Goal: Task Accomplishment & Management: Complete application form

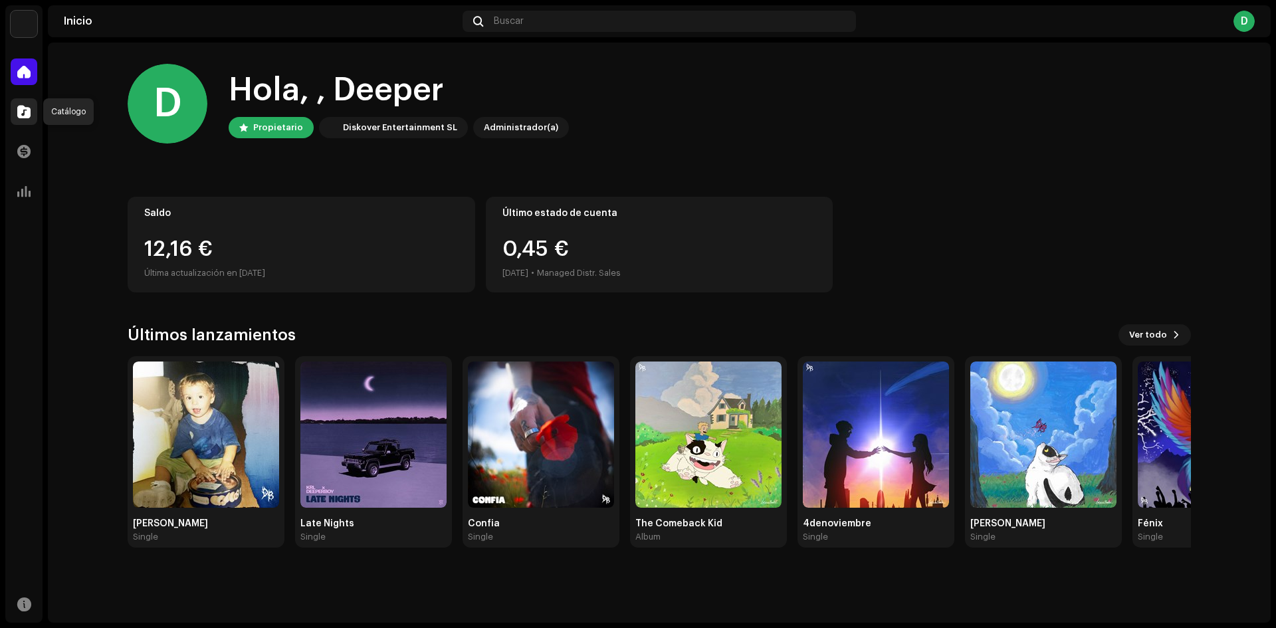
click at [24, 106] on span at bounding box center [23, 111] width 13 height 11
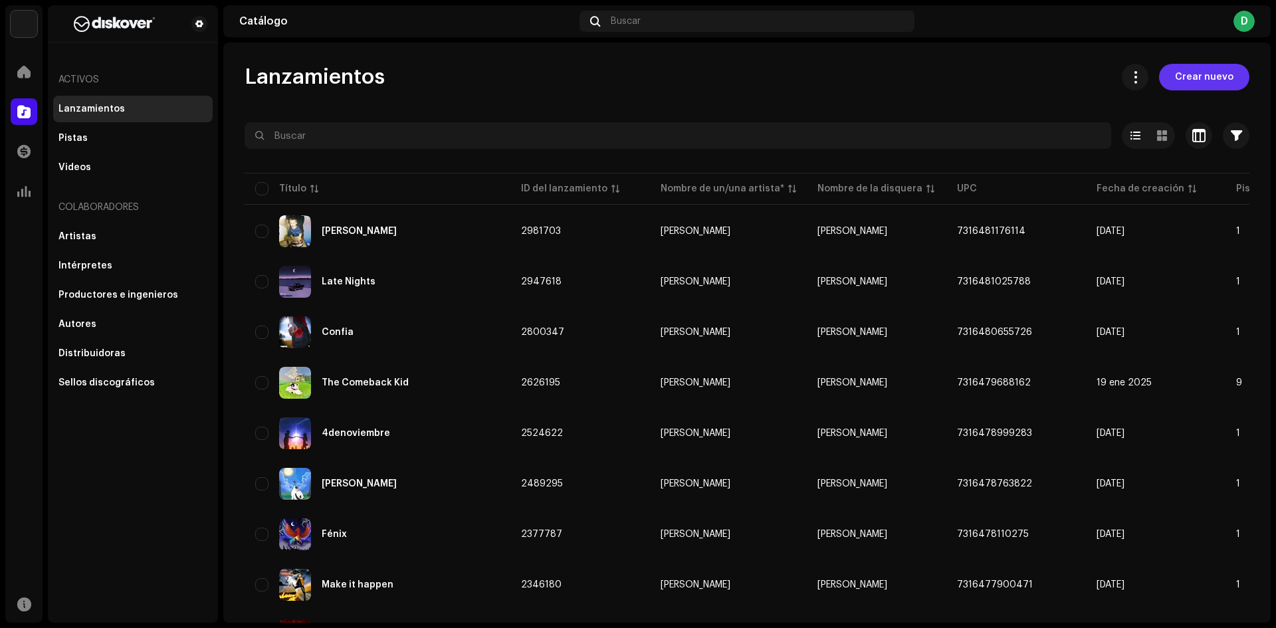
click at [1223, 78] on span "Crear nuevo" at bounding box center [1204, 77] width 58 height 27
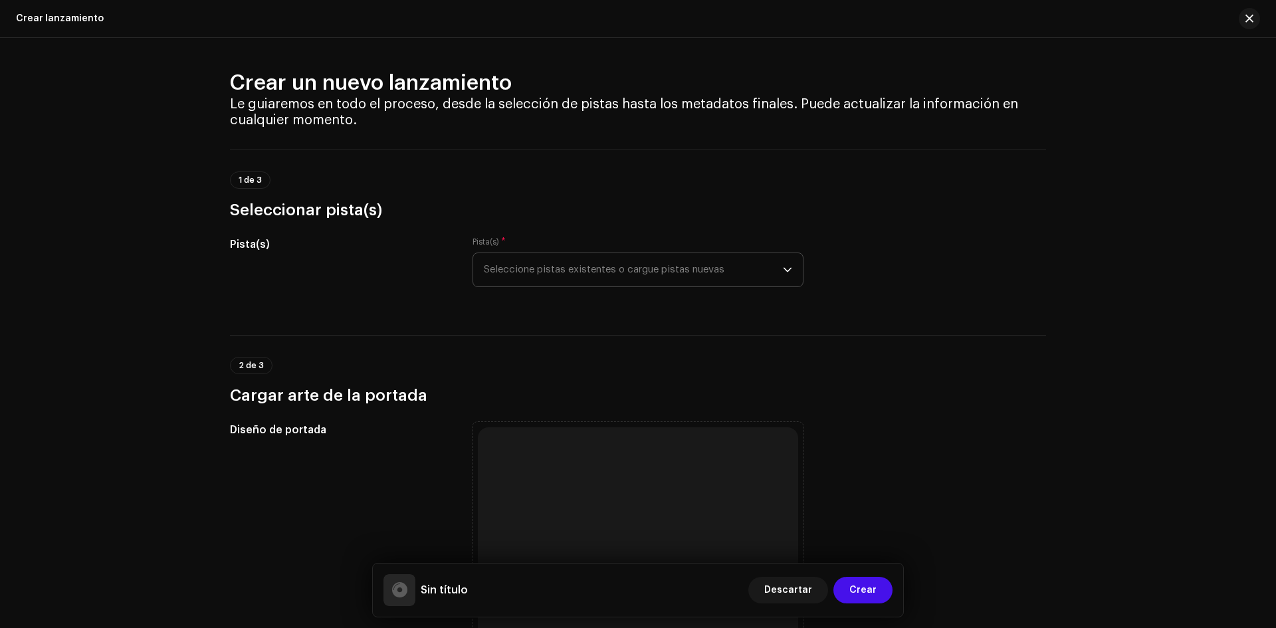
click at [566, 269] on span "Seleccione pistas existentes o cargue pistas nuevas" at bounding box center [633, 269] width 299 height 33
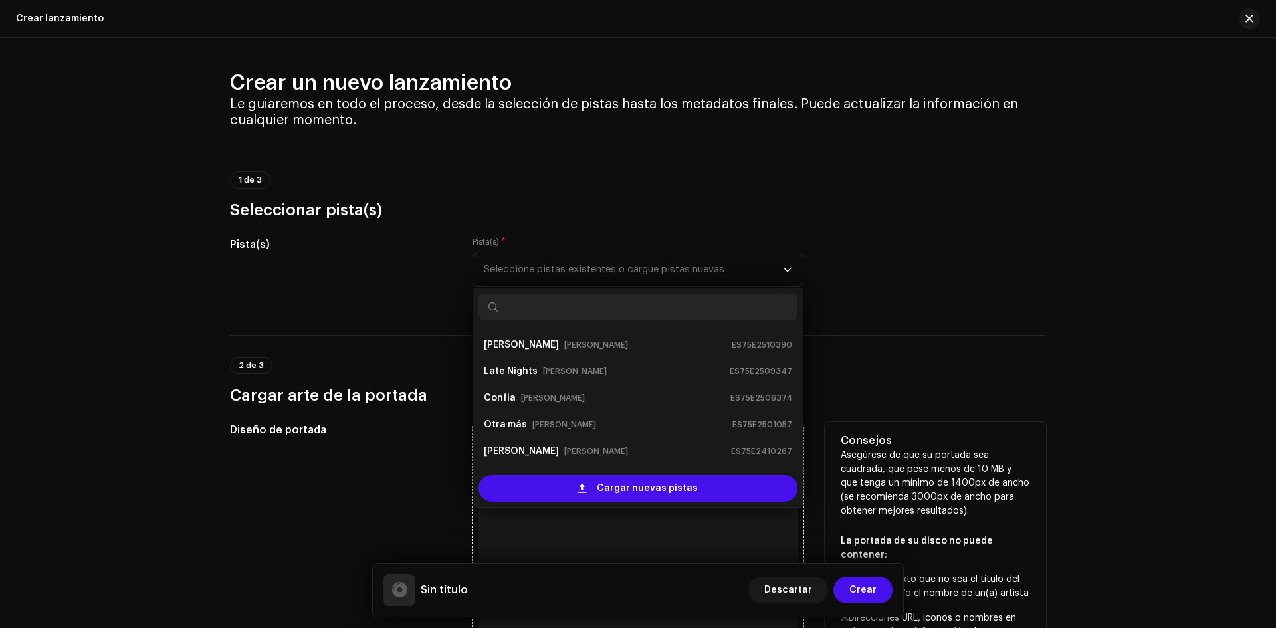
scroll to position [21, 0]
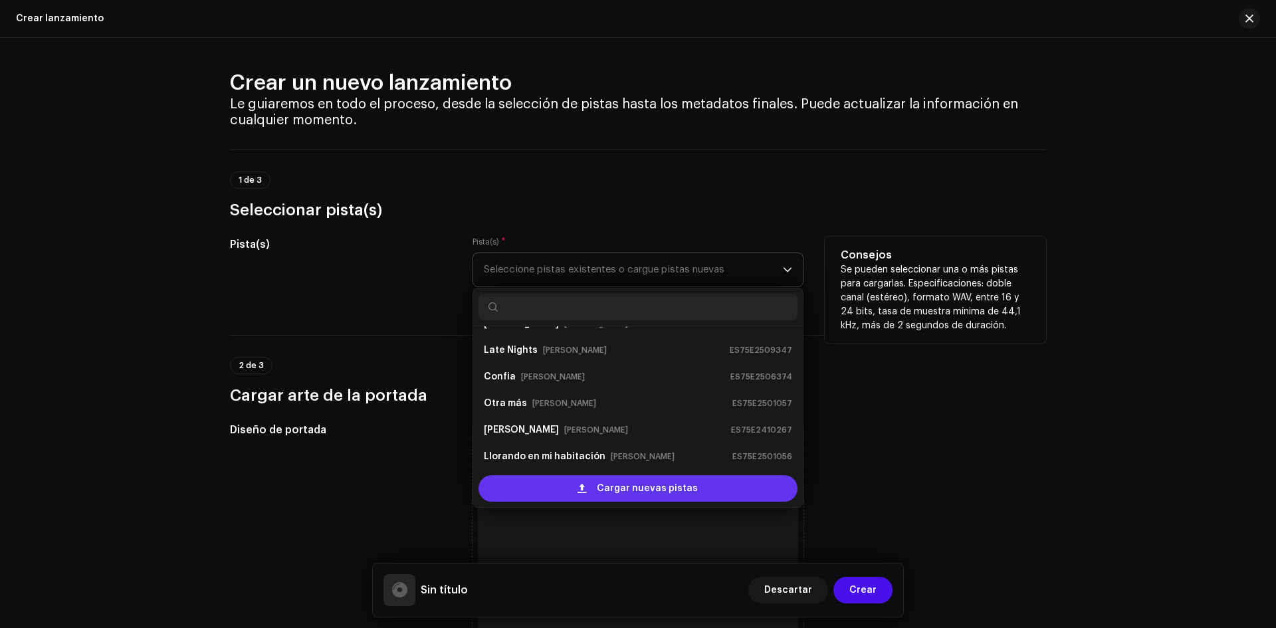
click at [661, 494] on span "Cargar nuevas pistas" at bounding box center [647, 488] width 101 height 27
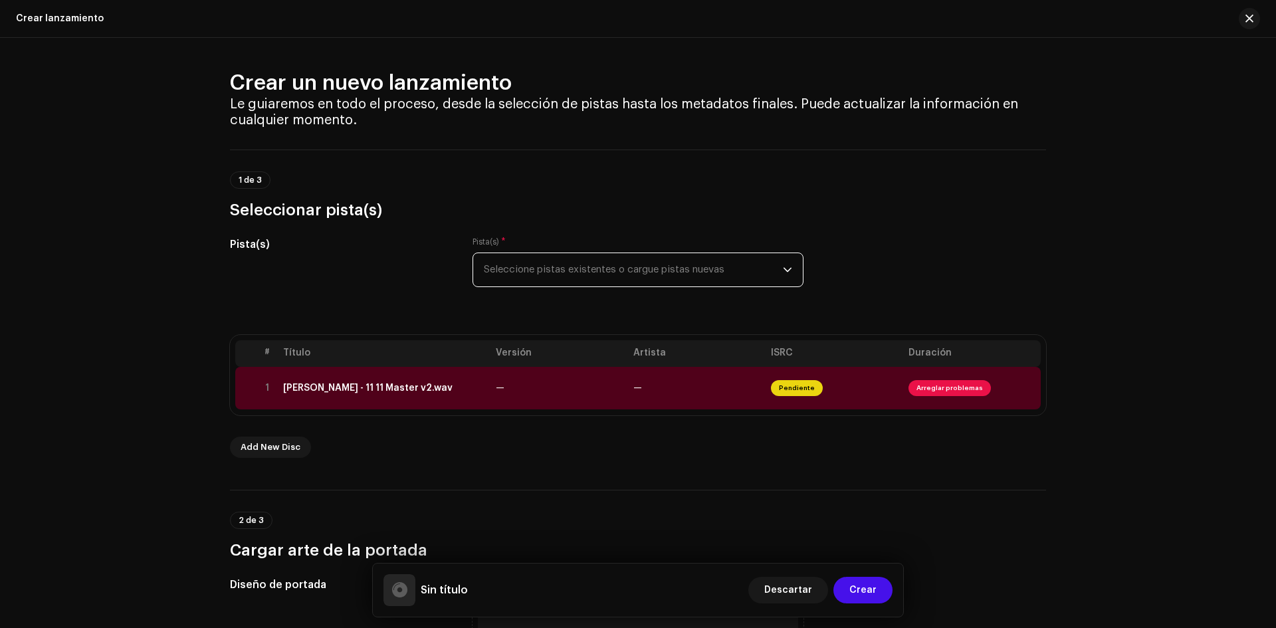
click at [520, 276] on span "Seleccione pistas existentes o cargue pistas nuevas" at bounding box center [633, 269] width 299 height 33
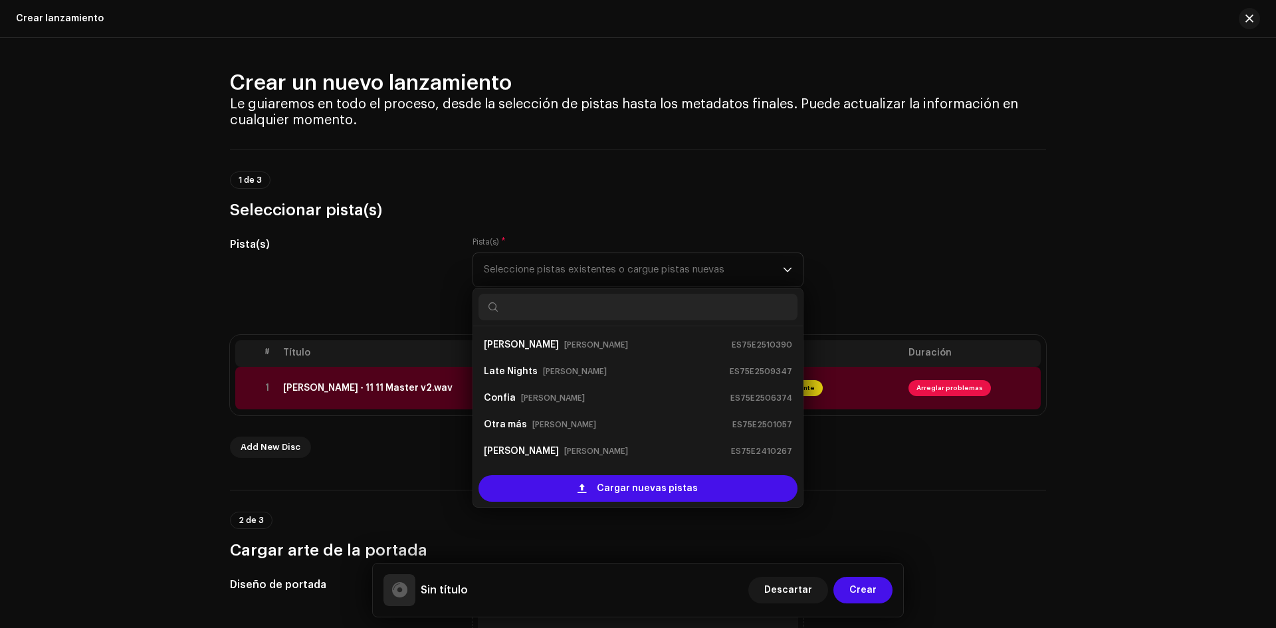
click at [916, 218] on h3 "Seleccionar pista(s)" at bounding box center [638, 209] width 816 height 21
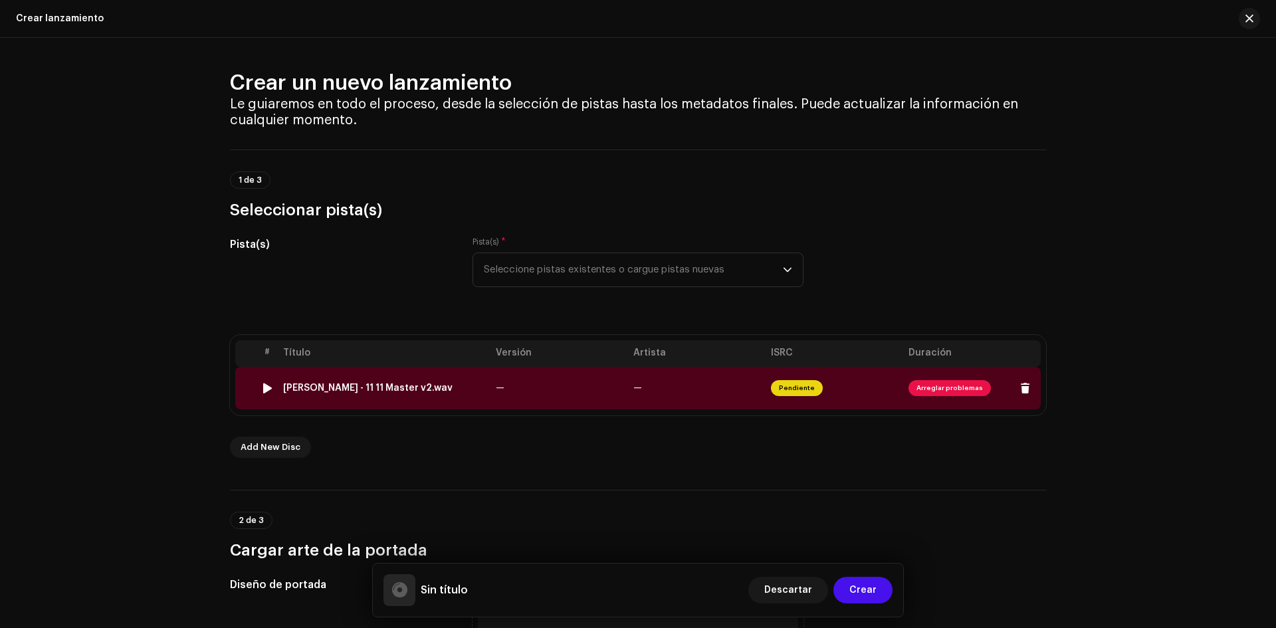
click at [934, 392] on span "Arreglar problemas" at bounding box center [949, 388] width 82 height 16
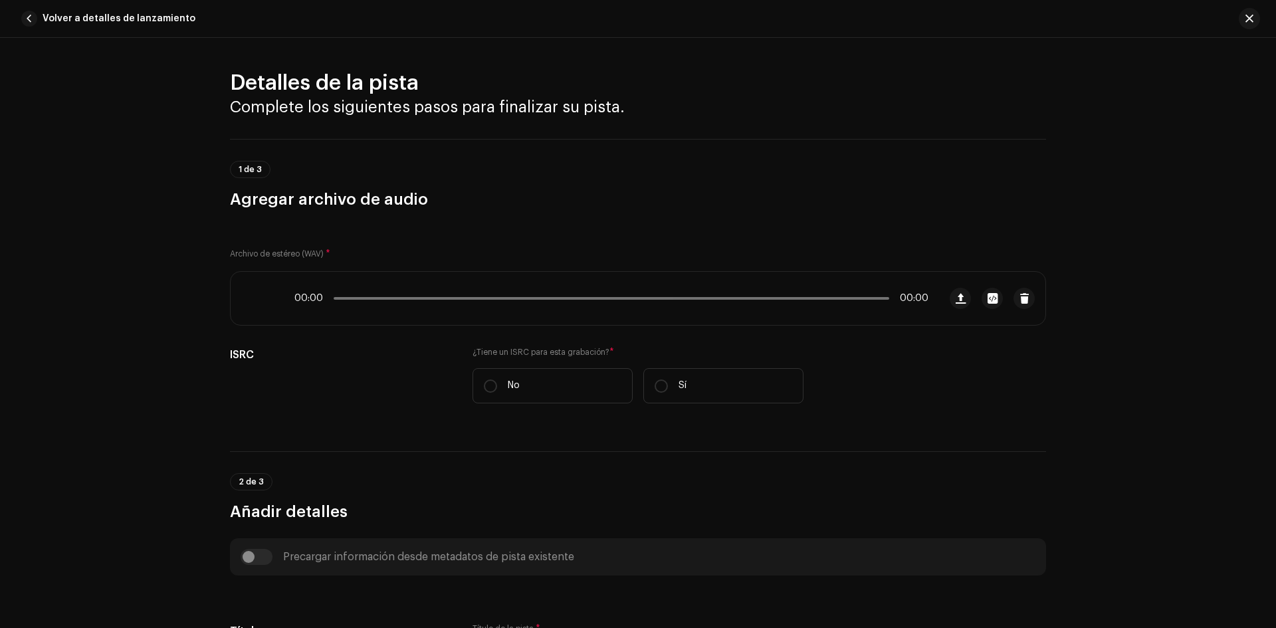
scroll to position [484, 0]
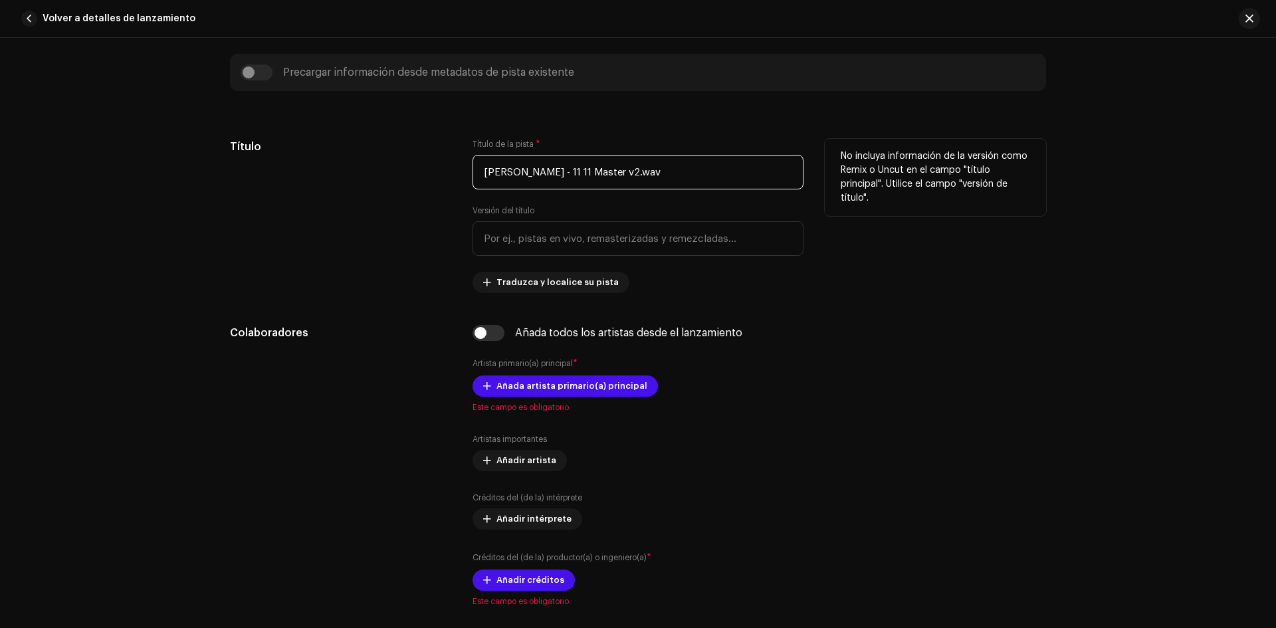
click at [664, 171] on input "[PERSON_NAME] - 11 11 Master v2.wav" at bounding box center [637, 172] width 331 height 35
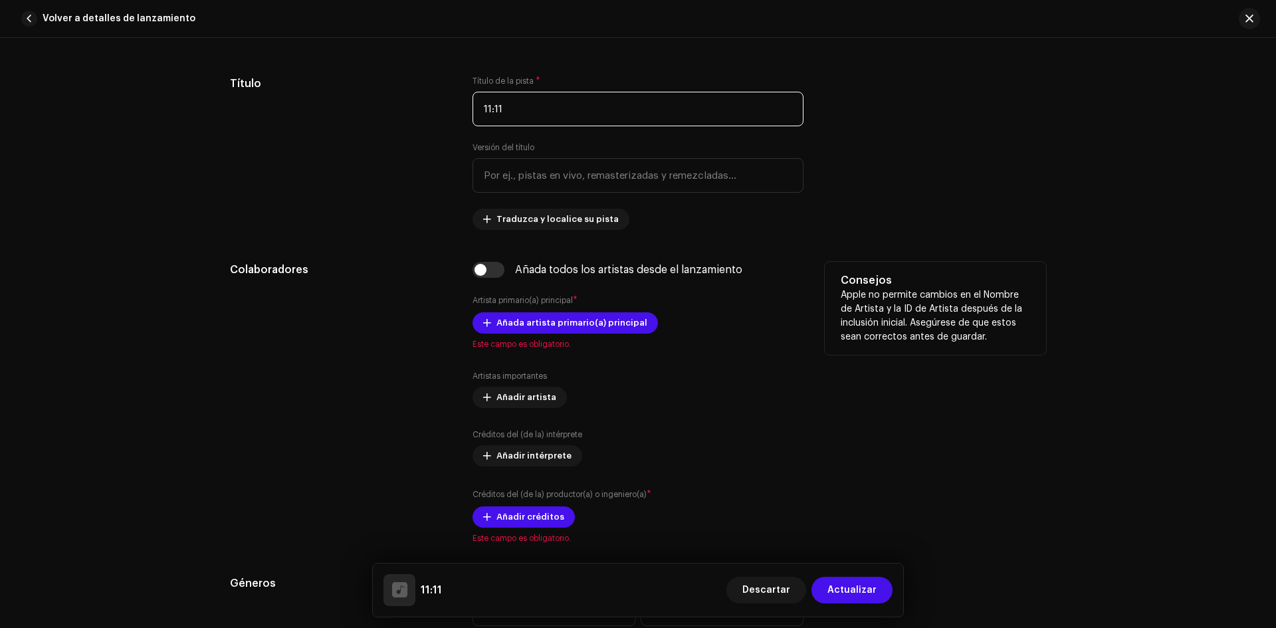
scroll to position [551, 0]
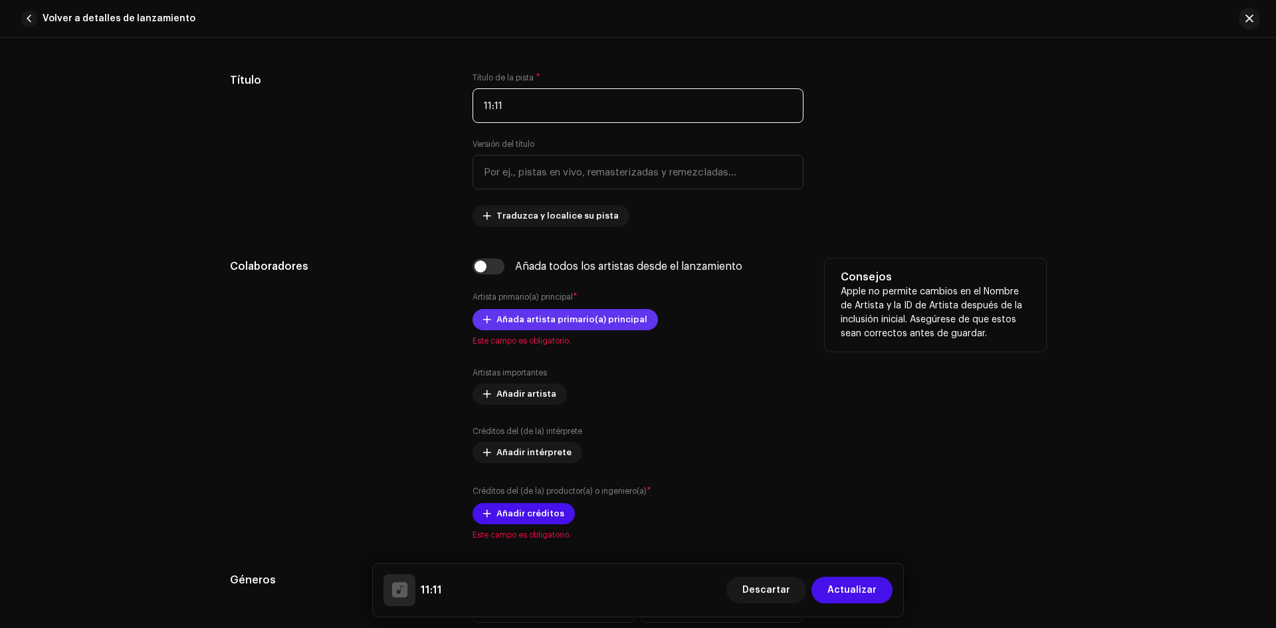
type input "11:11"
click at [571, 320] on span "Añada artista primario(a) principal" at bounding box center [571, 319] width 151 height 27
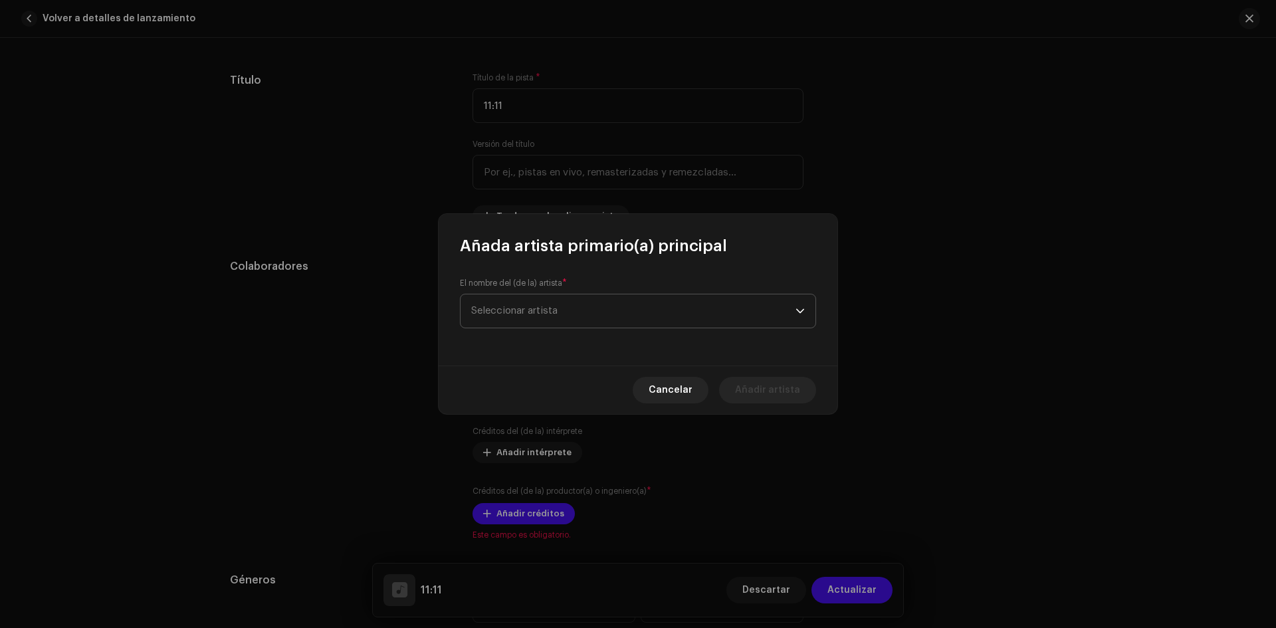
click at [554, 303] on span "Seleccionar artista" at bounding box center [633, 310] width 324 height 33
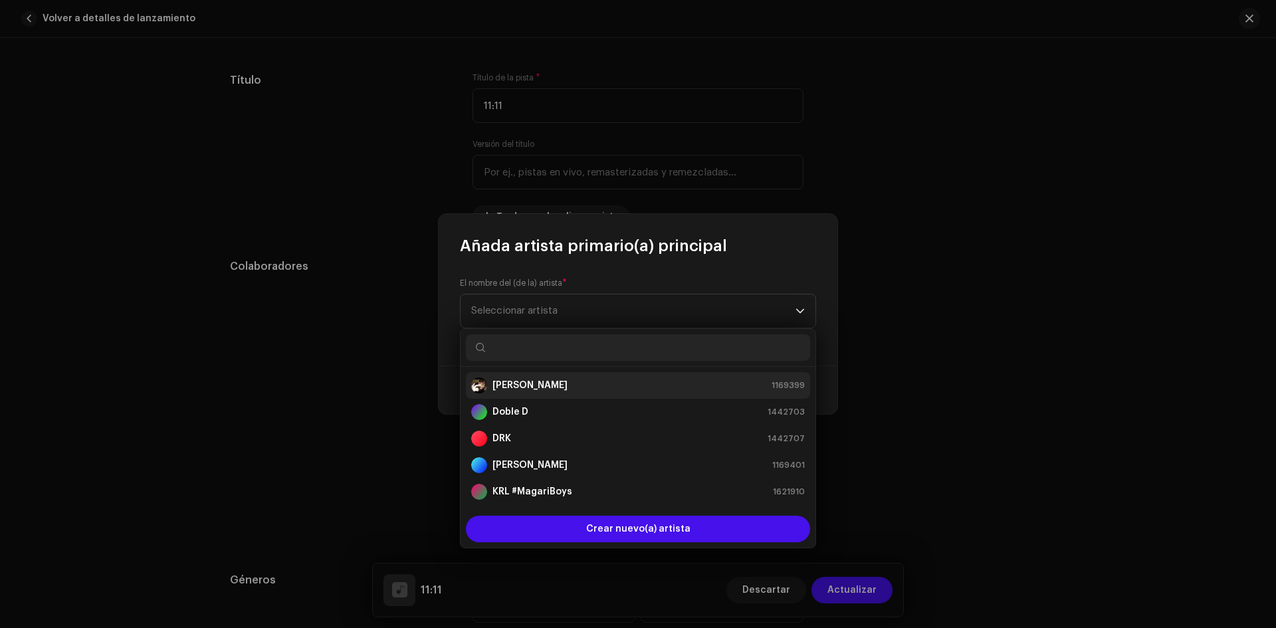
click at [531, 382] on strong "[PERSON_NAME]" at bounding box center [529, 385] width 75 height 13
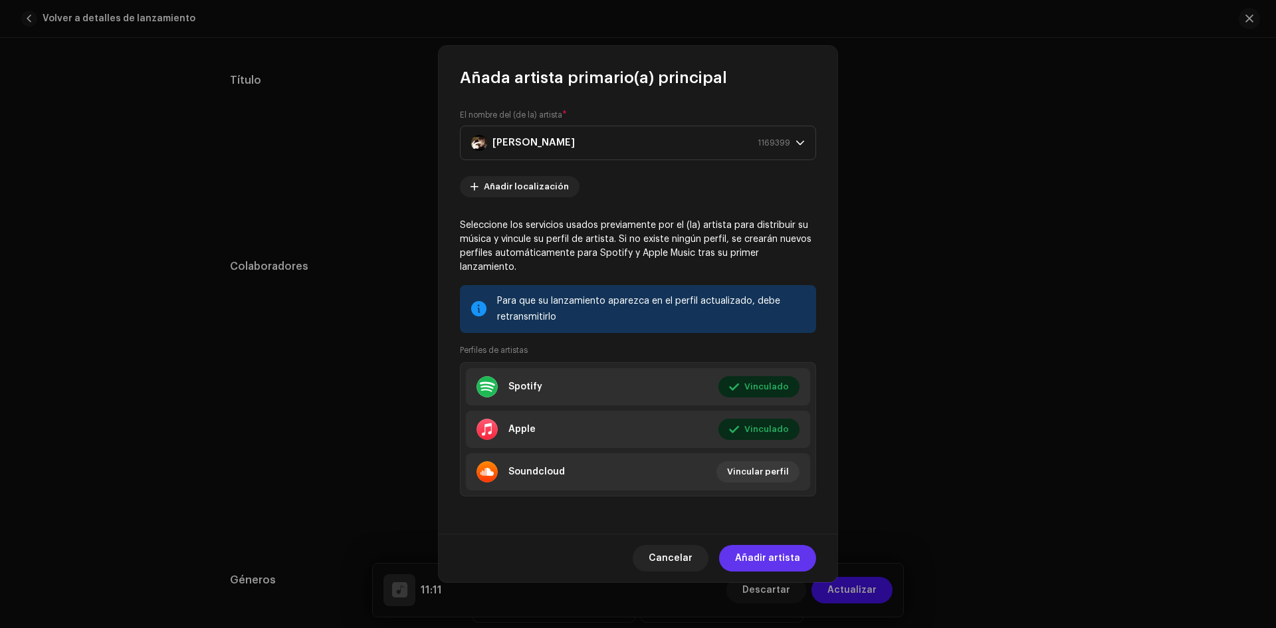
click at [766, 546] on span "Añadir artista" at bounding box center [767, 558] width 65 height 27
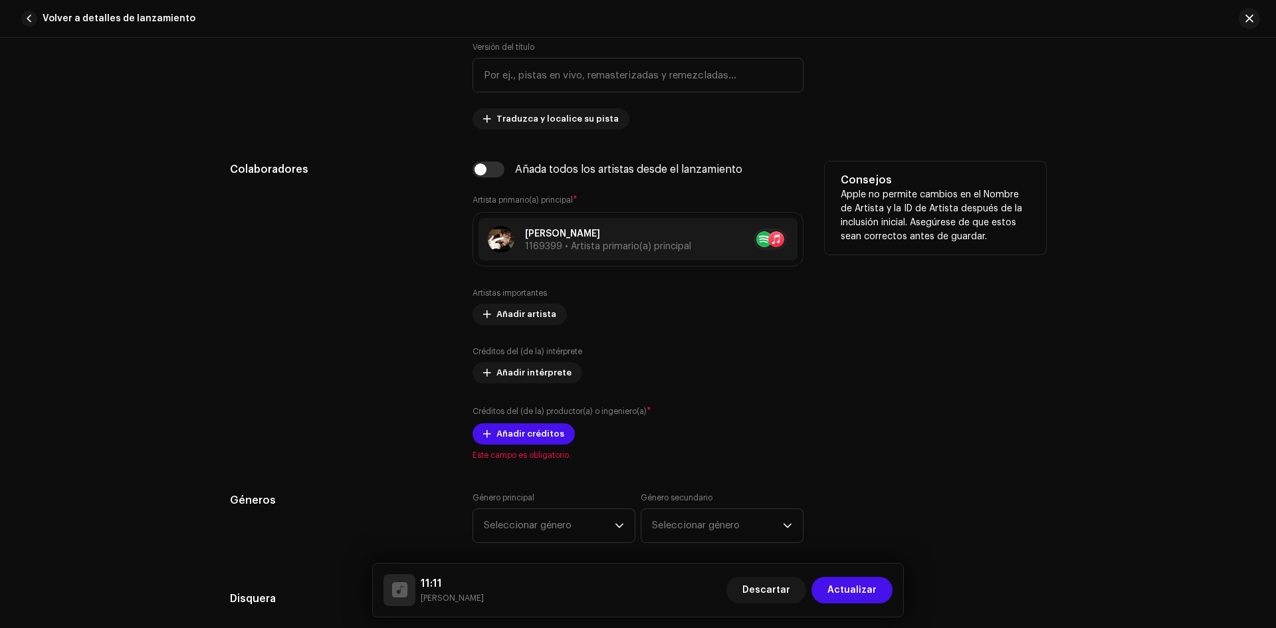
scroll to position [684, 0]
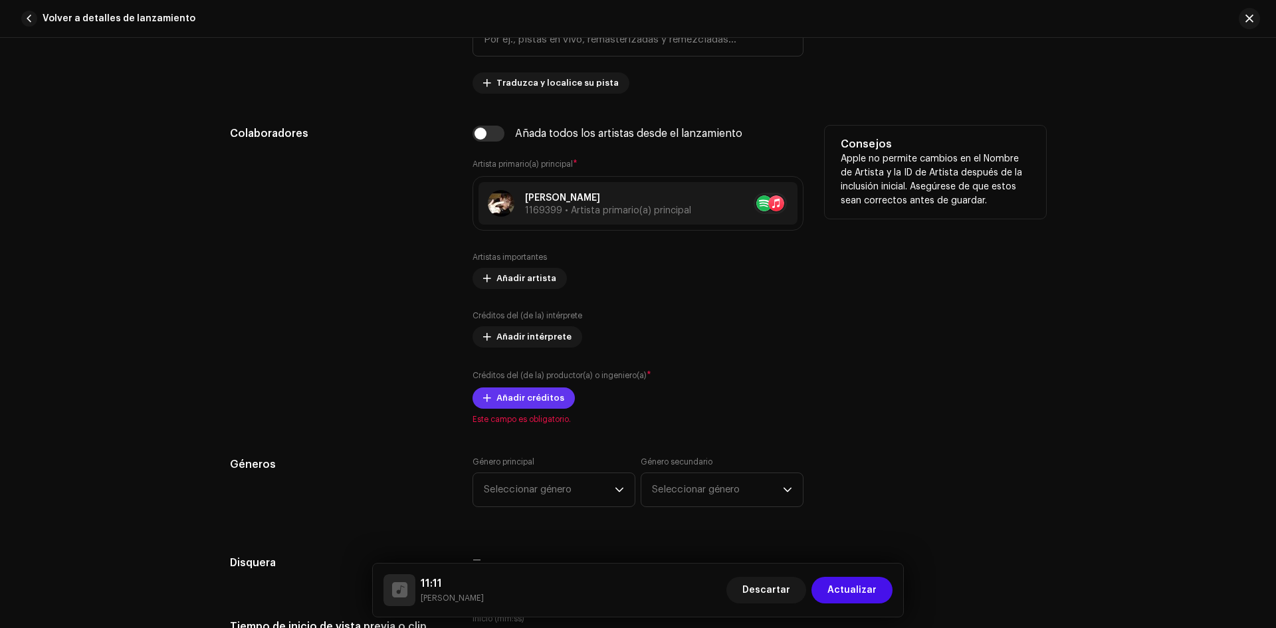
click at [522, 401] on span "Añadir créditos" at bounding box center [530, 398] width 68 height 27
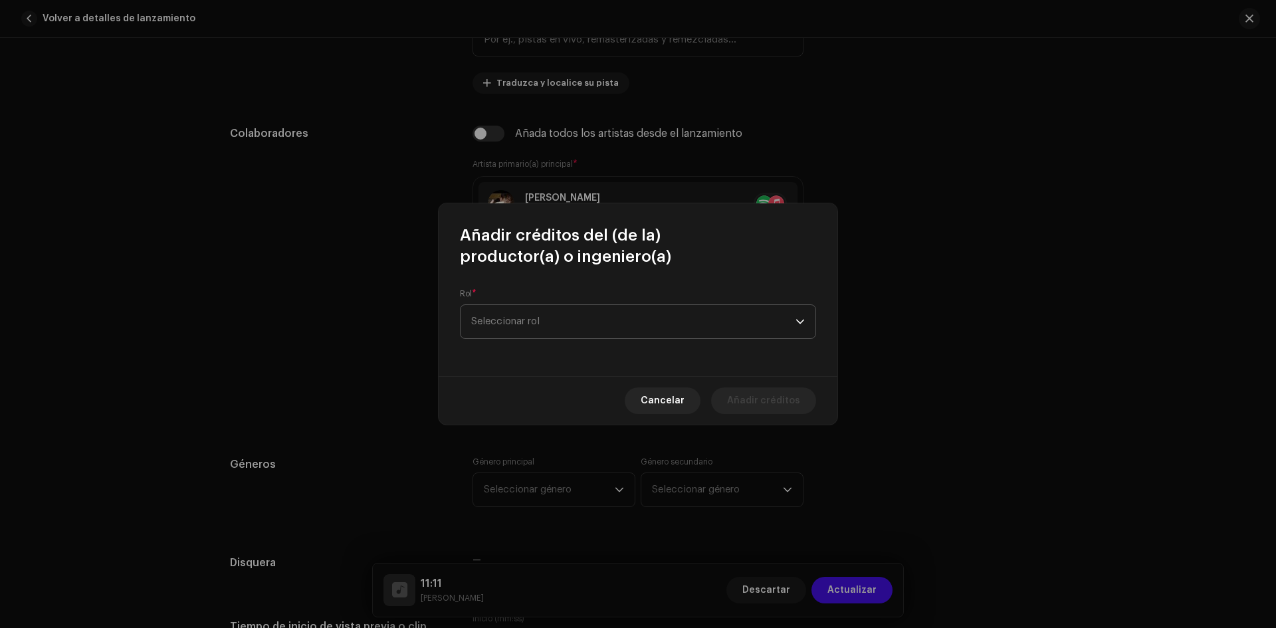
click at [540, 312] on span "Seleccionar rol" at bounding box center [633, 321] width 324 height 33
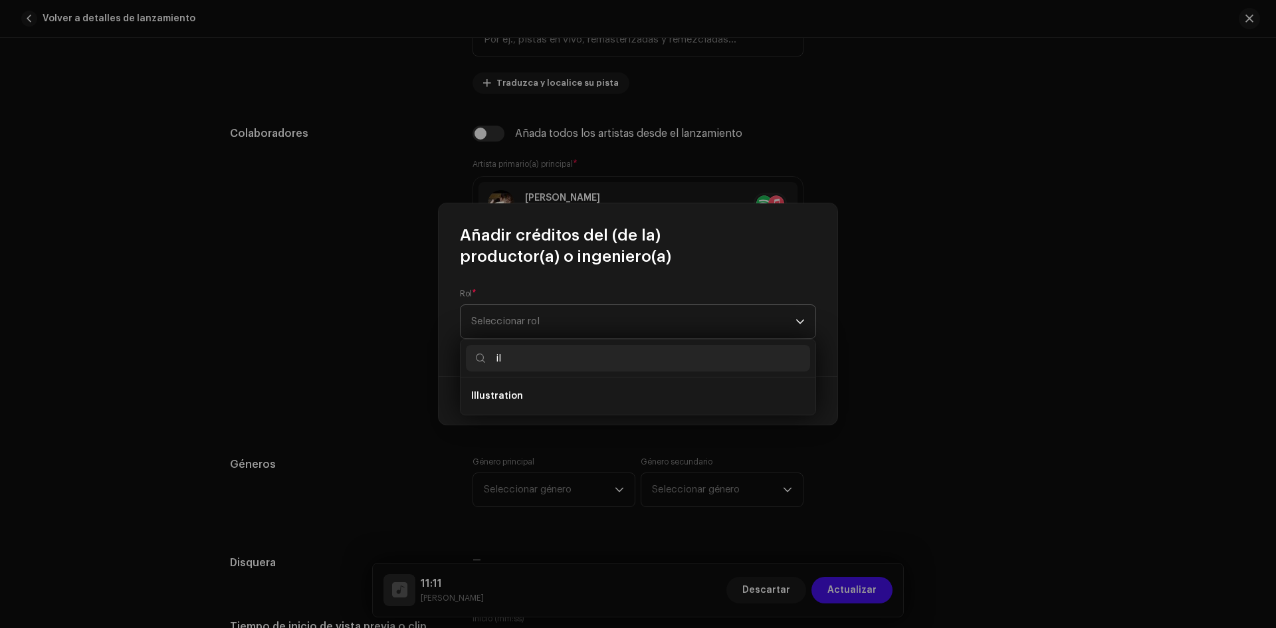
type input "i"
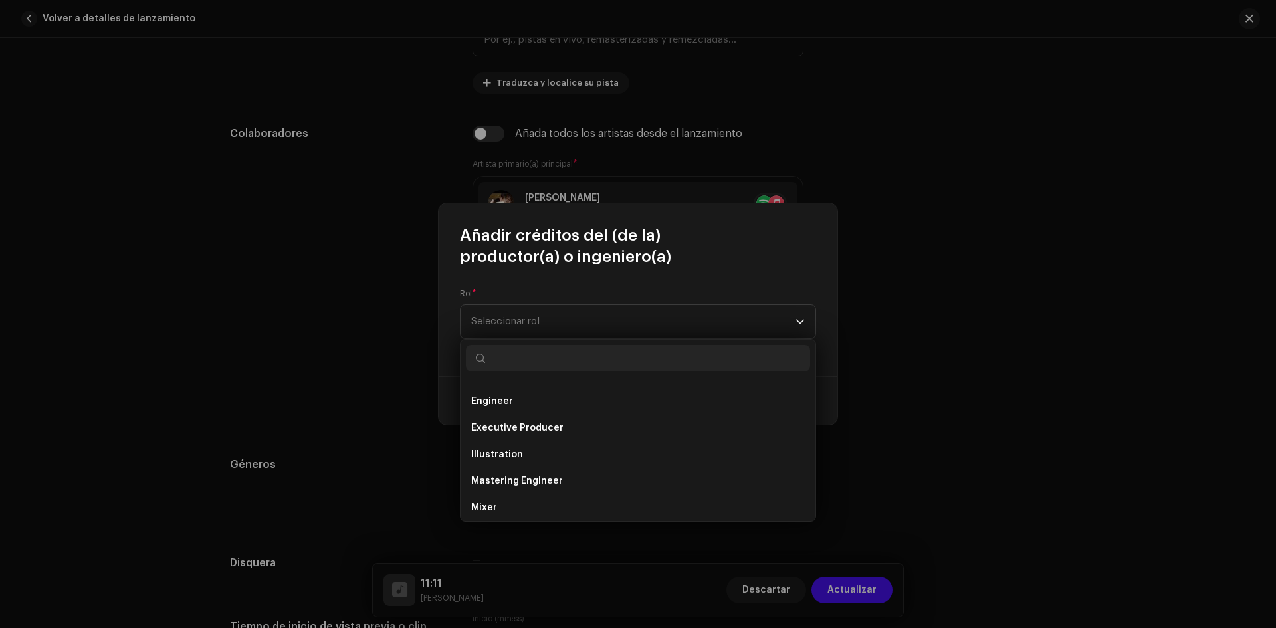
scroll to position [266, 0]
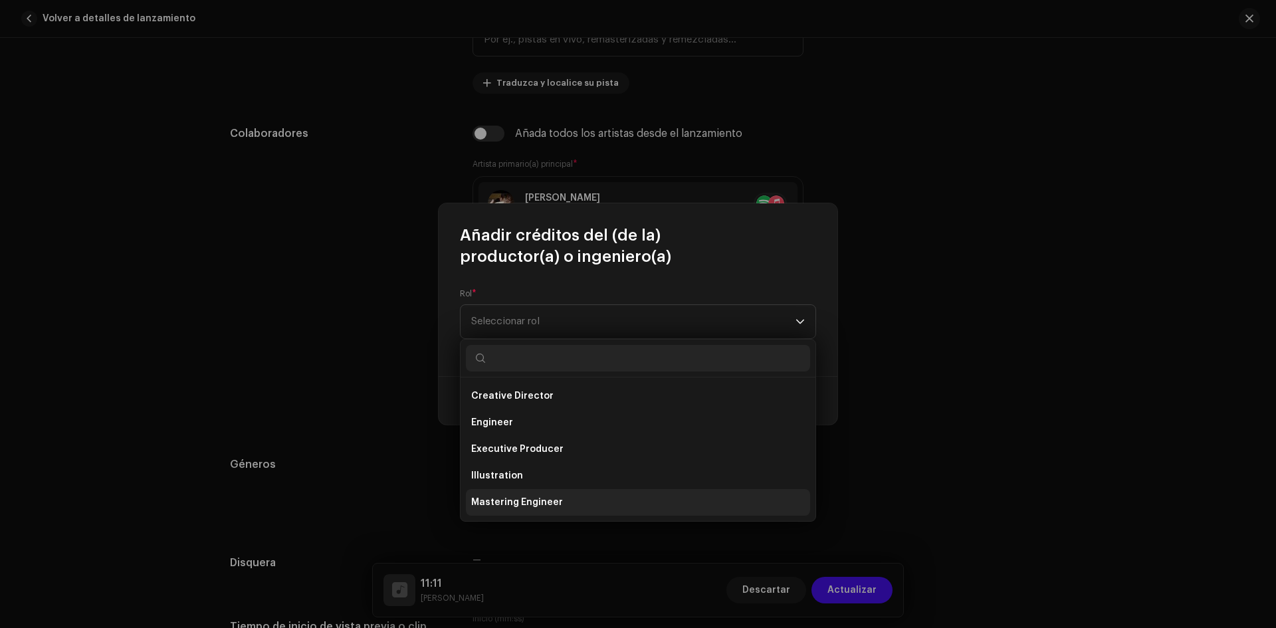
click at [557, 497] on span "Mastering Engineer" at bounding box center [517, 502] width 92 height 13
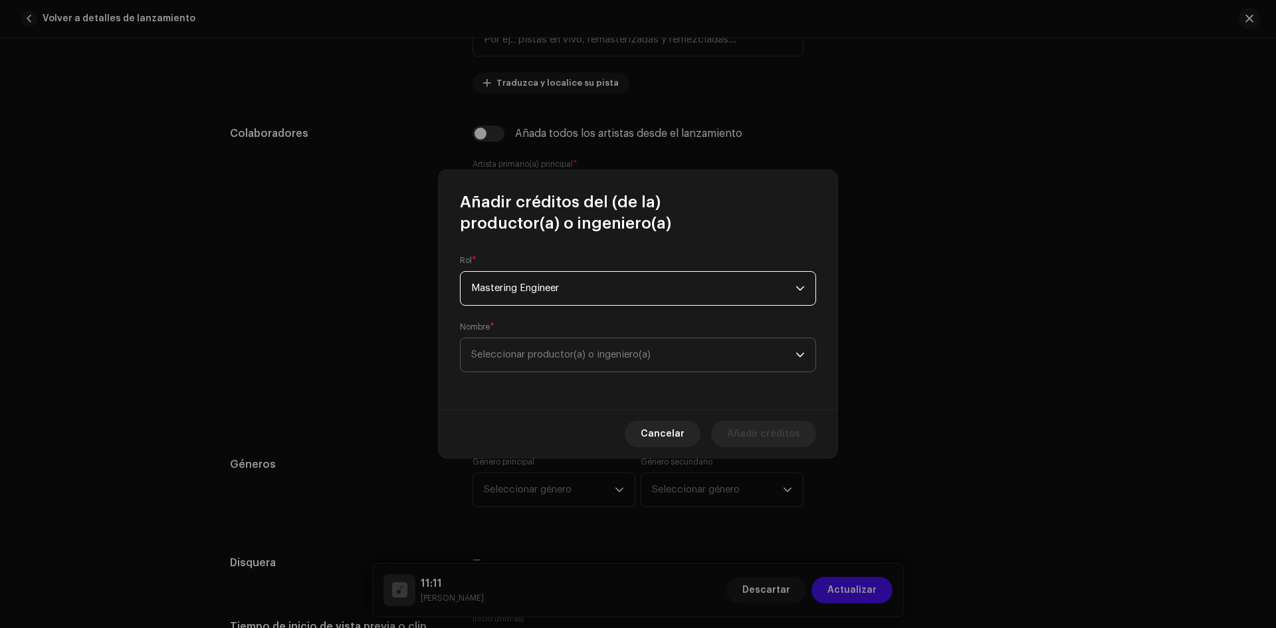
click at [550, 350] on span "Seleccionar productor(a) o ingeniero(a)" at bounding box center [560, 355] width 179 height 10
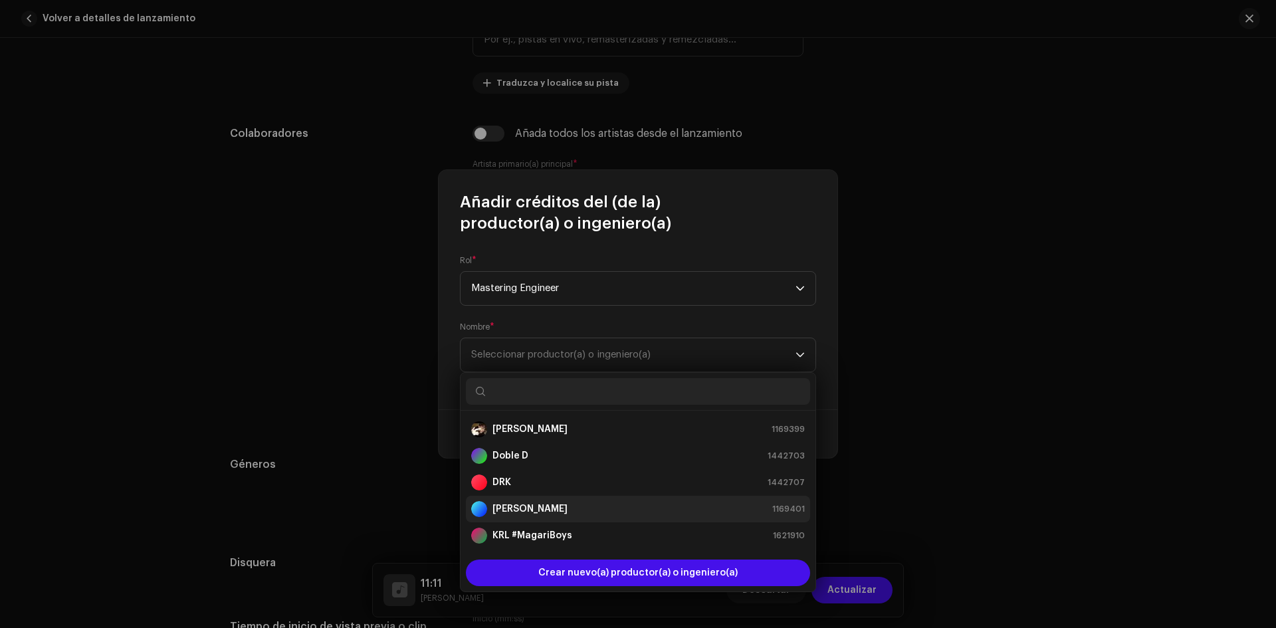
click at [520, 497] on li "[PERSON_NAME] 1169401" at bounding box center [638, 509] width 344 height 27
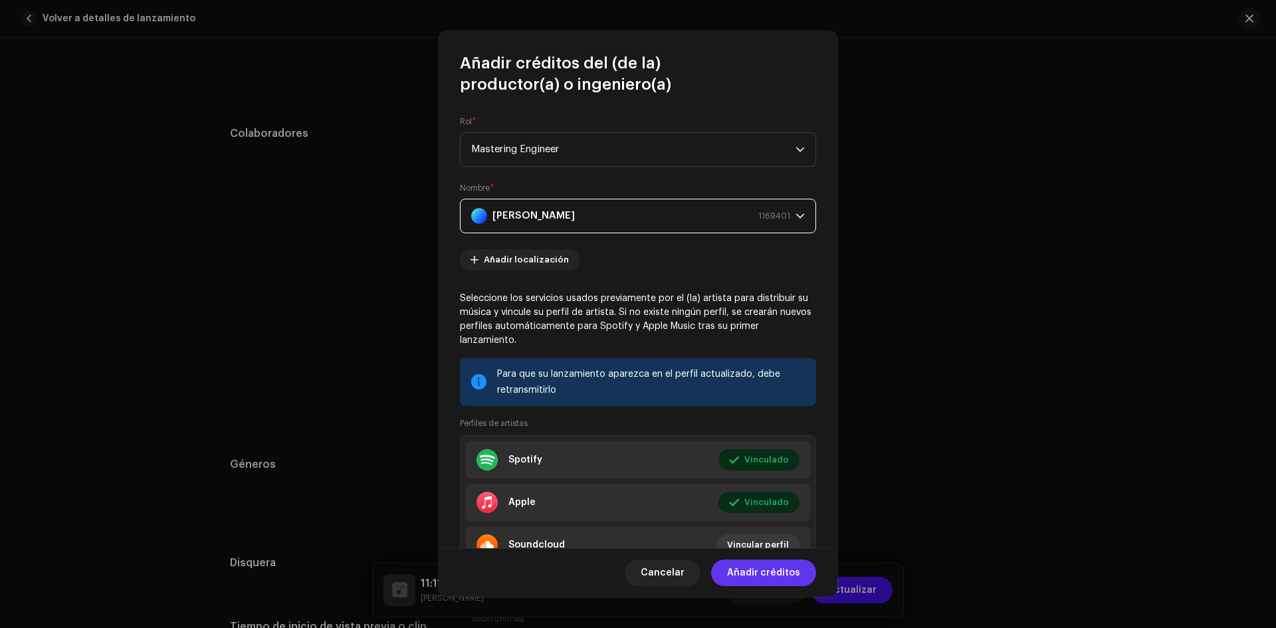
click at [748, 574] on span "Añadir créditos" at bounding box center [763, 573] width 73 height 27
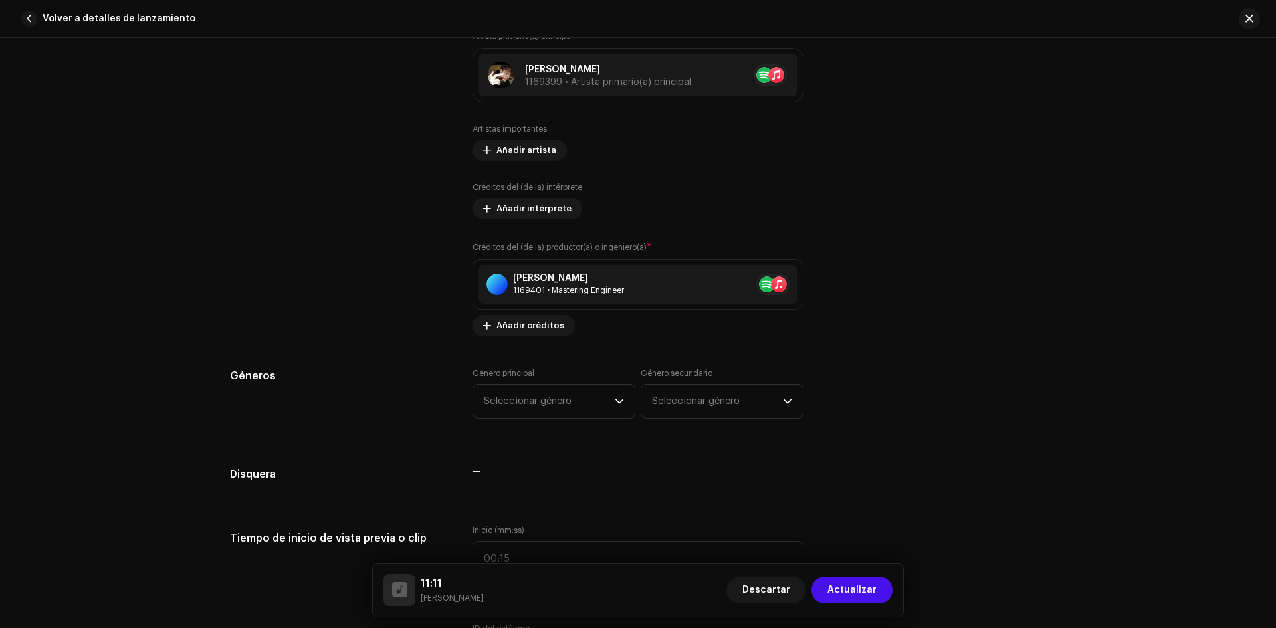
scroll to position [883, 0]
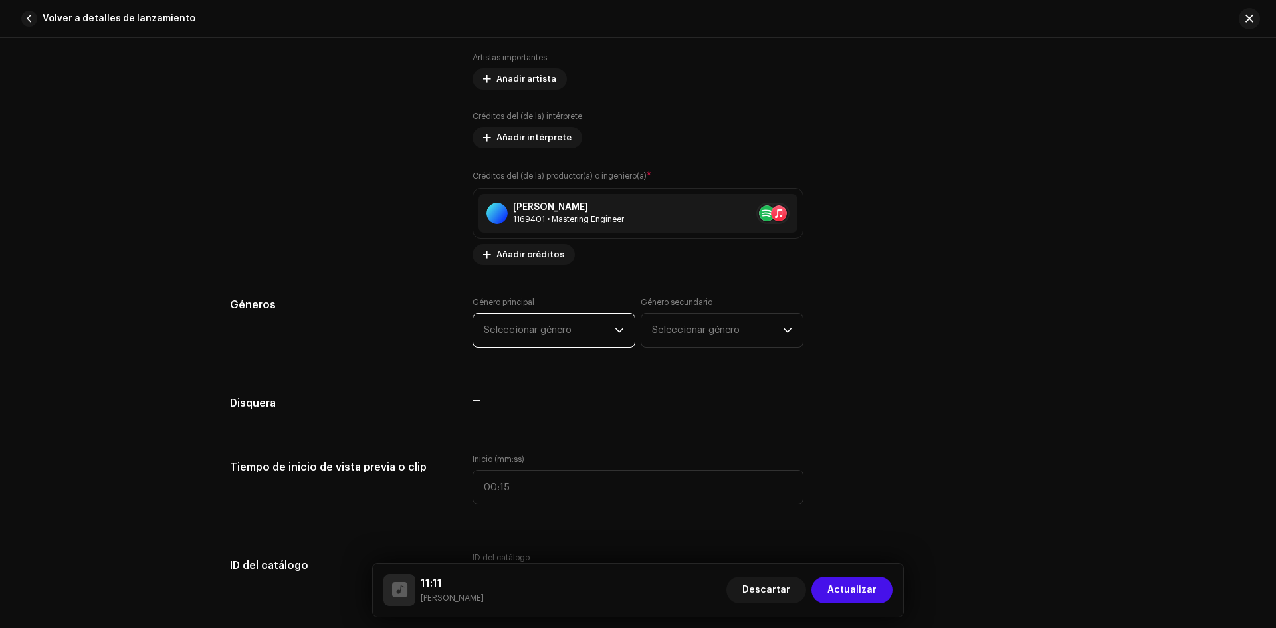
click at [532, 320] on span "Seleccionar género" at bounding box center [549, 330] width 131 height 33
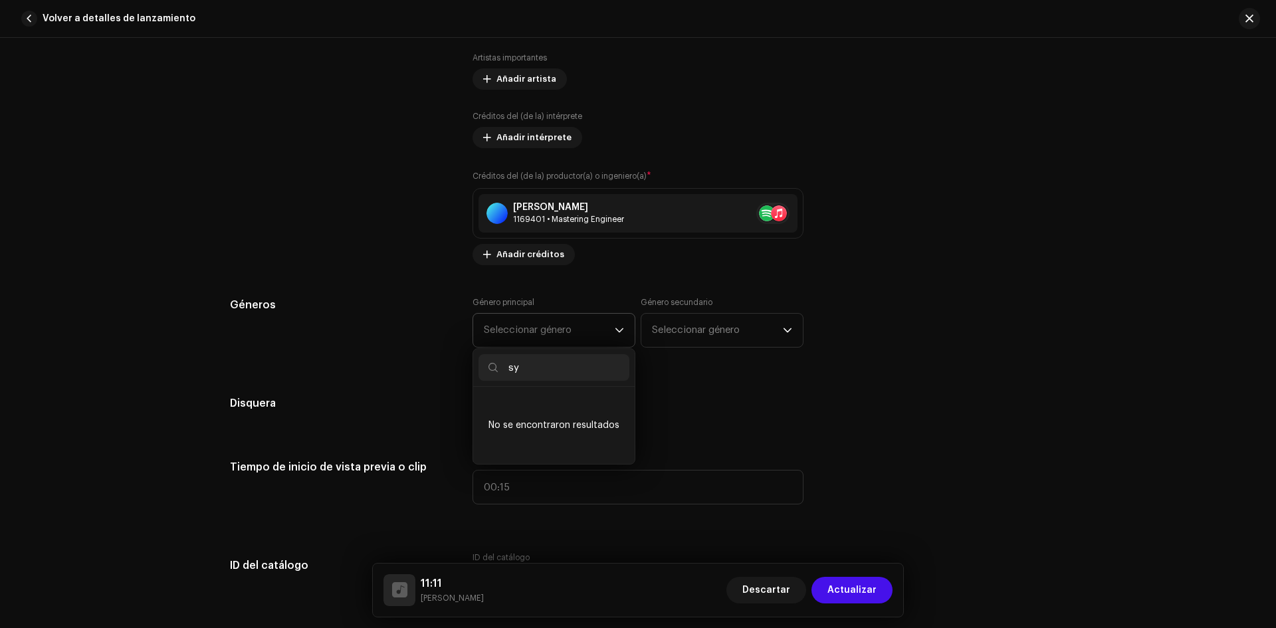
type input "s"
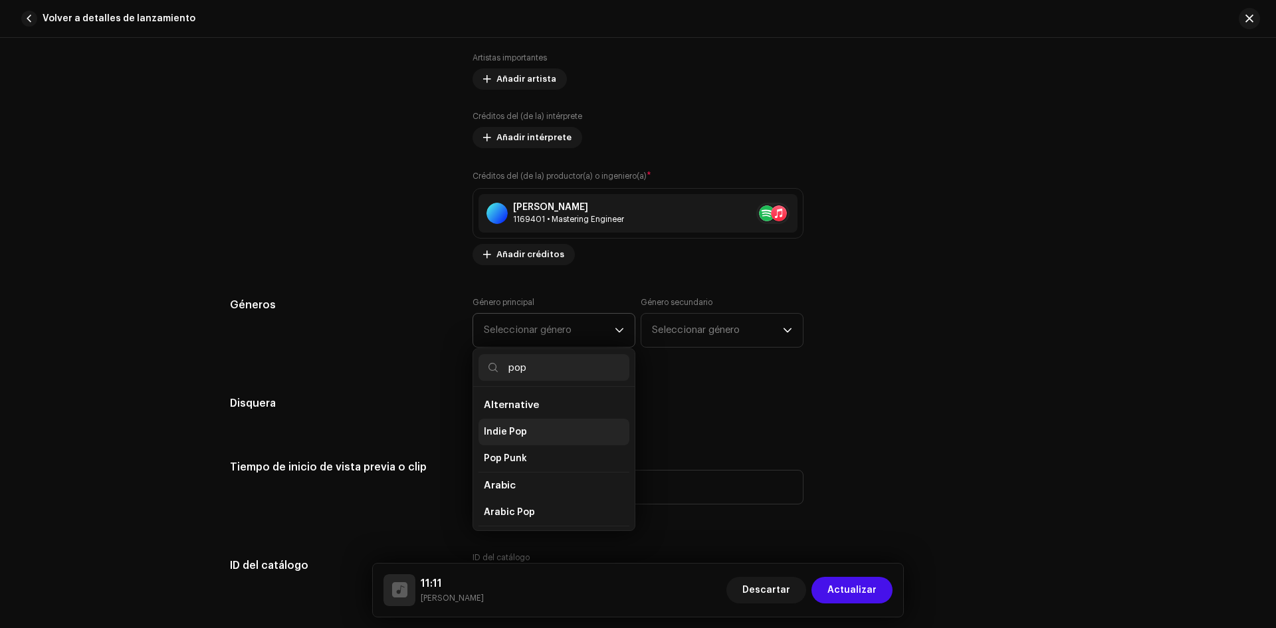
type input "pop"
click at [532, 437] on li "Indie Pop" at bounding box center [553, 432] width 151 height 27
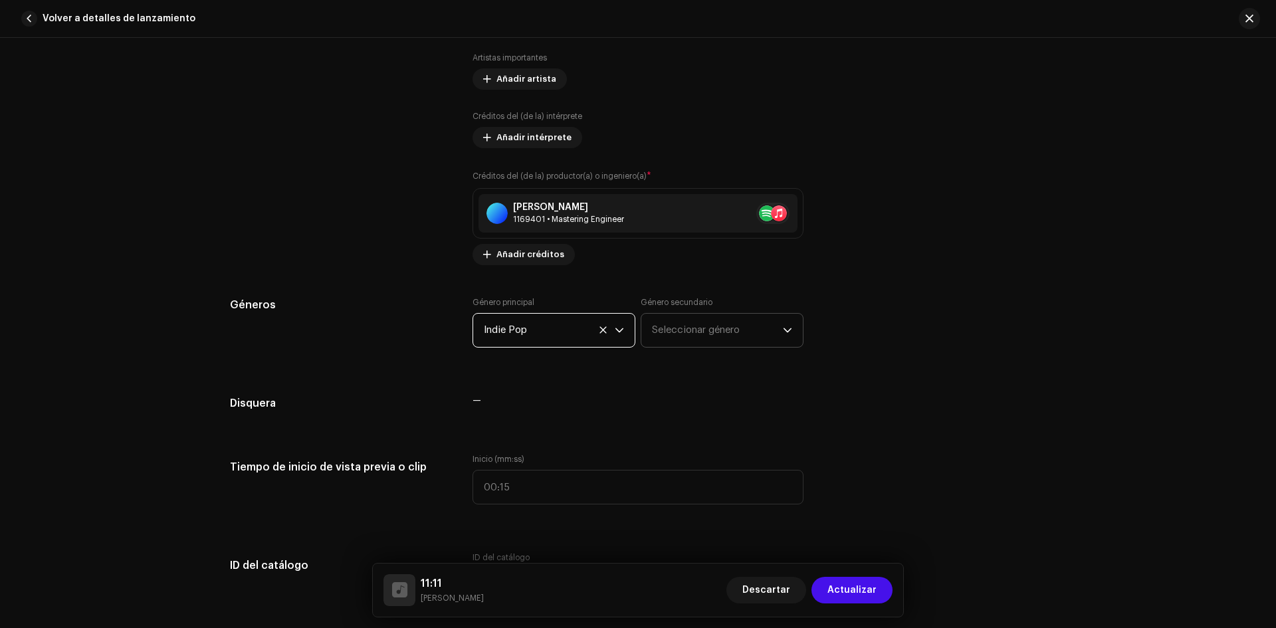
click at [683, 330] on span "Seleccionar género" at bounding box center [717, 330] width 131 height 33
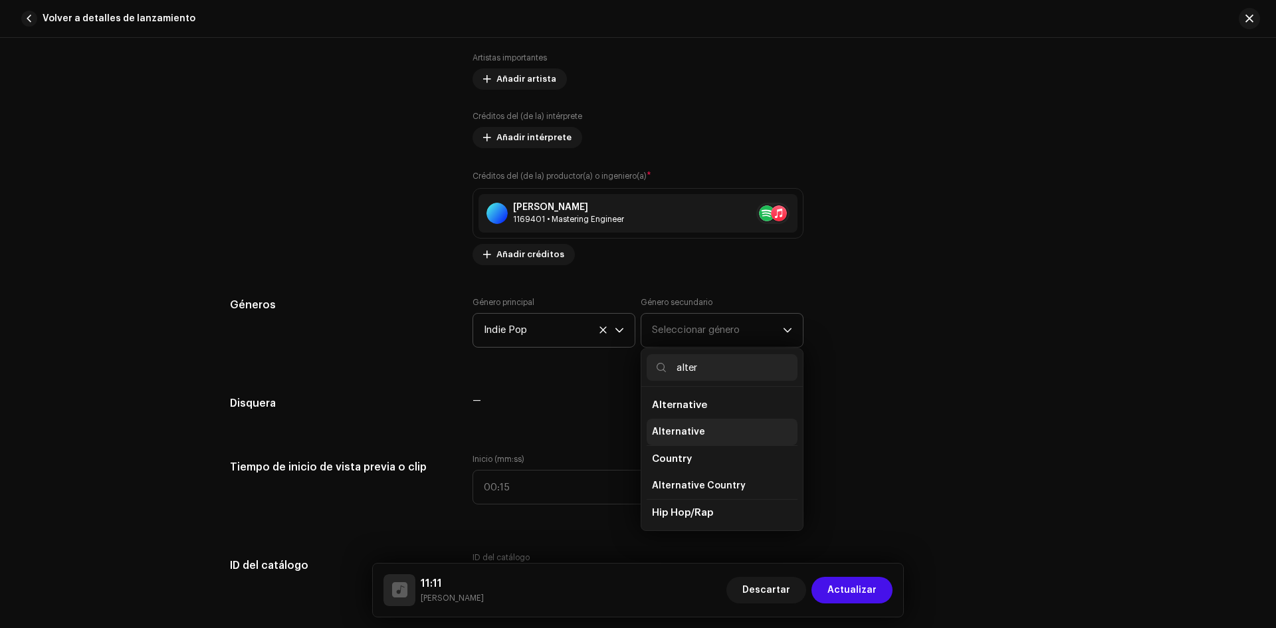
type input "alter"
click at [671, 431] on span "Alternative" at bounding box center [678, 431] width 53 height 13
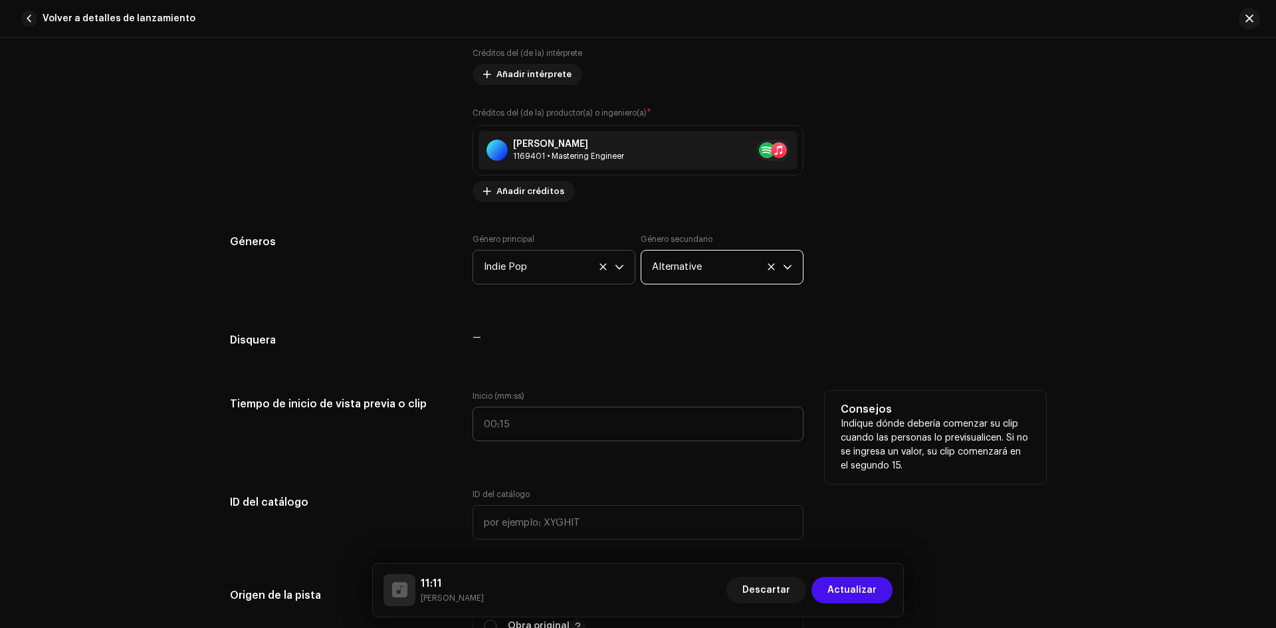
scroll to position [950, 0]
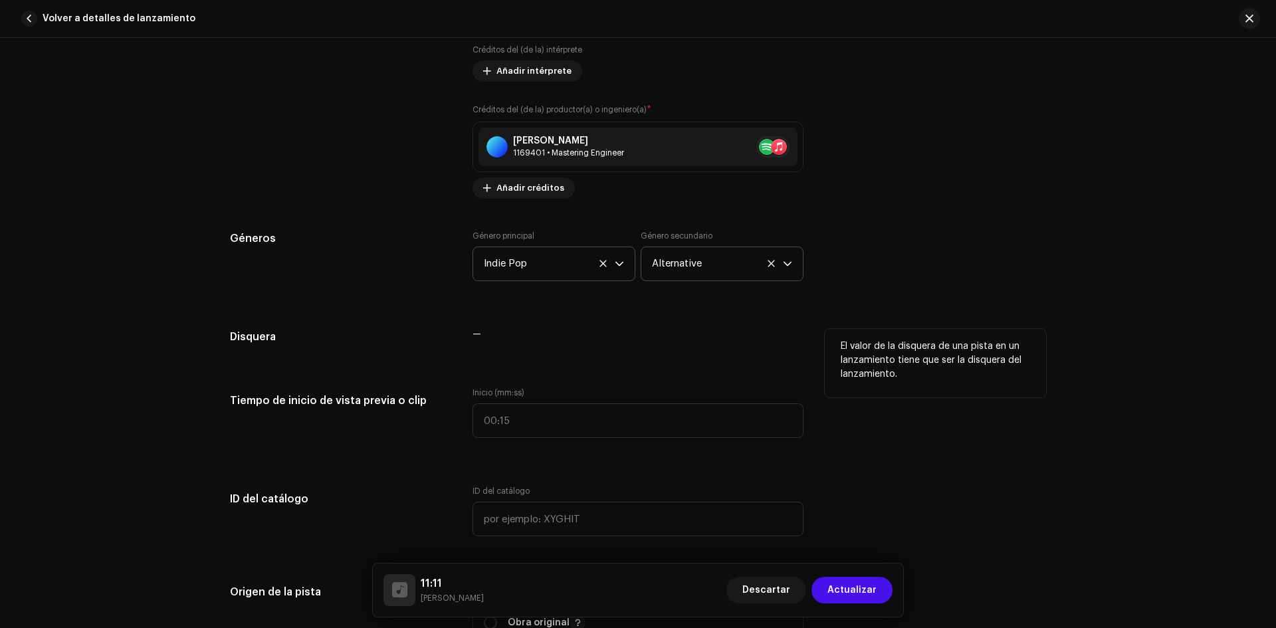
click at [1001, 351] on p "El valor de la disquera de una pista en un lanzamiento tiene que ser la disquer…" at bounding box center [935, 361] width 189 height 42
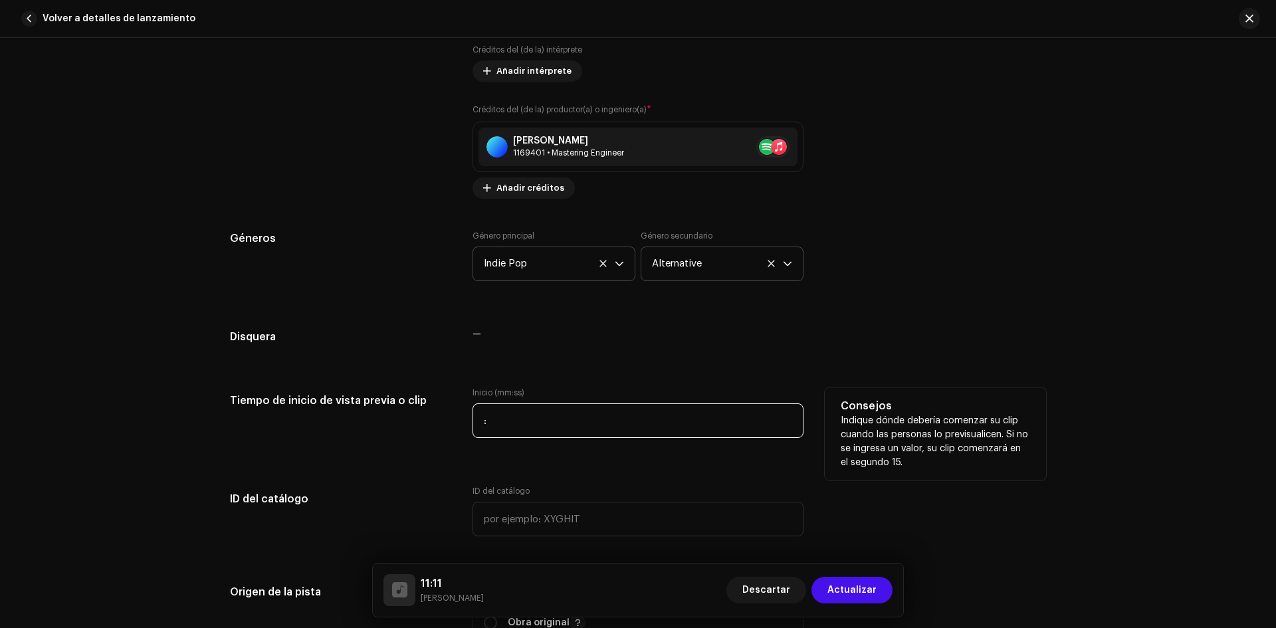
click at [548, 421] on input ":" at bounding box center [637, 420] width 331 height 35
type input "01:08"
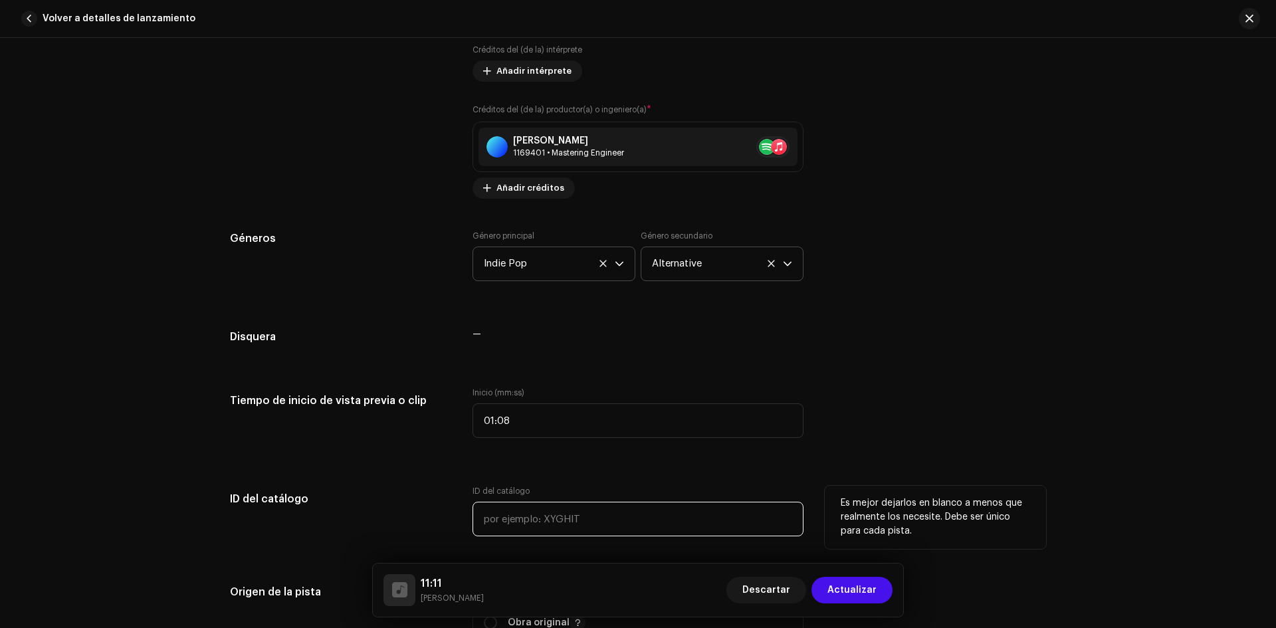
click at [508, 520] on input "text" at bounding box center [637, 519] width 331 height 35
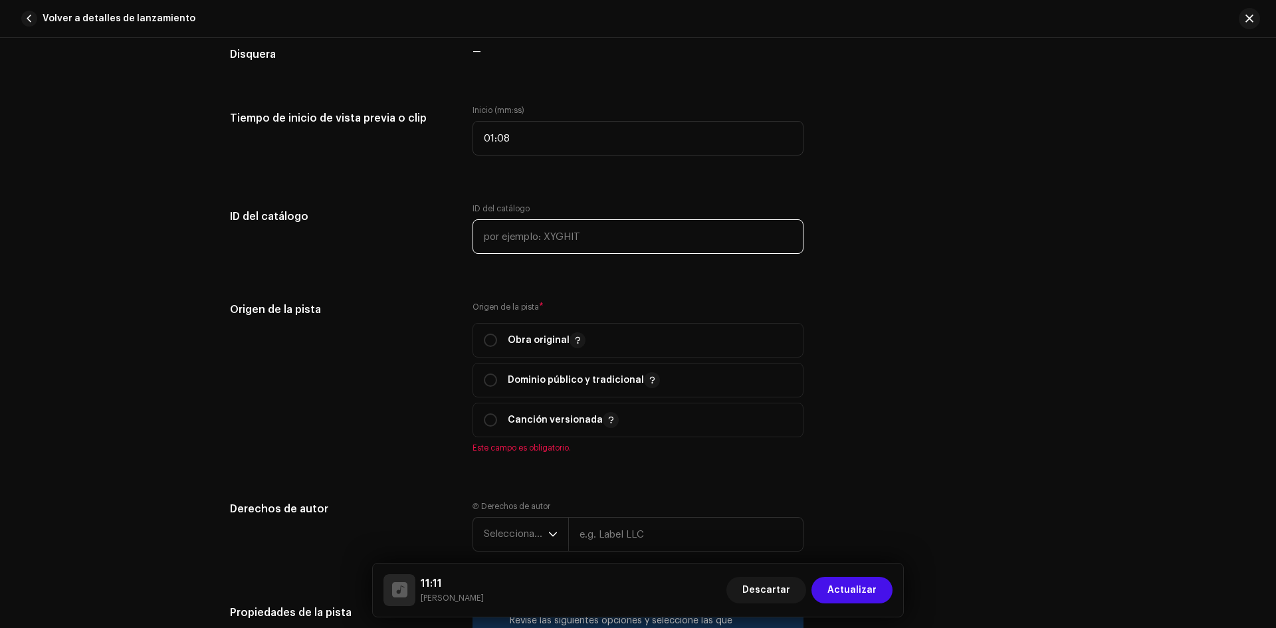
scroll to position [1282, 0]
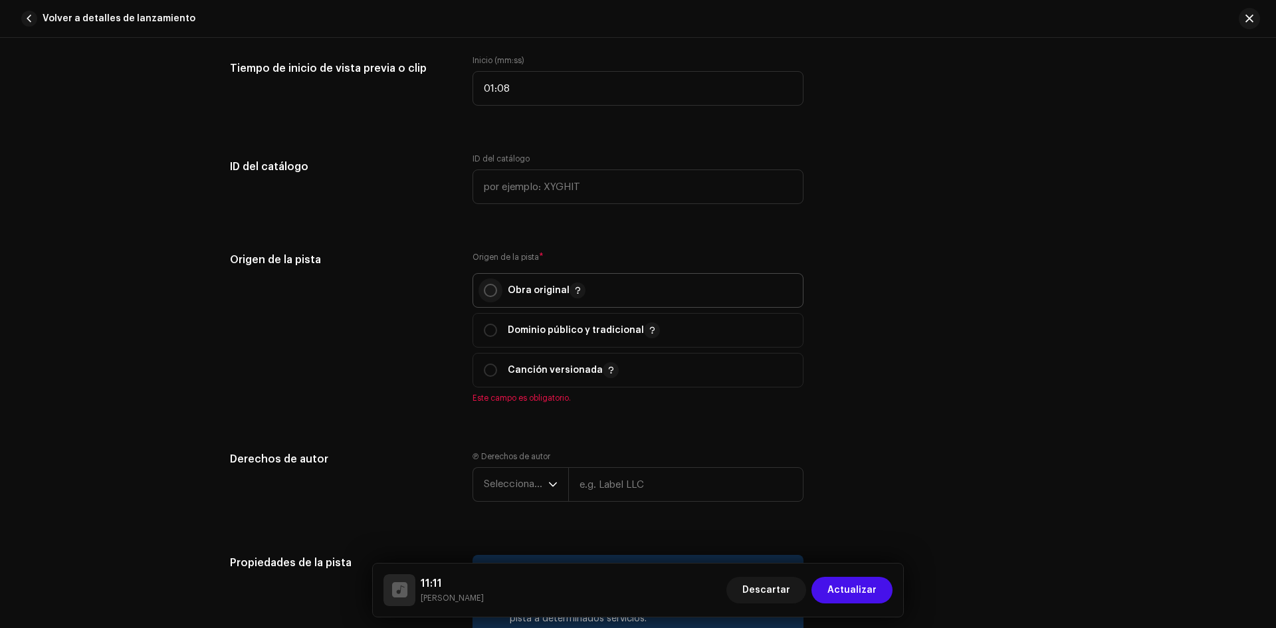
click at [484, 286] on p-radiobutton at bounding box center [490, 290] width 13 height 13
radio input "true"
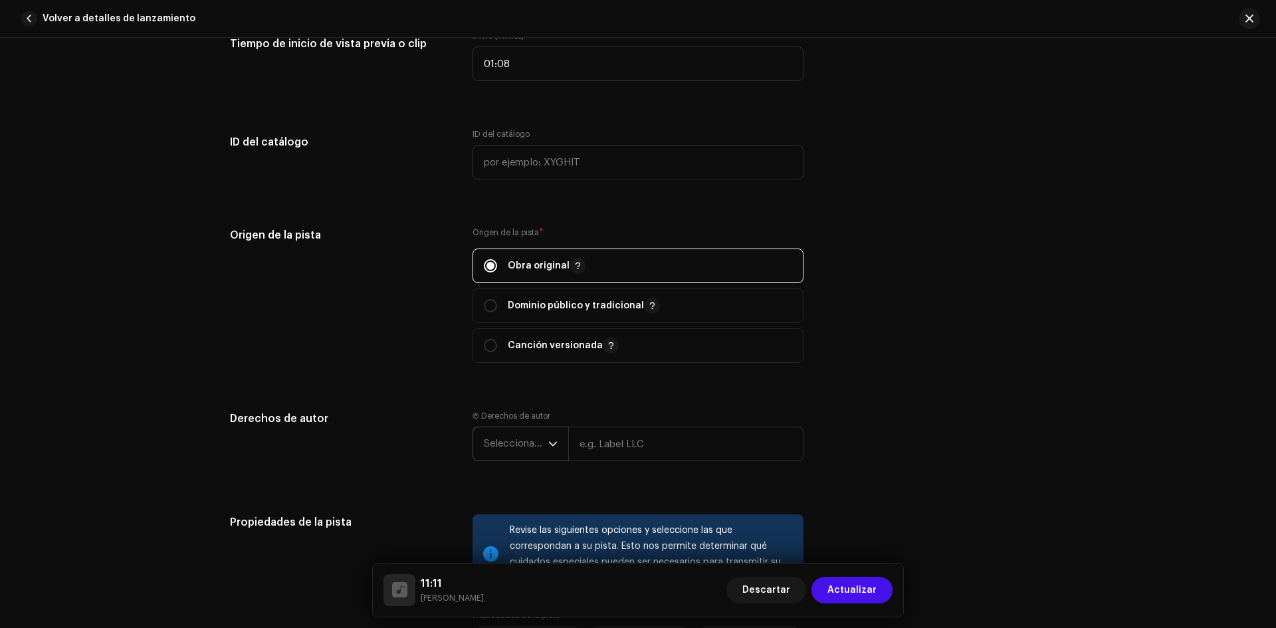
scroll to position [1348, 0]
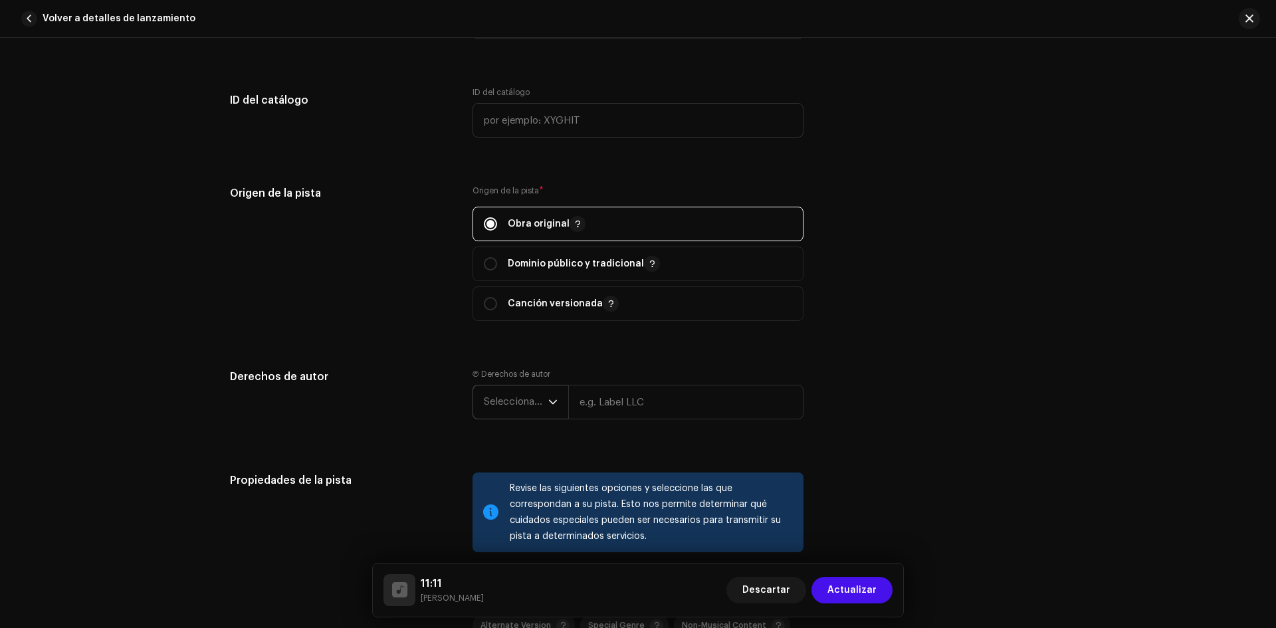
click at [514, 387] on span "Seleccionar año" at bounding box center [516, 401] width 64 height 33
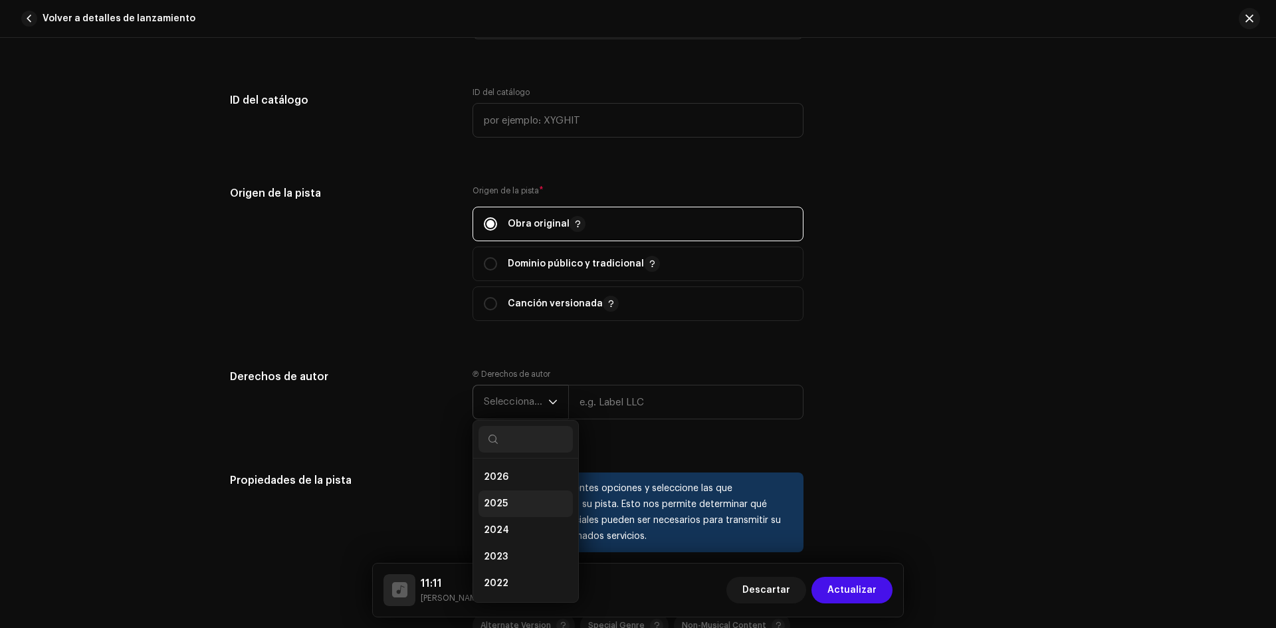
click at [514, 498] on li "2025" at bounding box center [525, 503] width 94 height 27
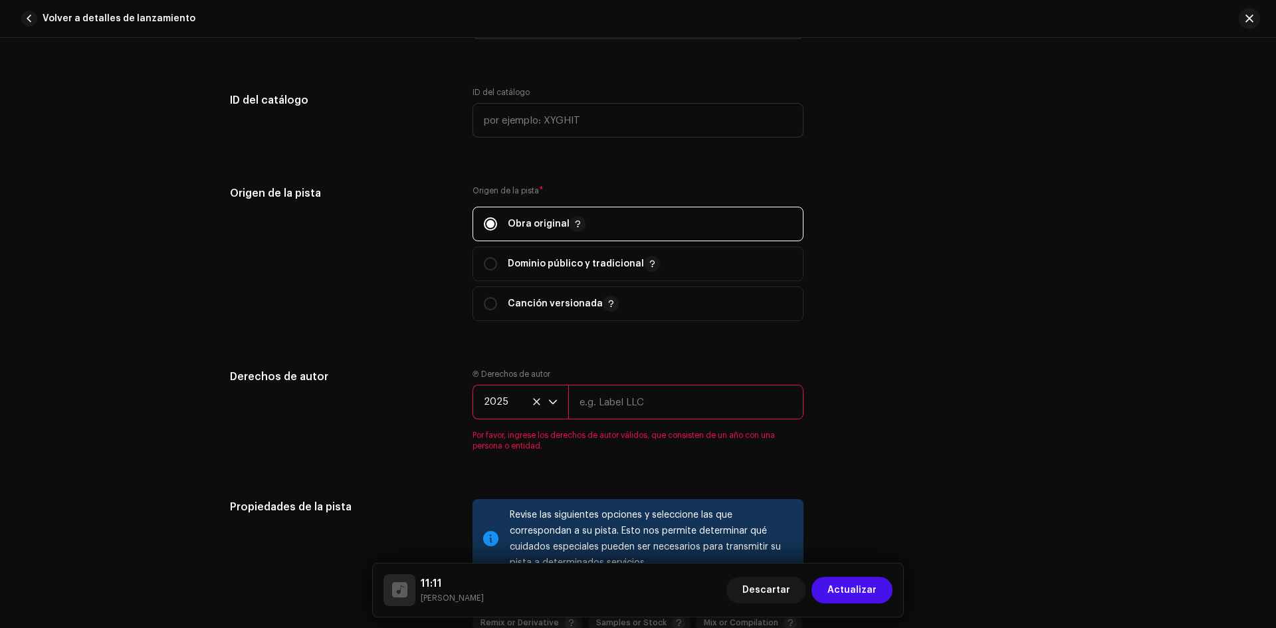
click at [601, 401] on input "text" at bounding box center [685, 402] width 235 height 35
type input "[PERSON_NAME]"
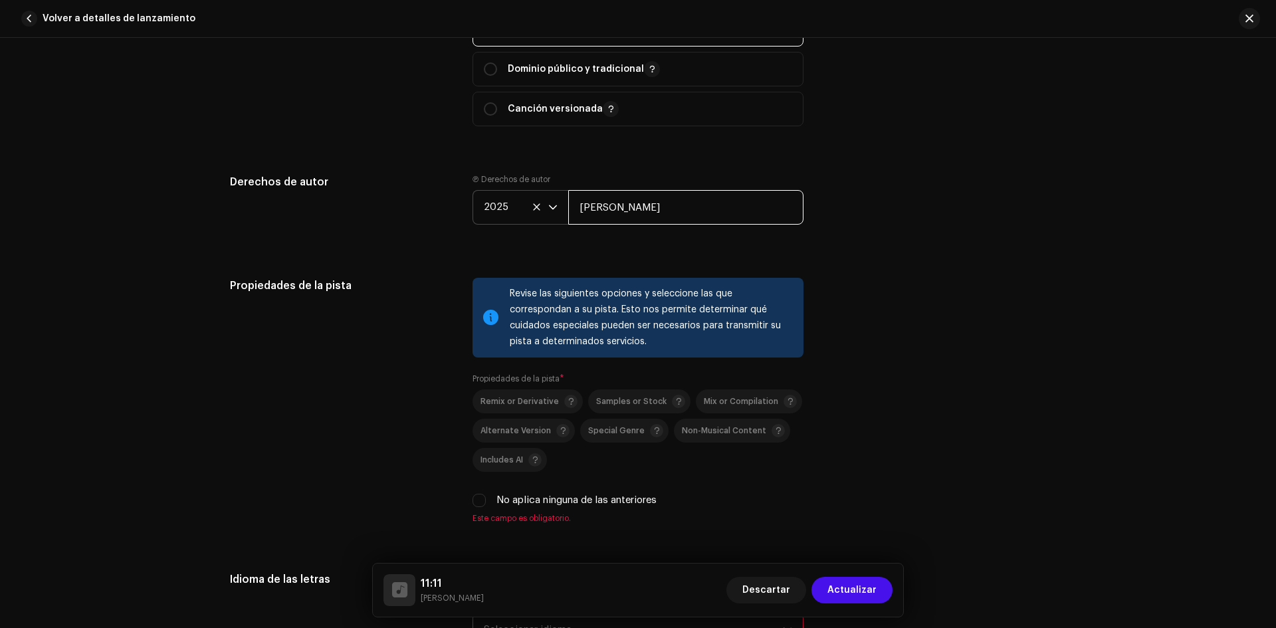
scroll to position [1548, 0]
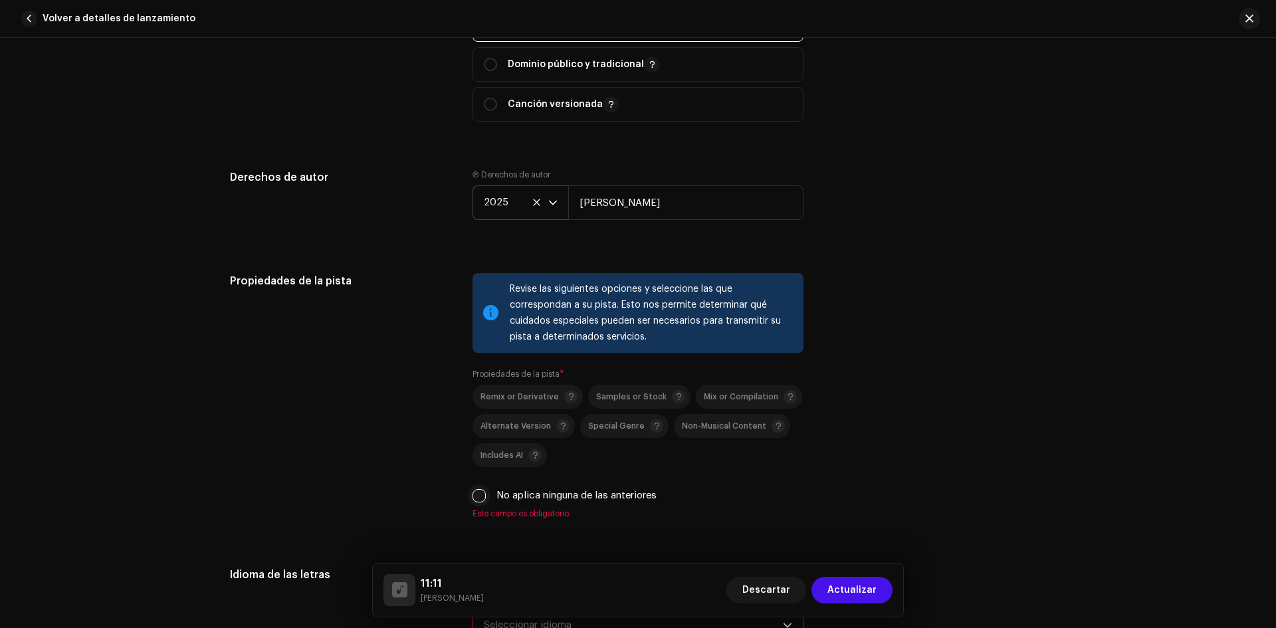
click at [476, 496] on input "No aplica ninguna de las anteriores" at bounding box center [478, 495] width 13 height 13
checkbox input "true"
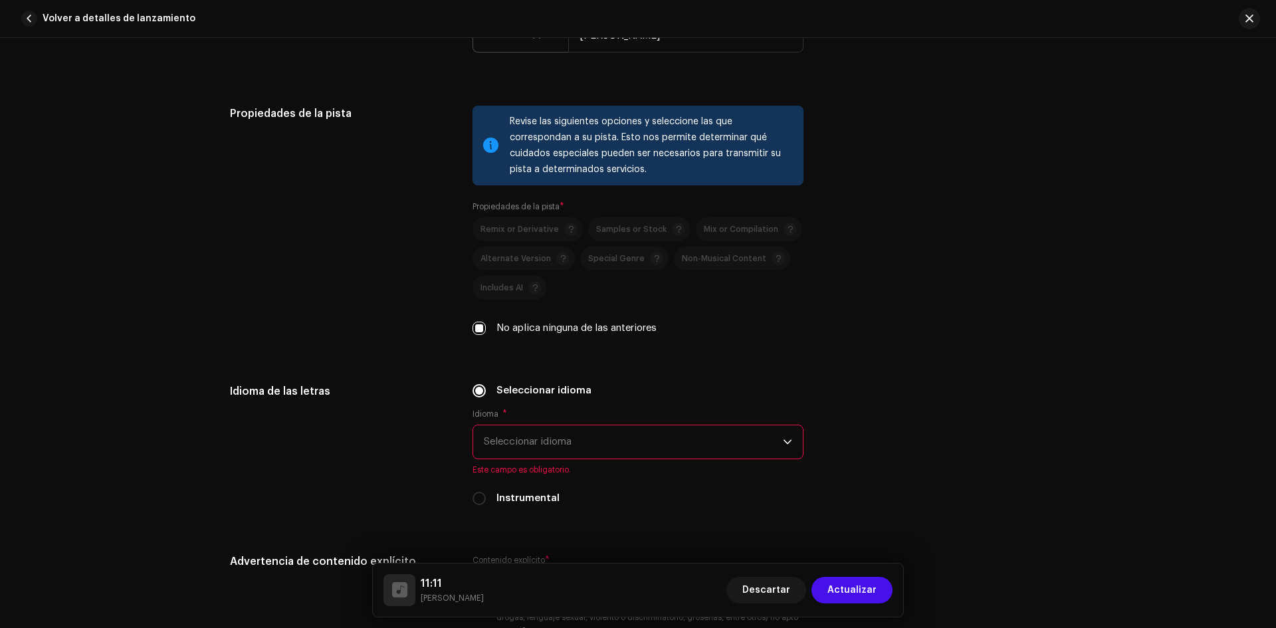
scroll to position [1747, 0]
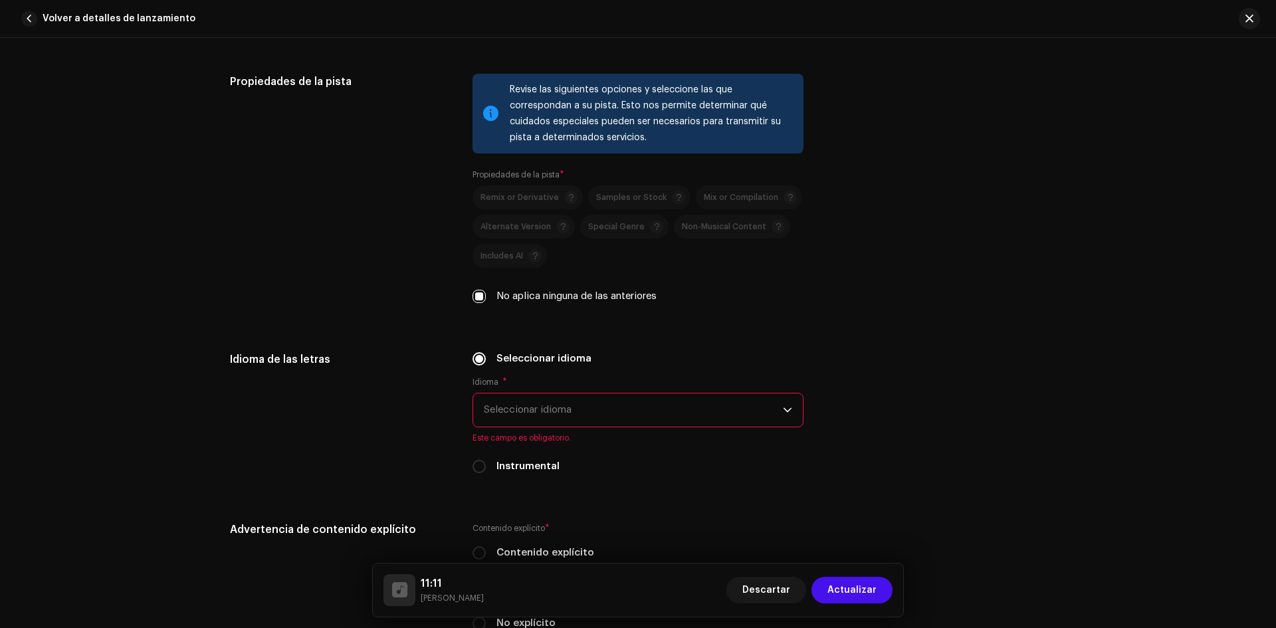
click at [508, 409] on span "Seleccionar idioma" at bounding box center [633, 409] width 299 height 33
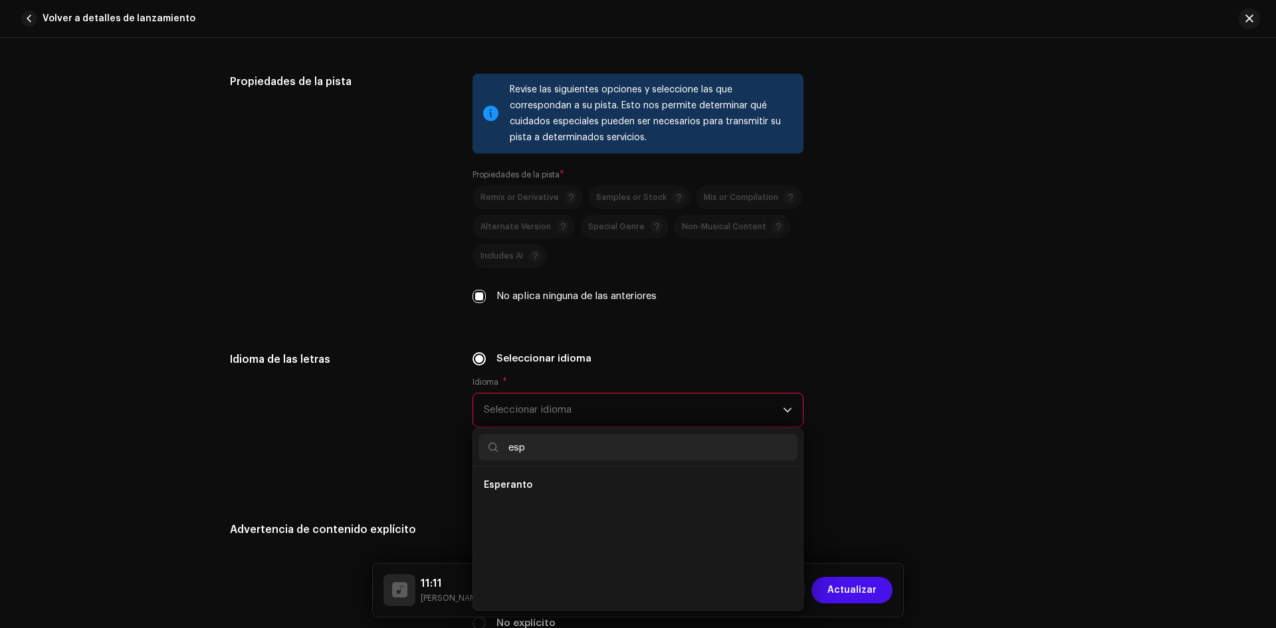
scroll to position [0, 0]
type input "e"
type input "sp"
click at [526, 505] on li "Spanish" at bounding box center [637, 511] width 319 height 27
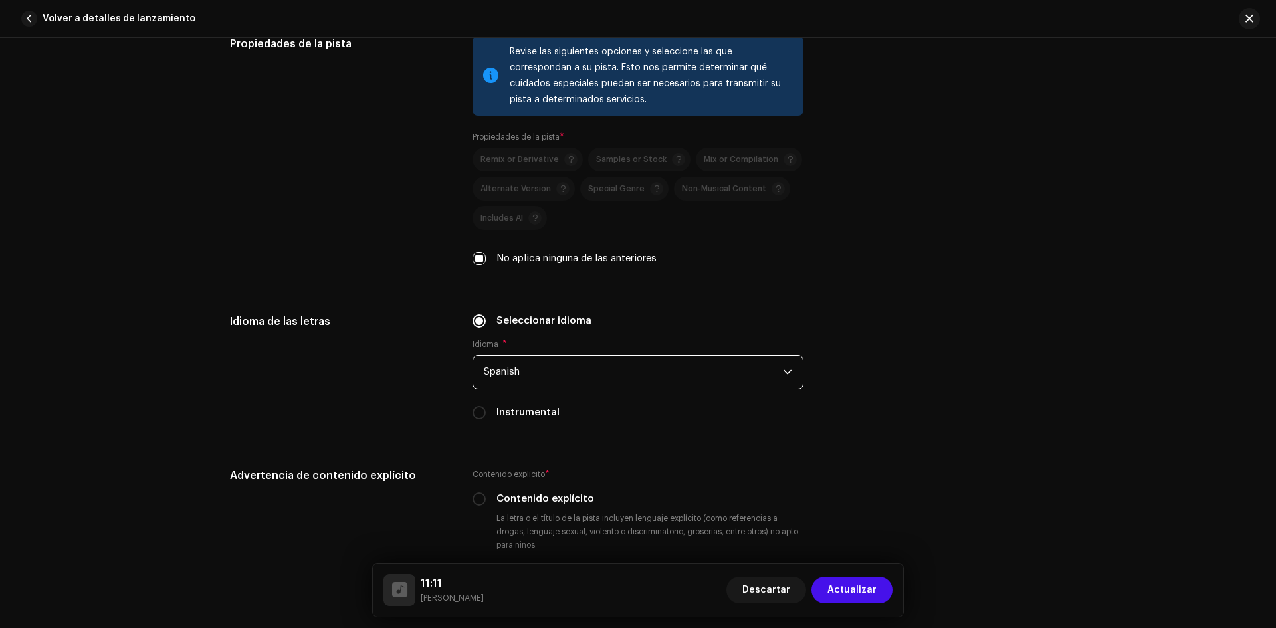
scroll to position [1880, 0]
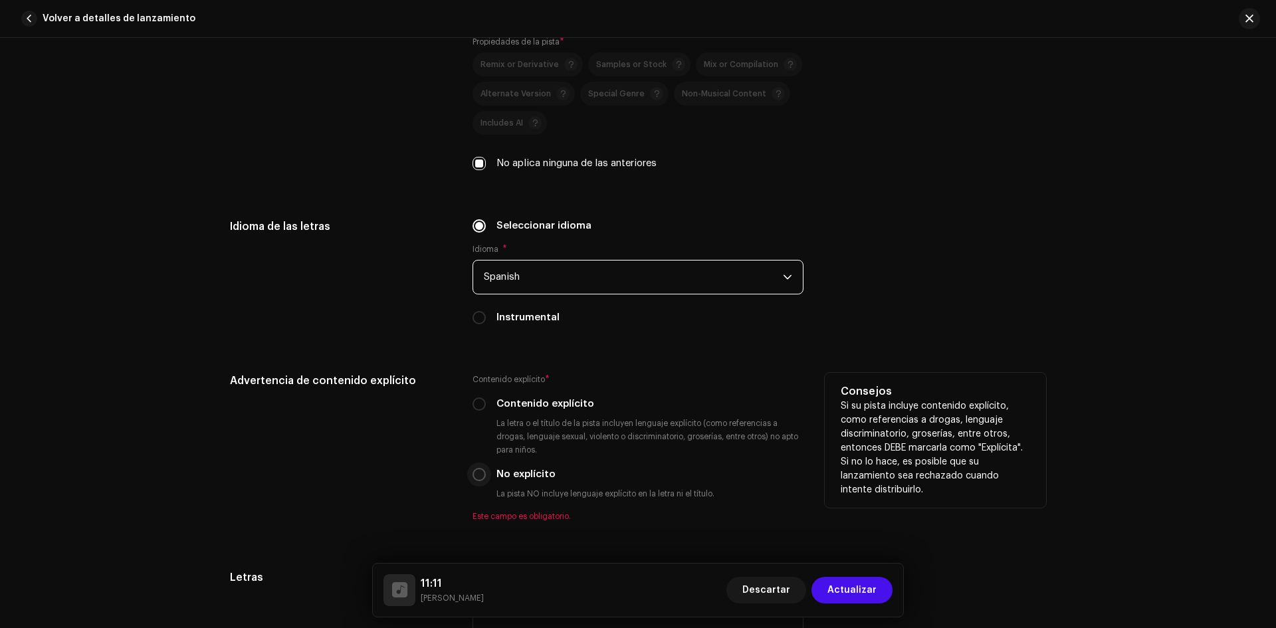
click at [477, 473] on input "No explícito" at bounding box center [478, 474] width 13 height 13
radio input "true"
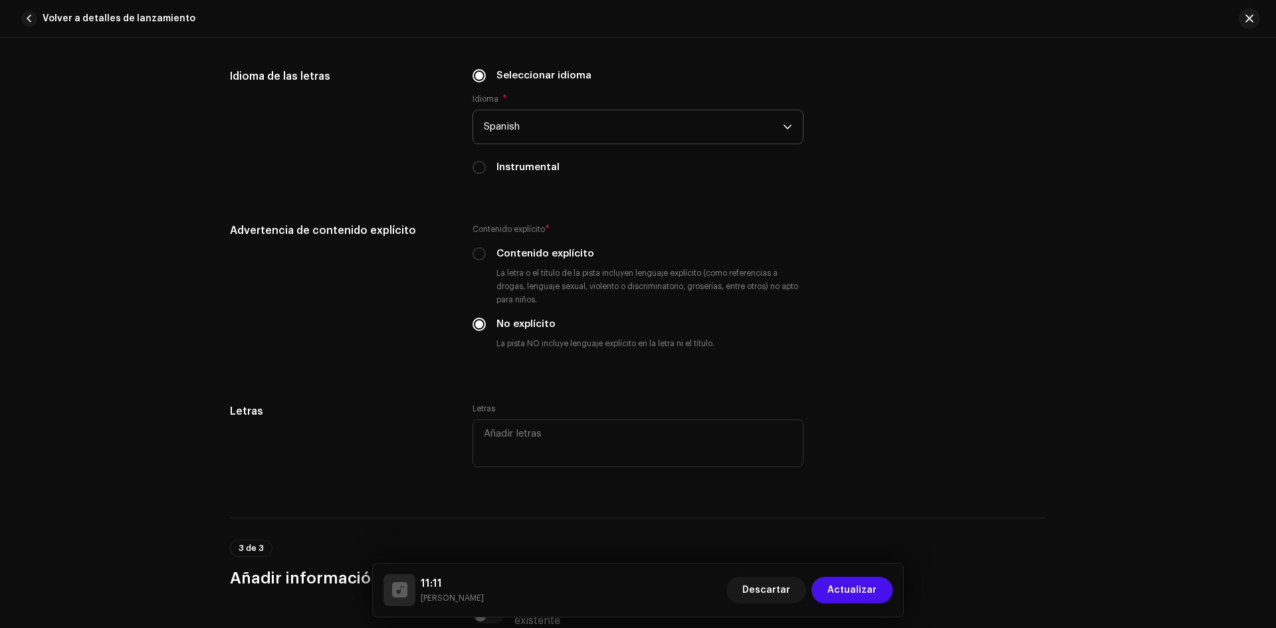
scroll to position [2079, 0]
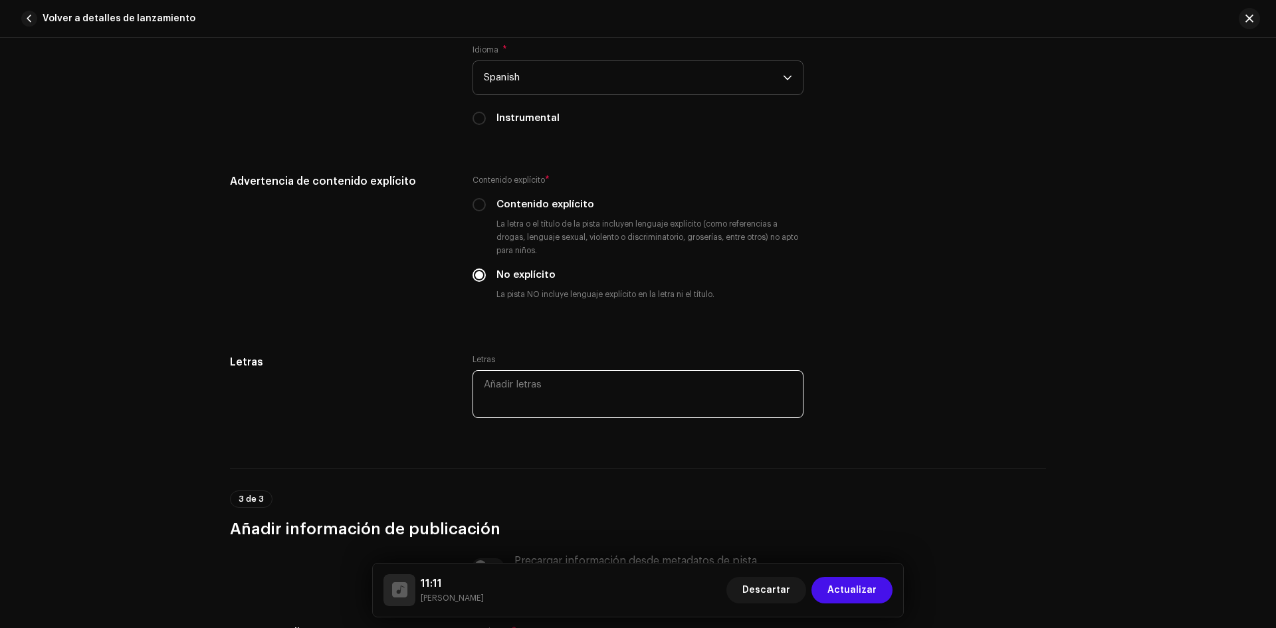
click at [518, 387] on textarea at bounding box center [637, 394] width 331 height 48
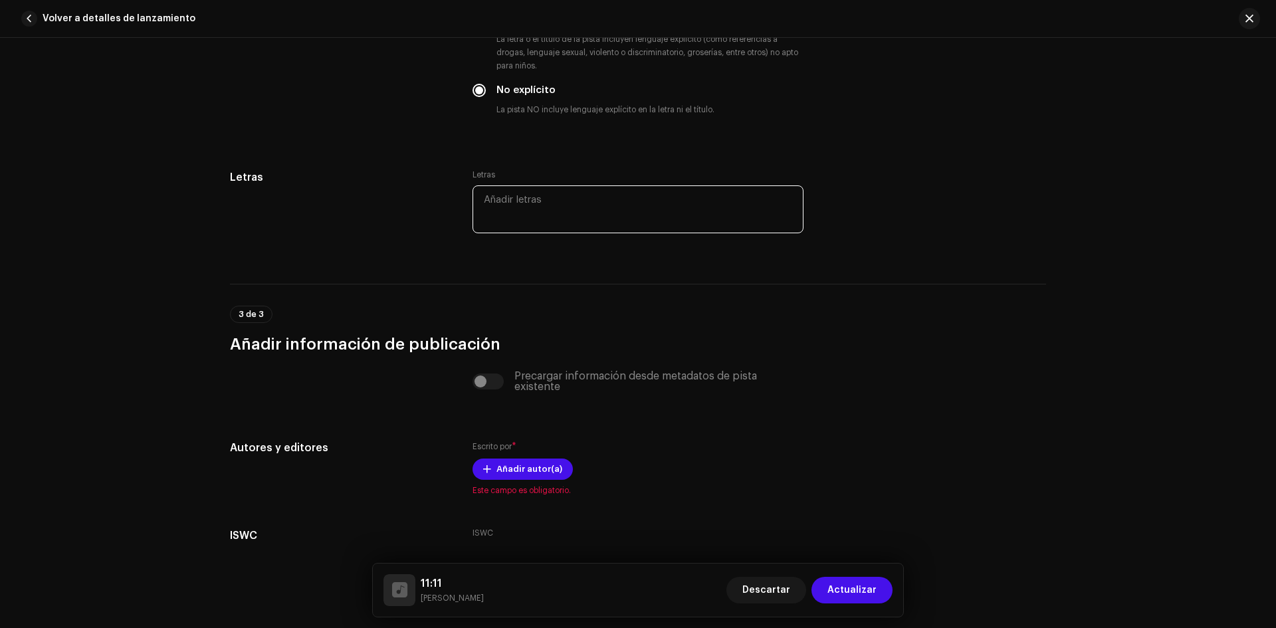
scroll to position [2279, 0]
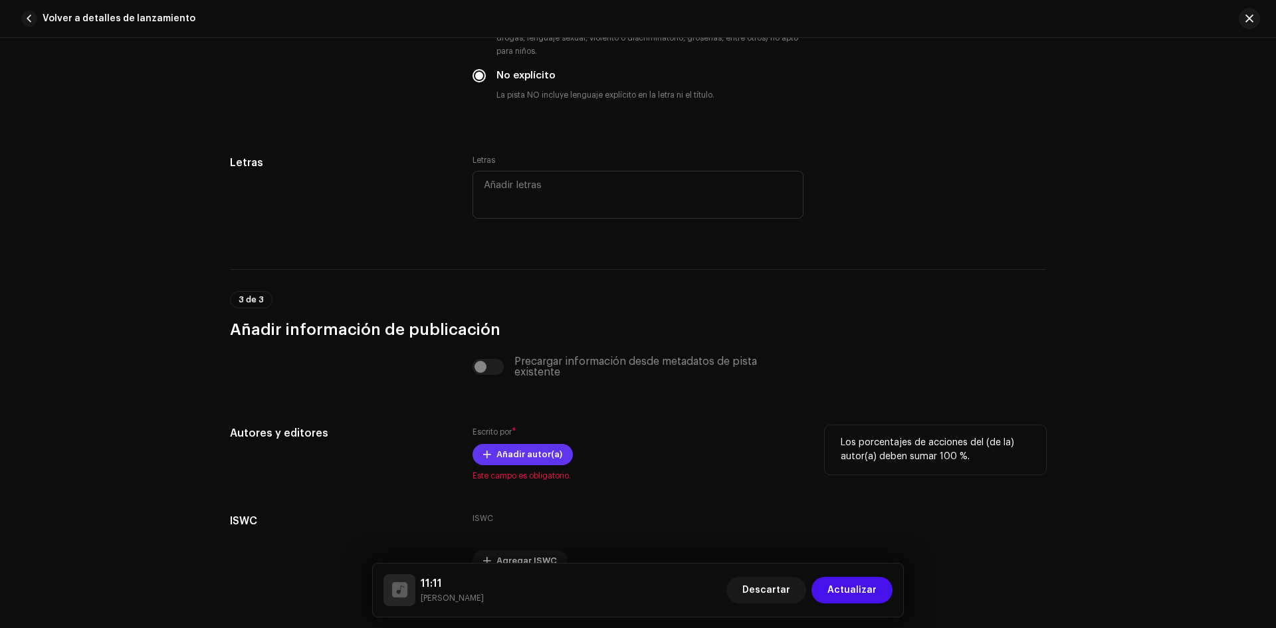
click at [518, 455] on span "Añadir autor(a)" at bounding box center [529, 454] width 66 height 27
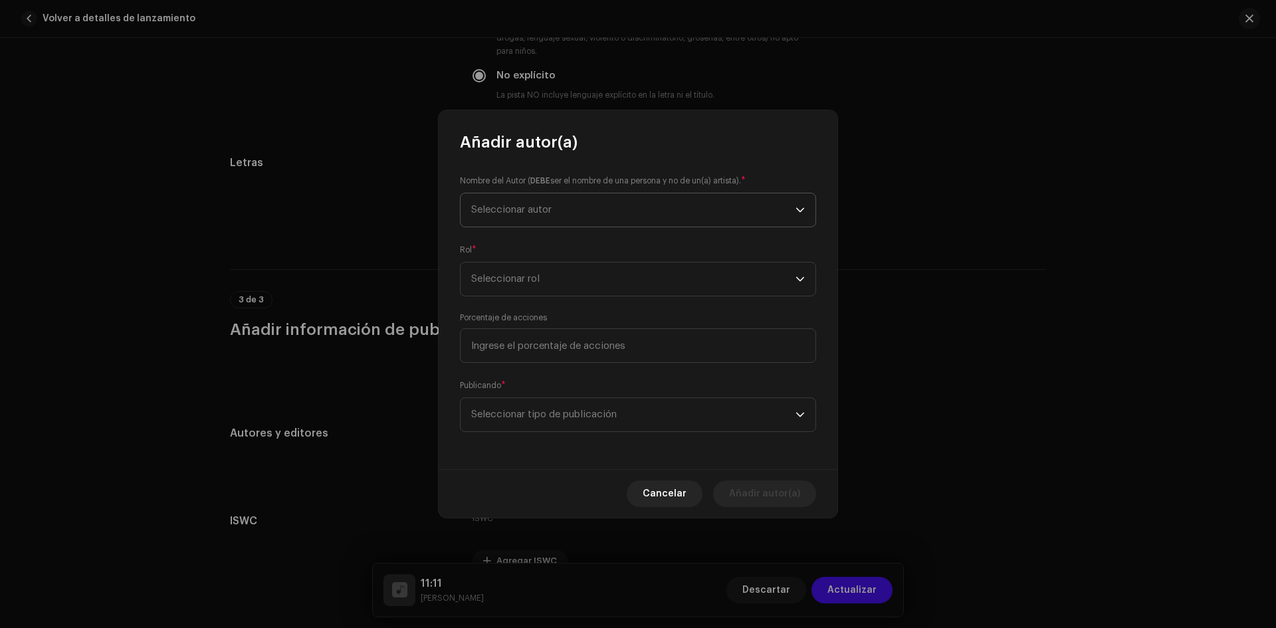
click at [552, 197] on span "Seleccionar autor" at bounding box center [633, 209] width 324 height 33
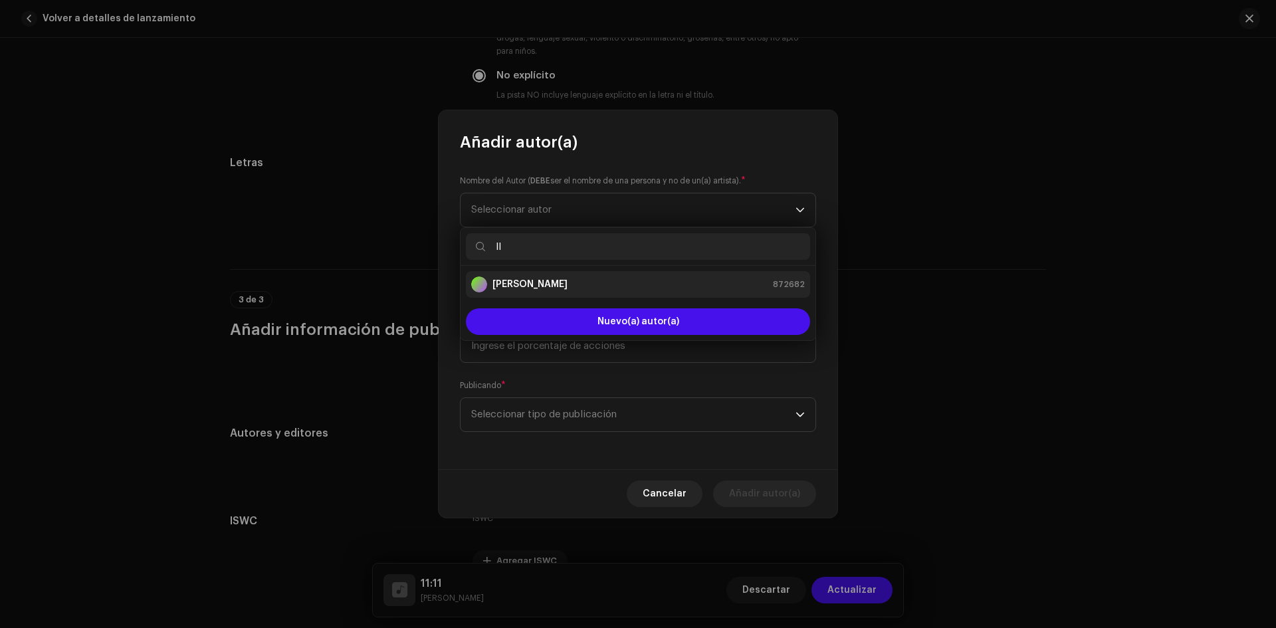
type input "ll"
click at [517, 282] on strong "[PERSON_NAME]" at bounding box center [529, 284] width 75 height 13
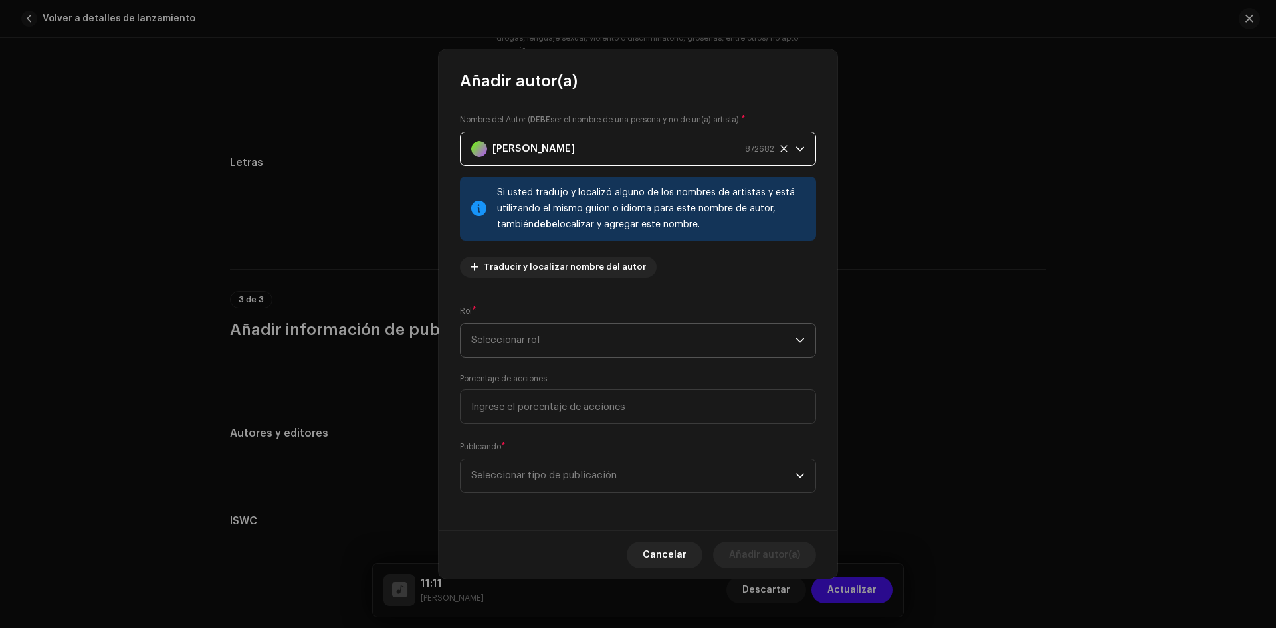
click at [521, 337] on span "Seleccionar rol" at bounding box center [633, 340] width 324 height 33
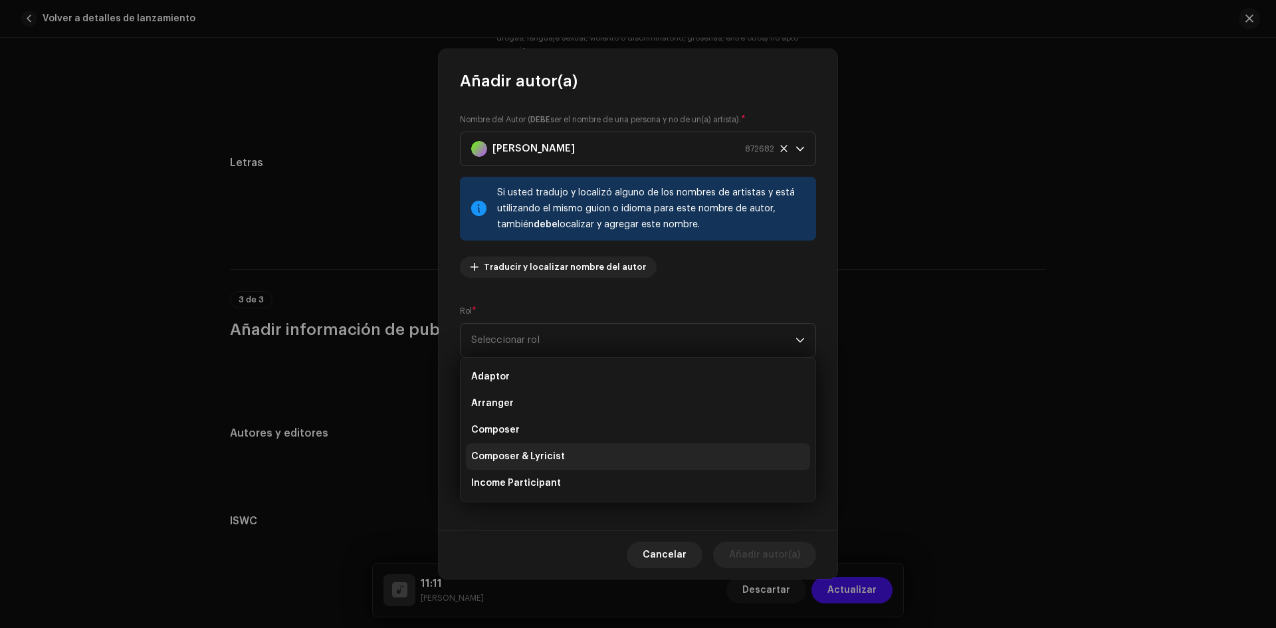
click at [530, 456] on span "Composer & Lyricist" at bounding box center [518, 456] width 94 height 13
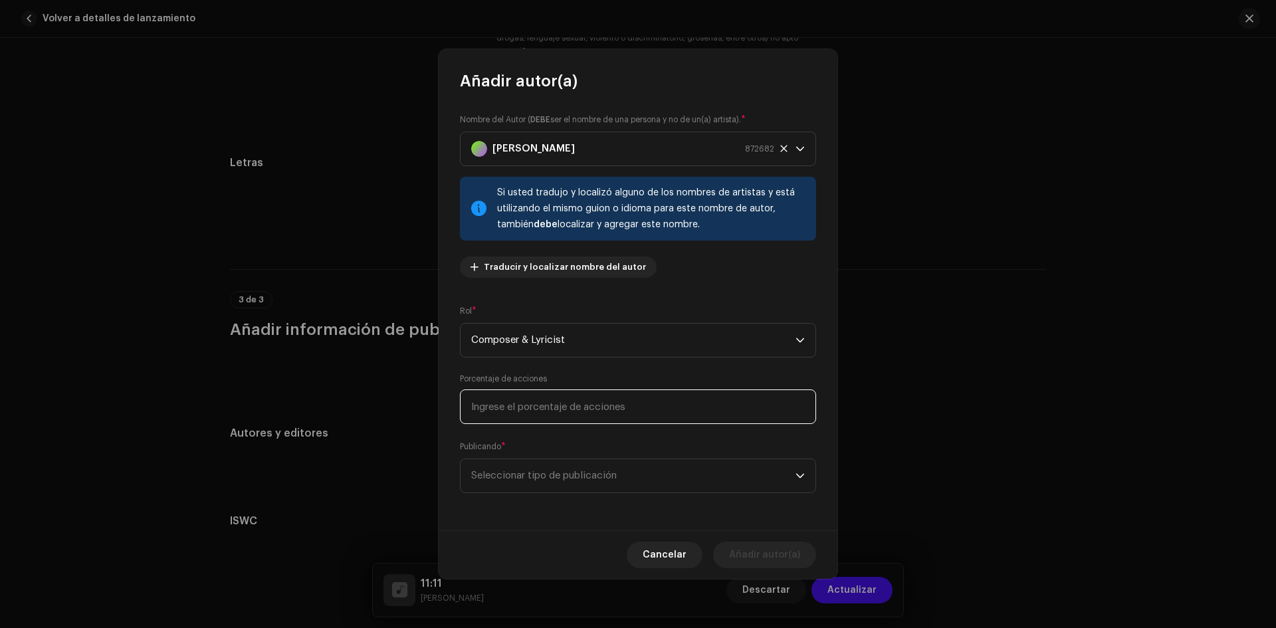
click at [603, 408] on input at bounding box center [638, 406] width 356 height 35
click at [572, 472] on span "Seleccionar tipo de publicación" at bounding box center [633, 475] width 324 height 33
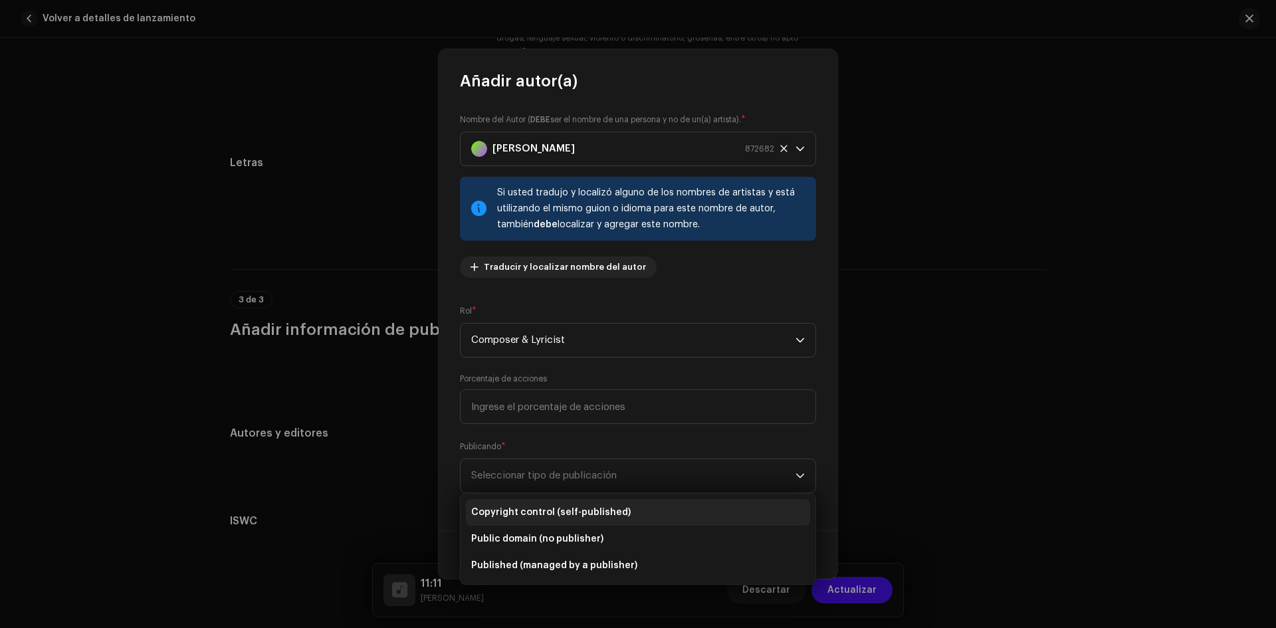
click at [546, 512] on span "Copyright control (self-published)" at bounding box center [550, 512] width 159 height 13
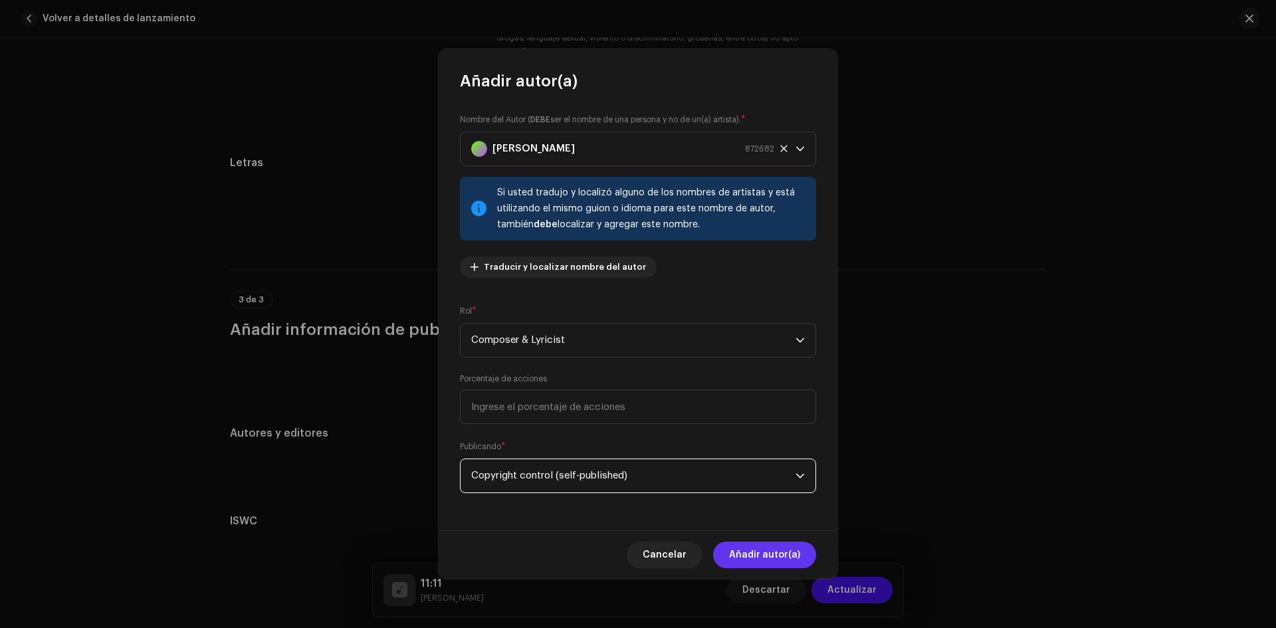
click at [800, 563] on button "Añadir autor(a)" at bounding box center [764, 555] width 103 height 27
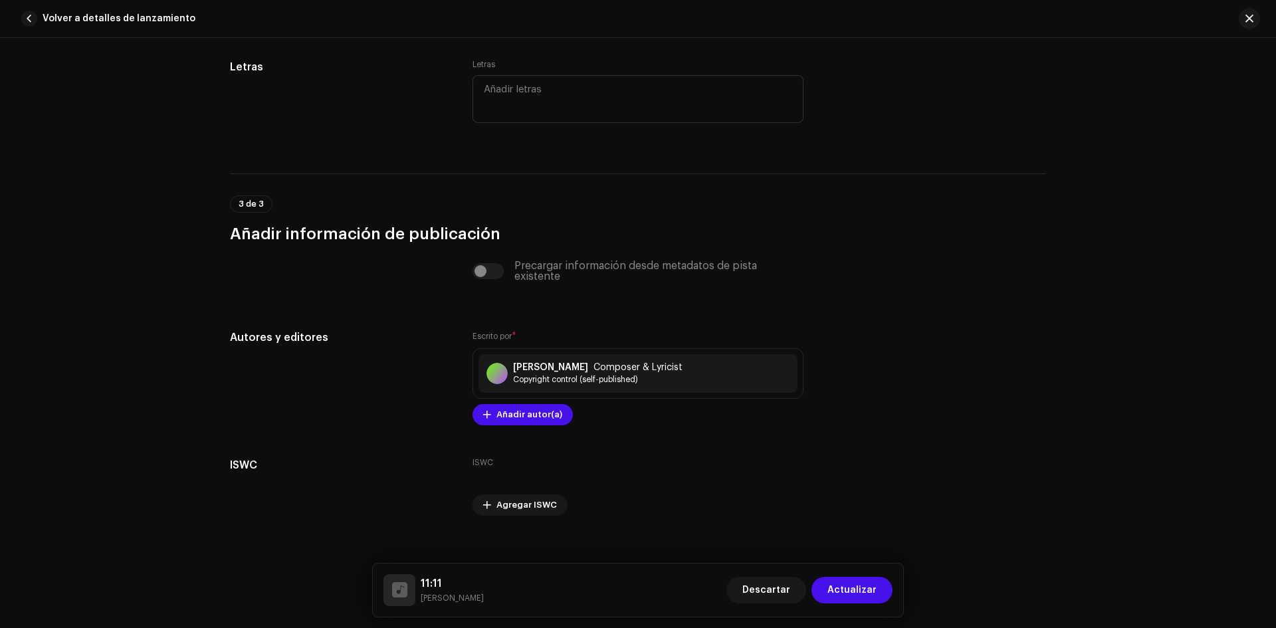
scroll to position [2390, 0]
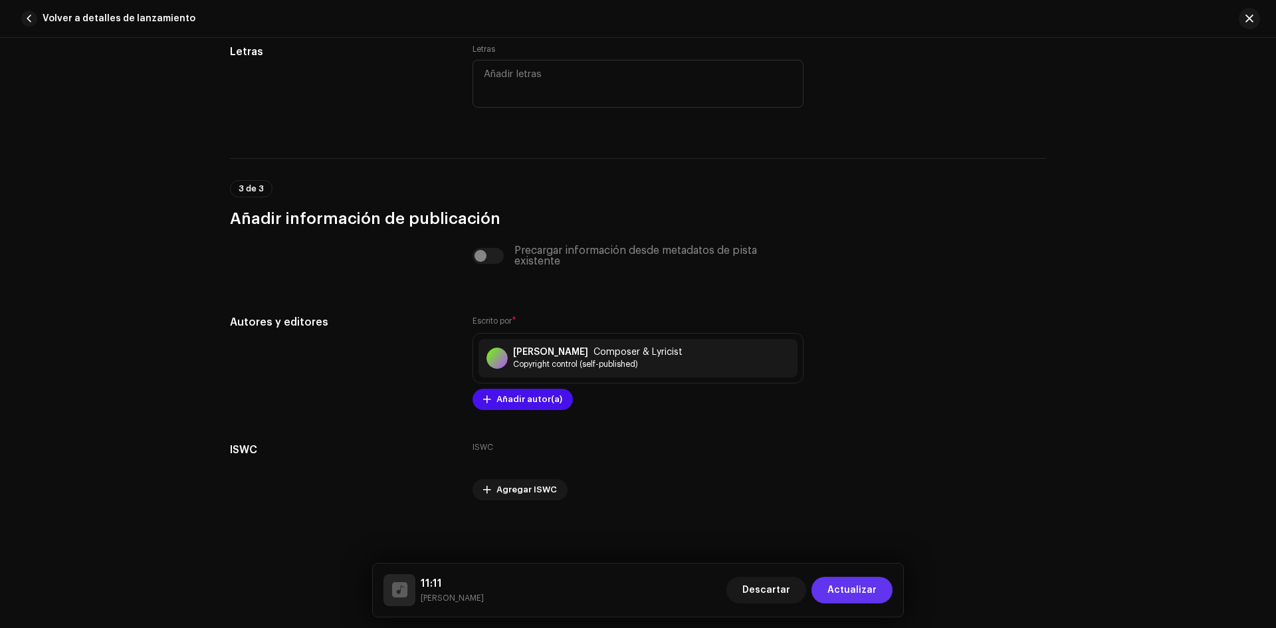
click at [849, 587] on span "Actualizar" at bounding box center [851, 590] width 49 height 27
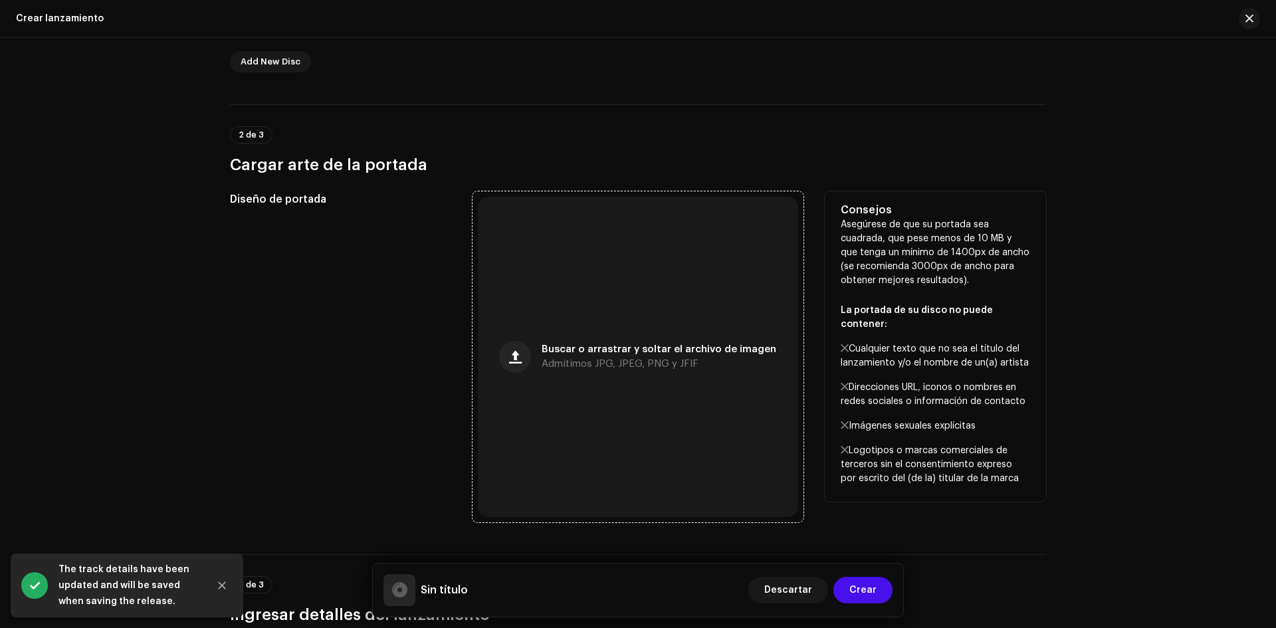
scroll to position [399, 0]
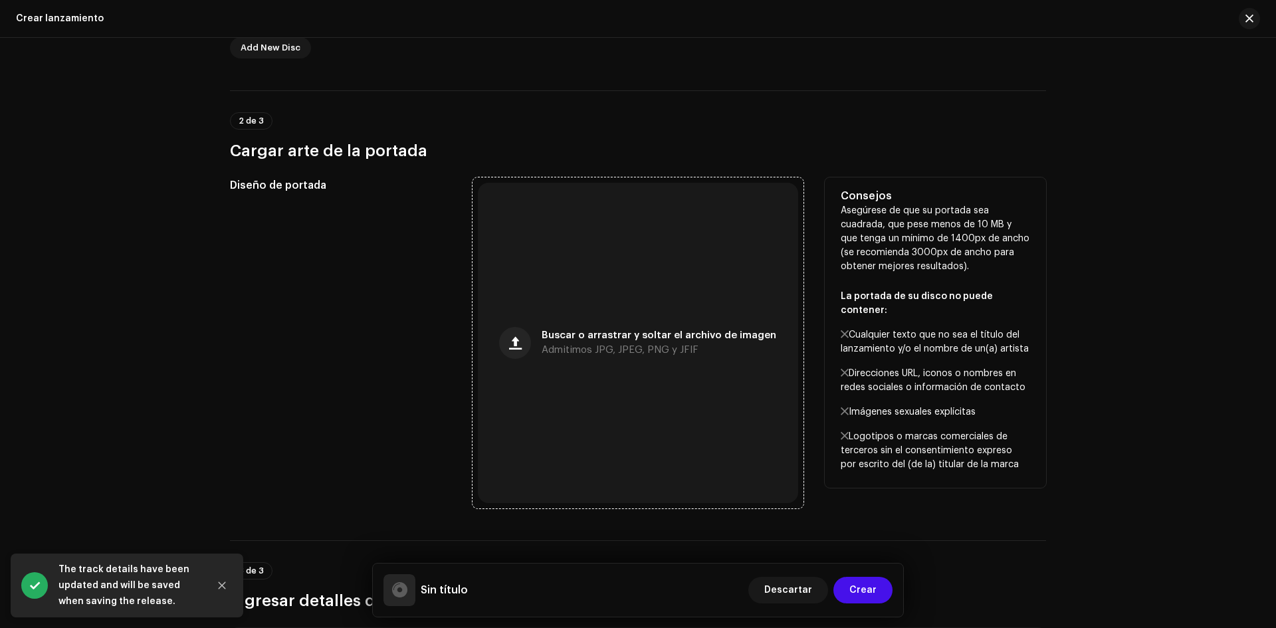
click at [658, 275] on div "Buscar o arrastrar y soltar el archivo de imagen Admitimos JPG, JPEG, PNG y JFIF" at bounding box center [638, 343] width 320 height 320
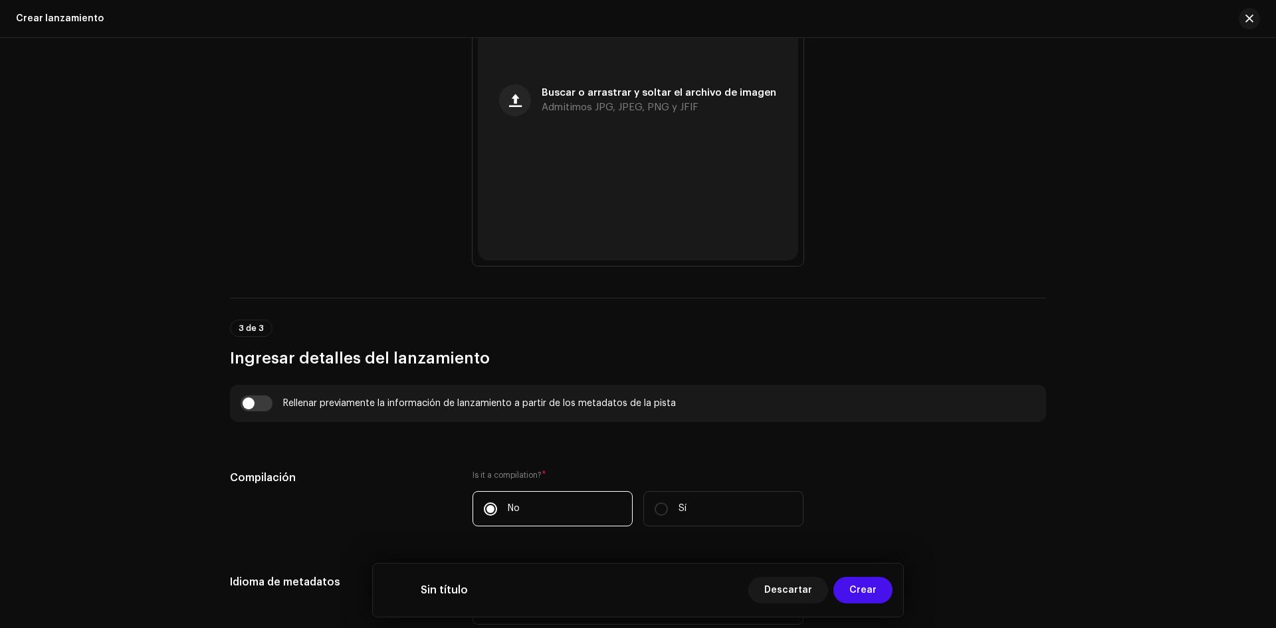
scroll to position [665, 0]
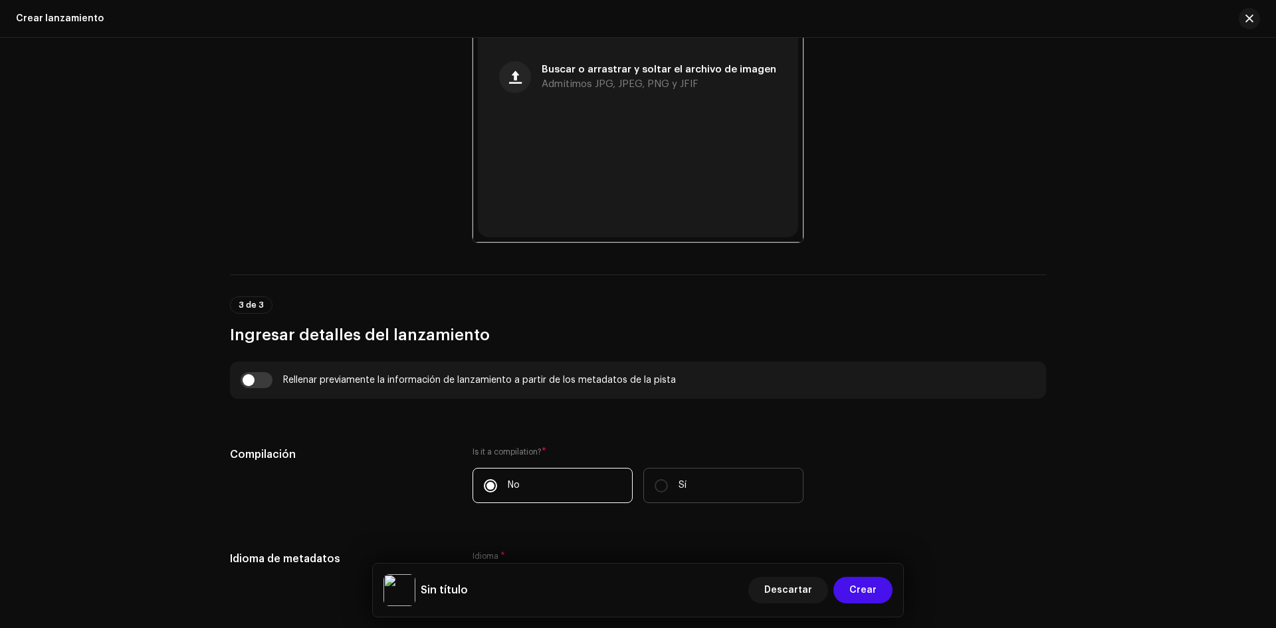
click at [667, 488] on label "Sí" at bounding box center [723, 485] width 160 height 35
click at [667, 488] on input "Sí" at bounding box center [661, 485] width 13 height 13
radio input "true"
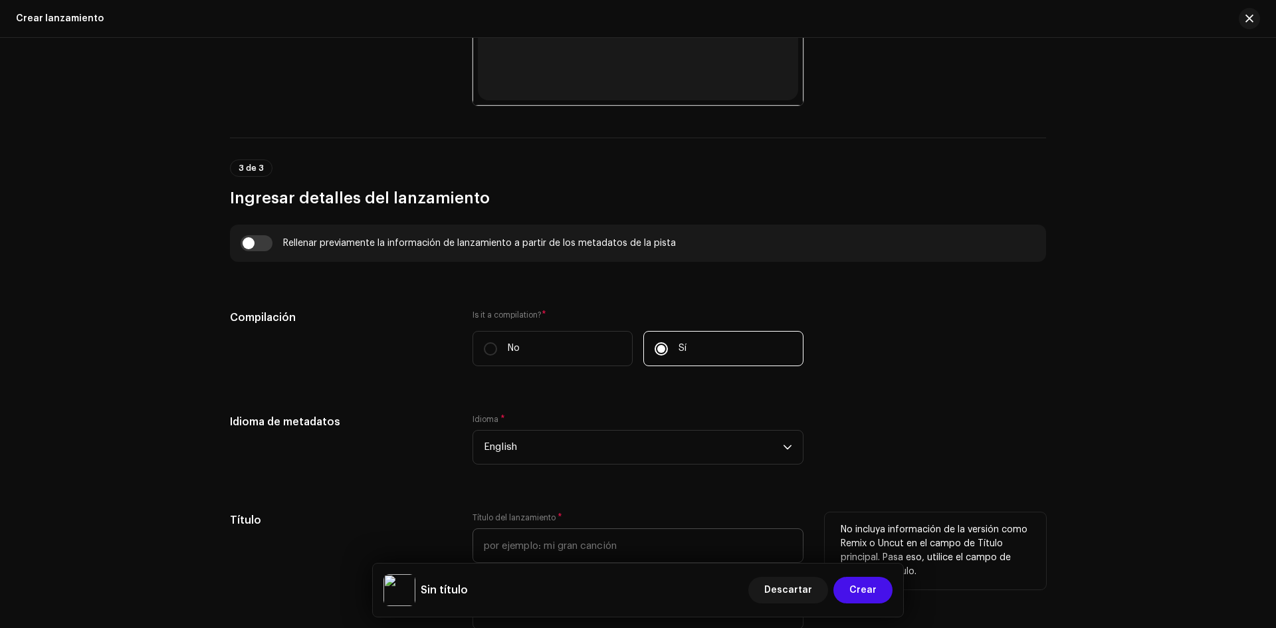
scroll to position [864, 0]
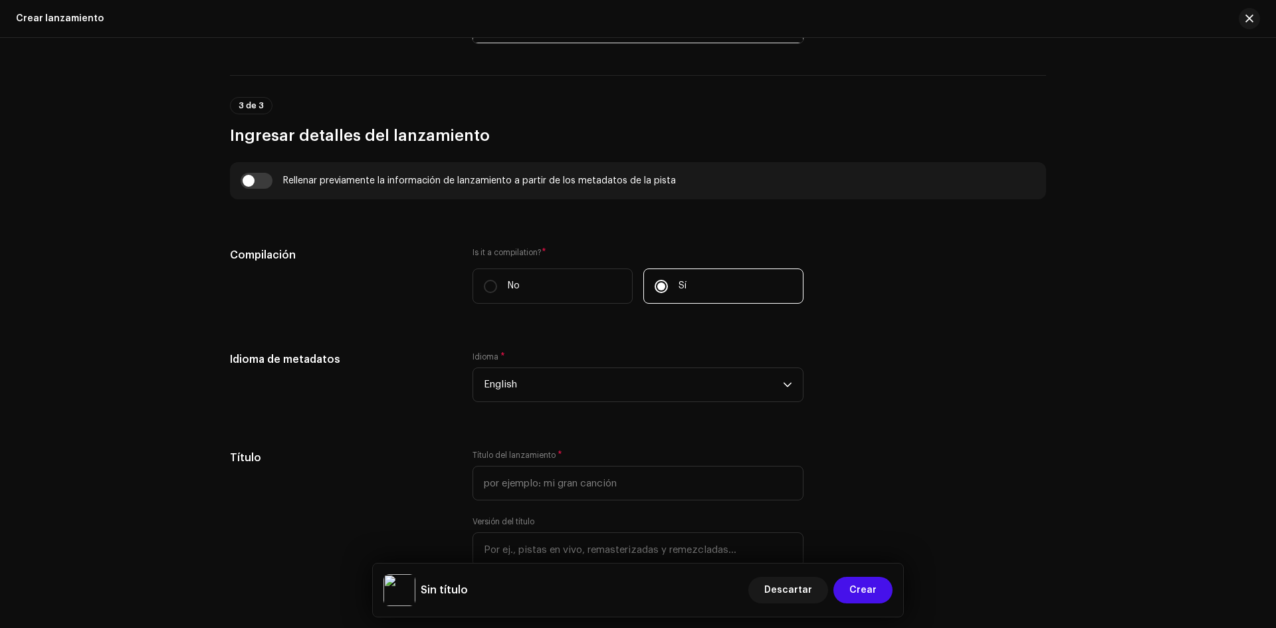
click at [522, 253] on label "Is it a compilation? *" at bounding box center [637, 252] width 331 height 11
click at [542, 247] on label "Is it a compilation? *" at bounding box center [637, 252] width 331 height 11
click at [514, 280] on p "No" at bounding box center [514, 286] width 12 height 14
click at [497, 280] on input "No" at bounding box center [490, 286] width 13 height 13
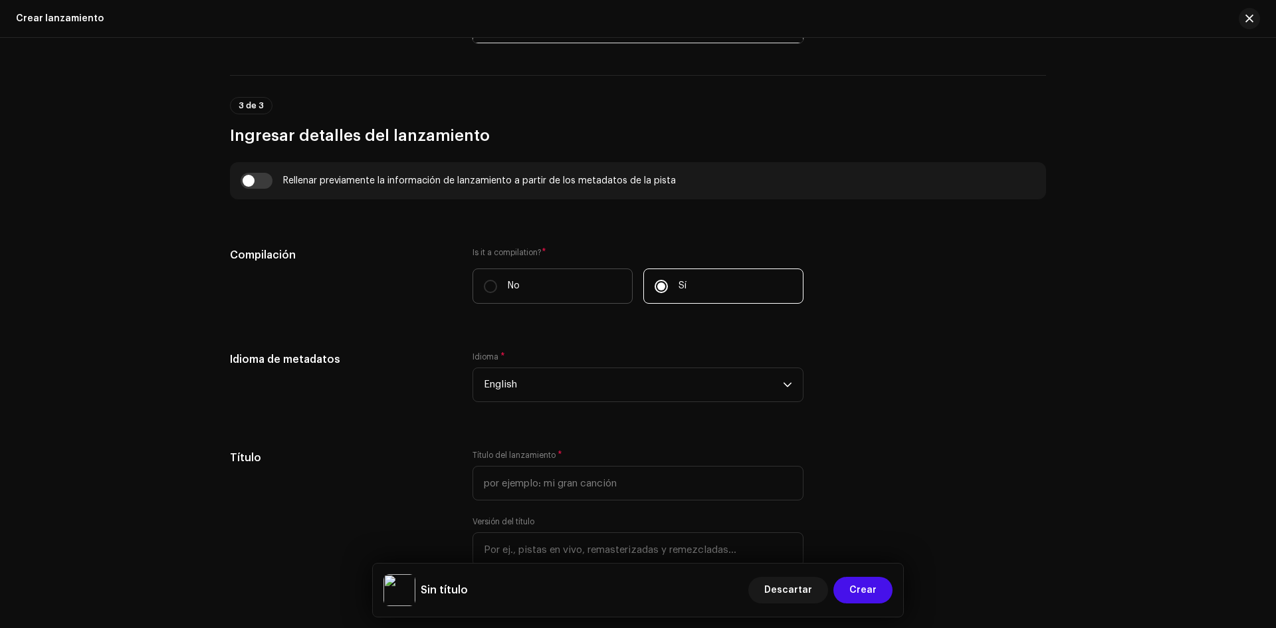
radio input "true"
click at [542, 385] on span "English" at bounding box center [633, 384] width 299 height 33
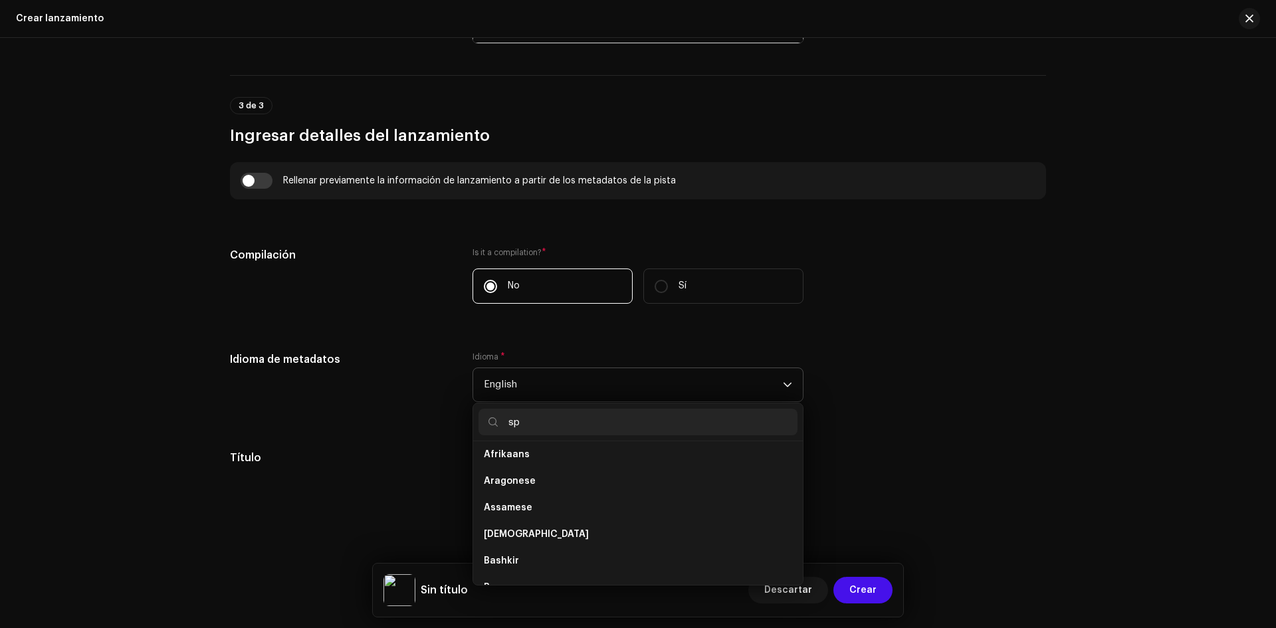
scroll to position [0, 0]
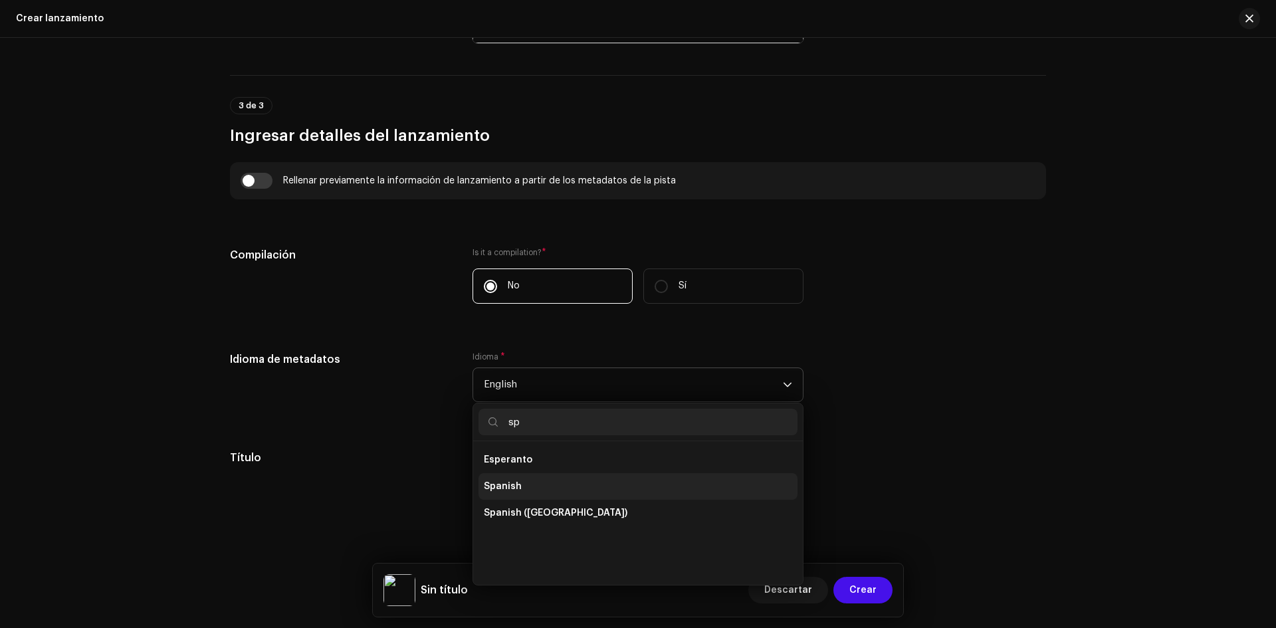
type input "sp"
click at [522, 476] on li "Spanish" at bounding box center [637, 486] width 319 height 27
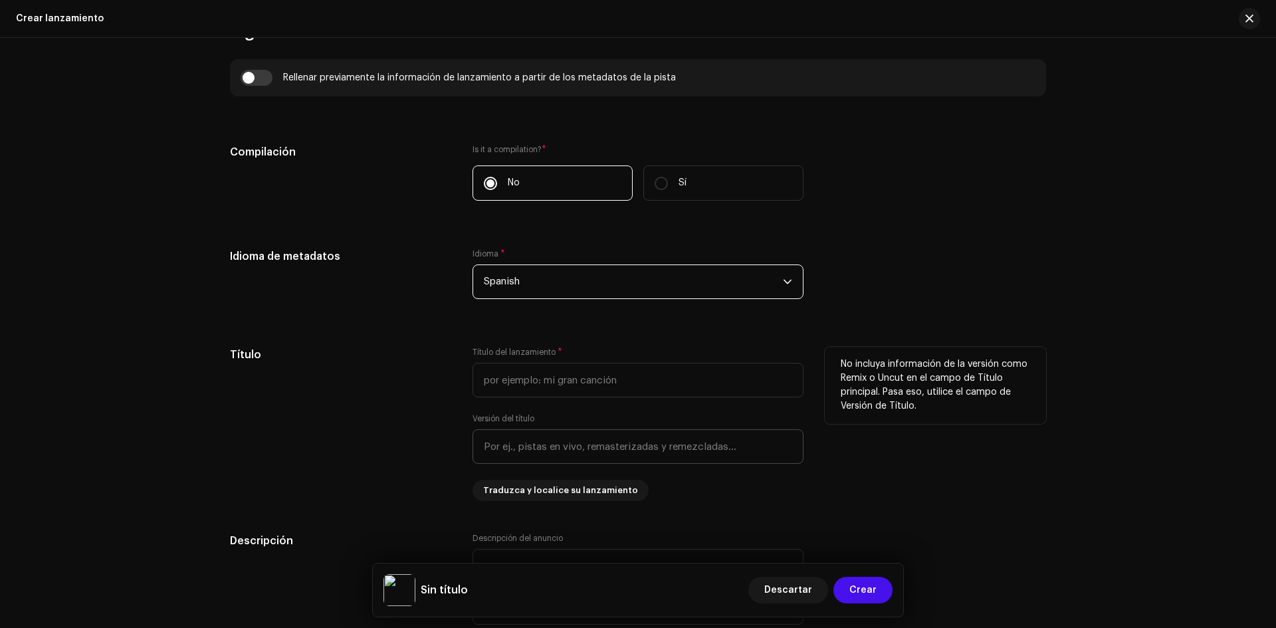
scroll to position [997, 0]
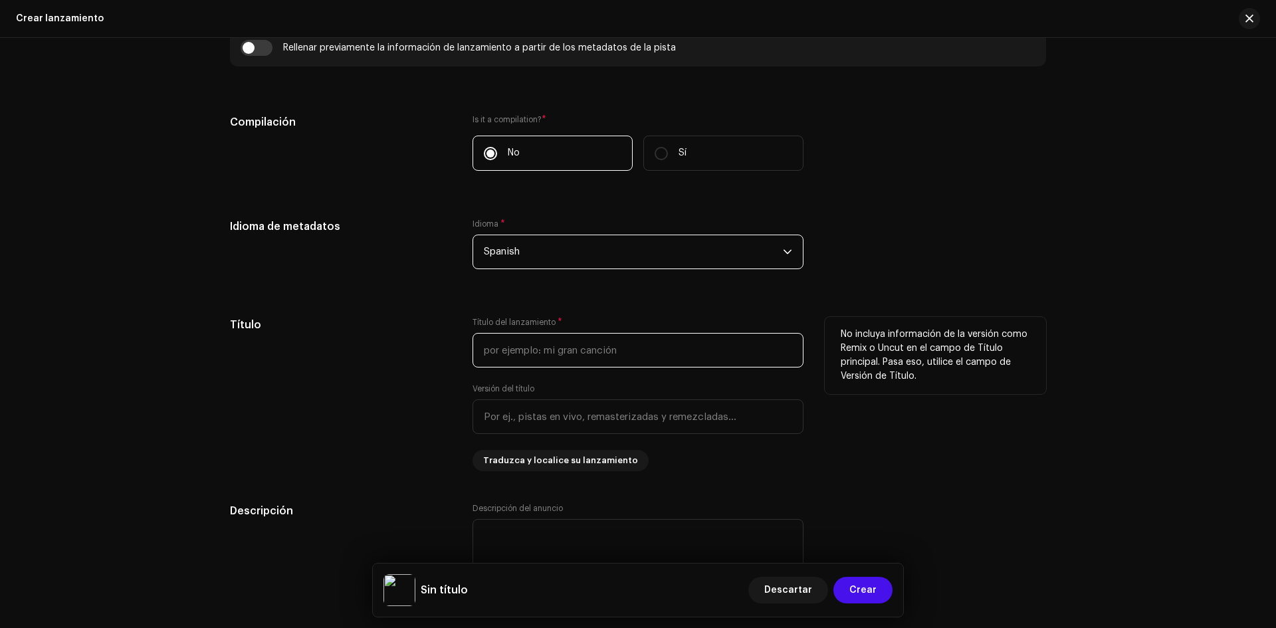
click at [564, 353] on input "text" at bounding box center [637, 350] width 331 height 35
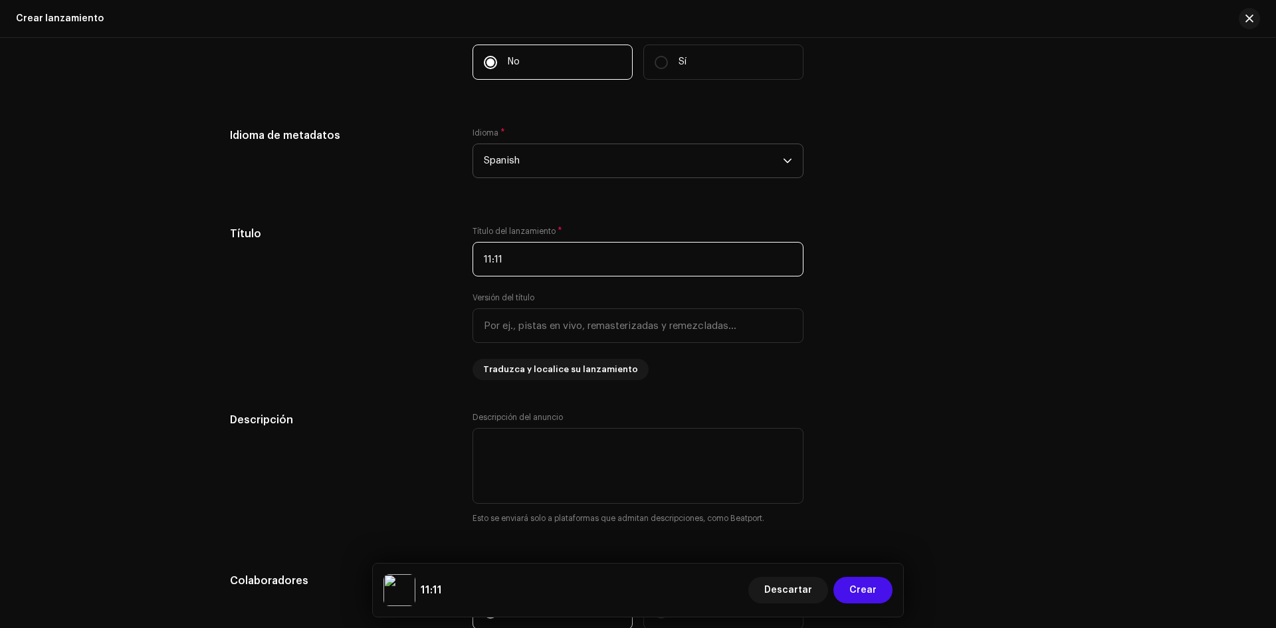
scroll to position [1130, 0]
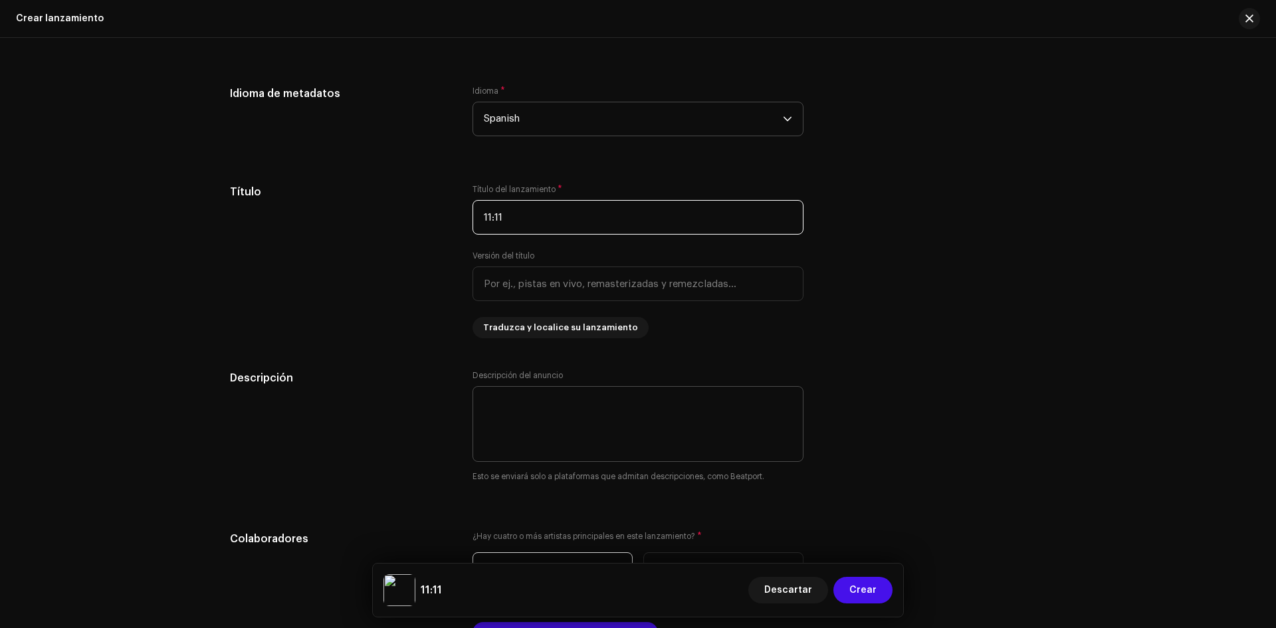
type input "11:11"
click at [526, 395] on textarea at bounding box center [637, 424] width 331 height 76
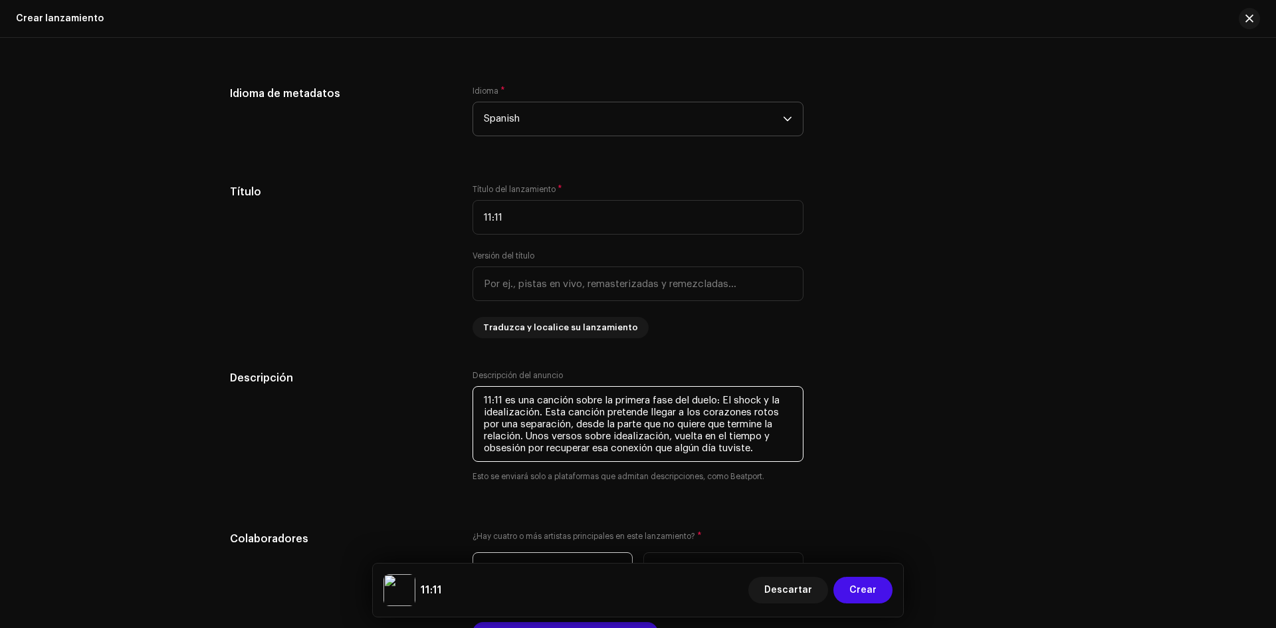
click at [769, 447] on textarea at bounding box center [637, 424] width 331 height 76
drag, startPoint x: 536, startPoint y: 411, endPoint x: 481, endPoint y: 411, distance: 54.5
click at [481, 411] on textarea at bounding box center [637, 424] width 331 height 76
drag, startPoint x: 536, startPoint y: 411, endPoint x: 773, endPoint y: 401, distance: 236.8
click at [773, 401] on textarea at bounding box center [637, 424] width 331 height 76
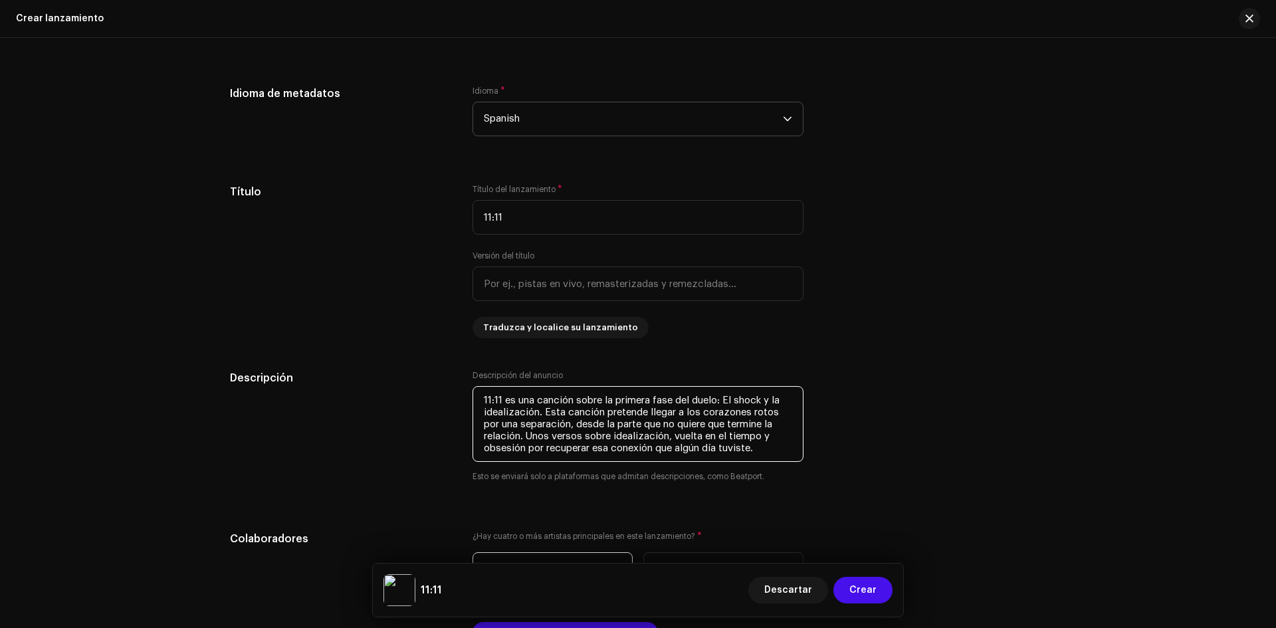
click at [519, 410] on textarea at bounding box center [637, 424] width 331 height 76
click at [540, 413] on textarea at bounding box center [637, 424] width 331 height 76
drag, startPoint x: 536, startPoint y: 413, endPoint x: 784, endPoint y: 401, distance: 248.8
click at [784, 401] on textarea at bounding box center [637, 424] width 331 height 76
paste textarea "escepticismo"
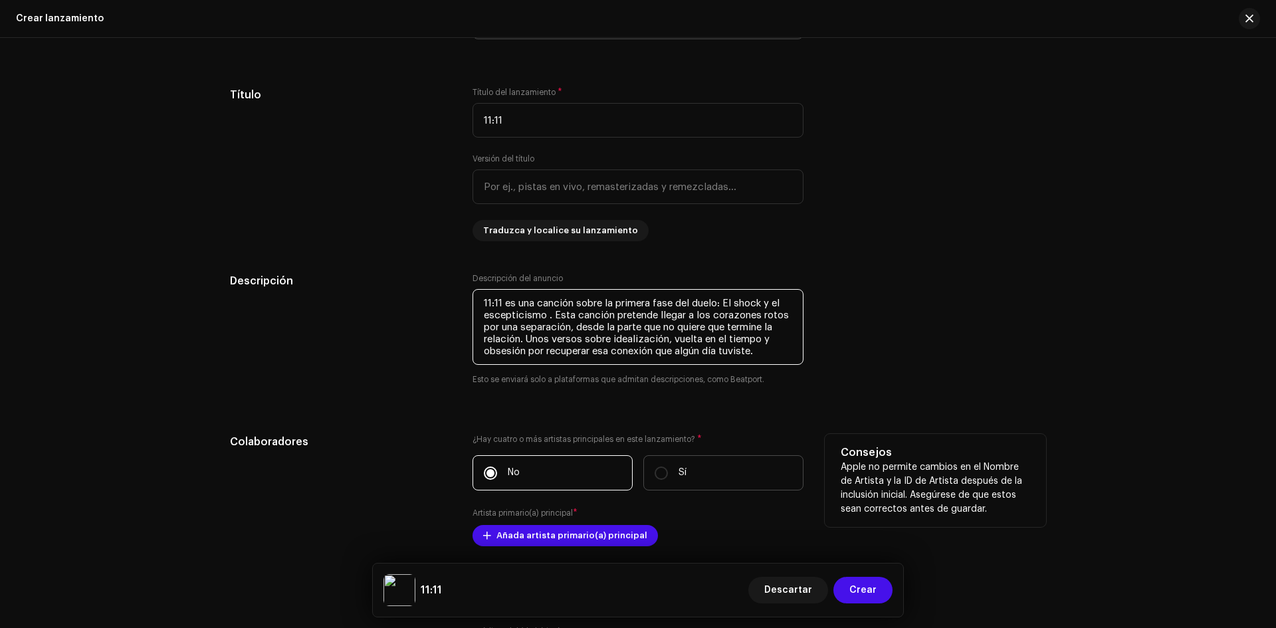
scroll to position [1329, 0]
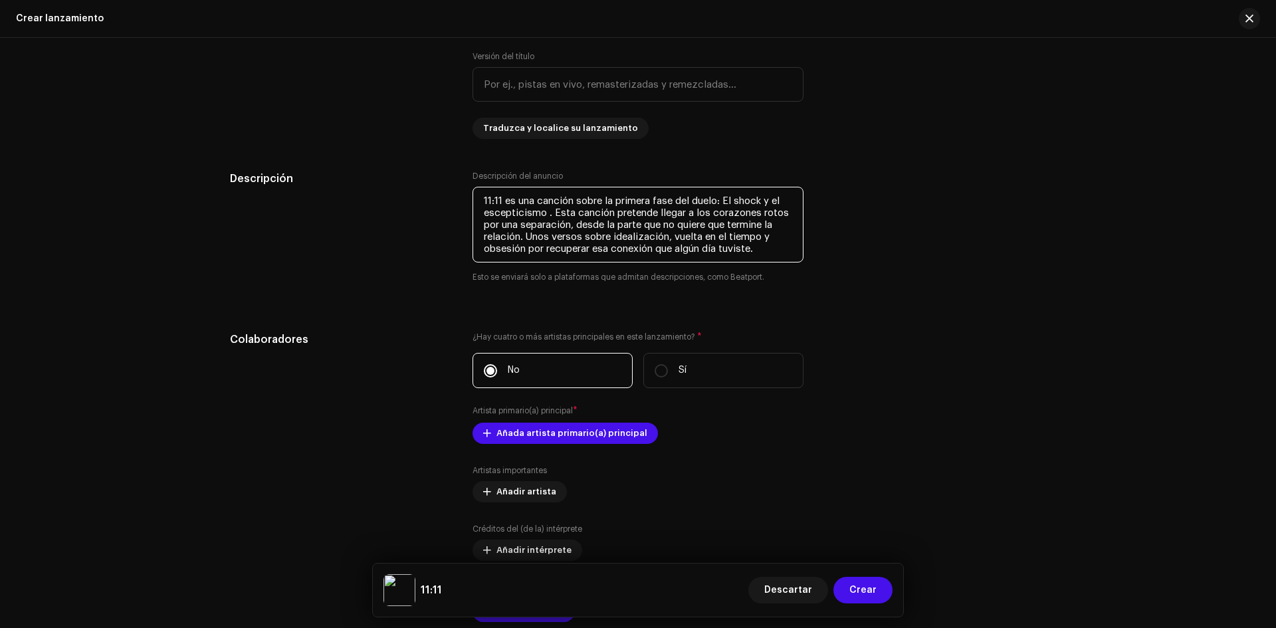
click at [759, 255] on textarea at bounding box center [637, 225] width 331 height 76
click at [752, 255] on textarea at bounding box center [637, 225] width 331 height 76
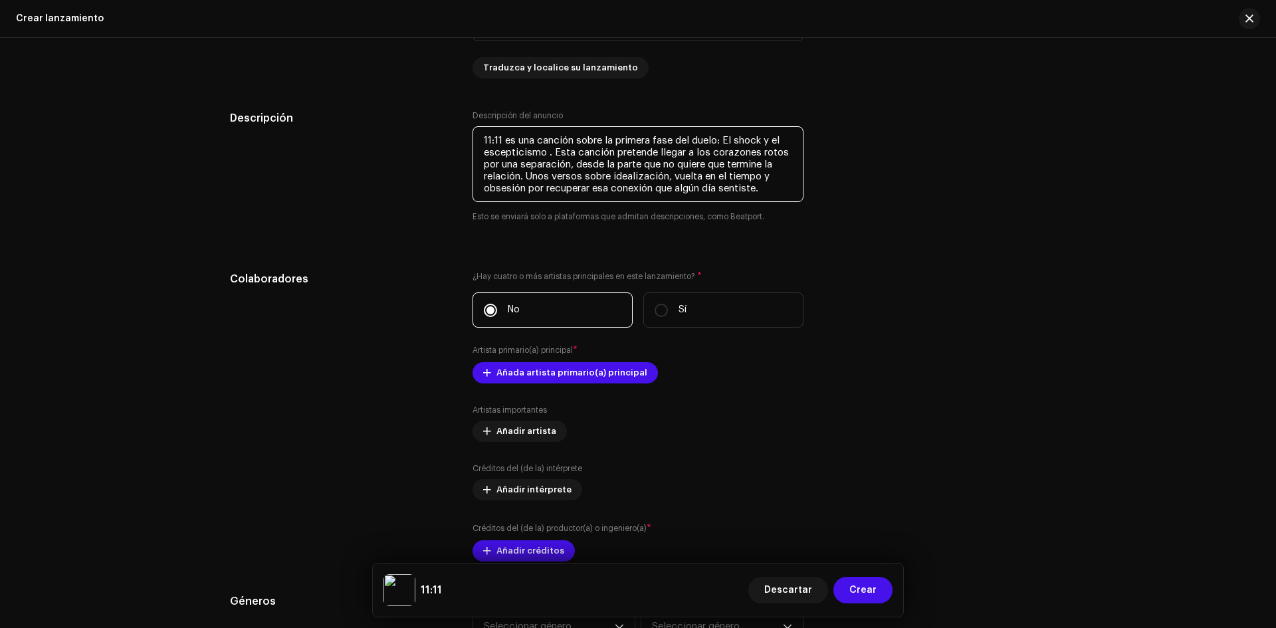
scroll to position [1528, 0]
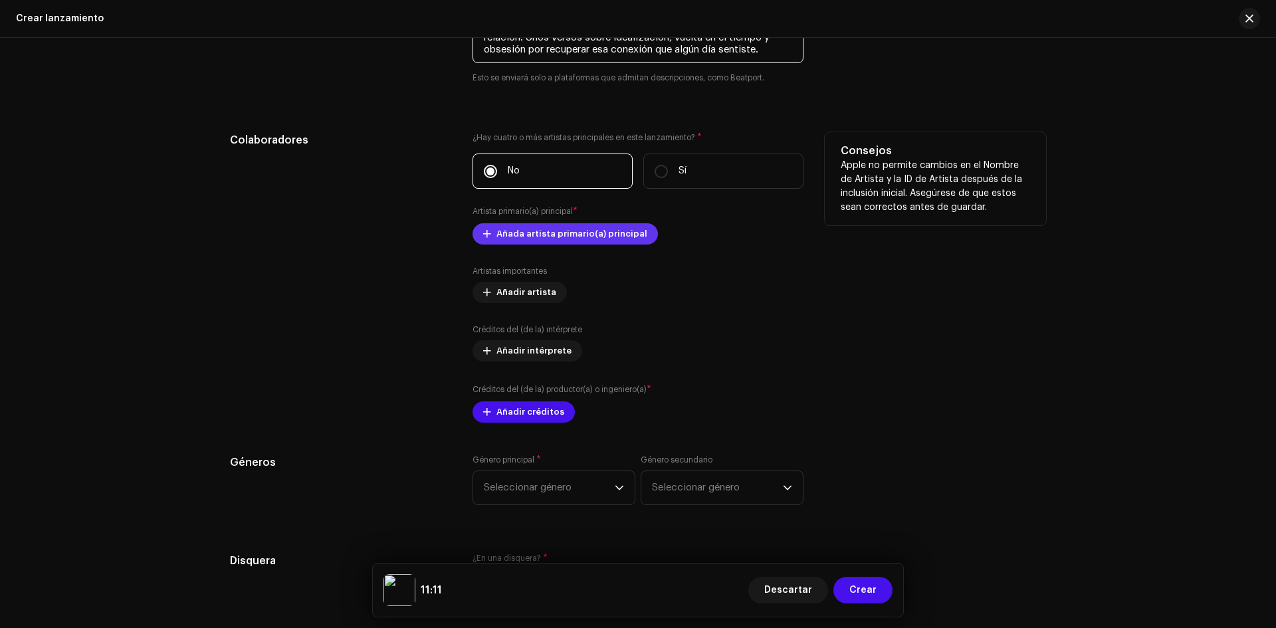
type textarea "11:11 es una canción sobre la primera fase del duelo: El shock y el escepticism…"
click at [537, 228] on span "Añada artista primario(a) principal" at bounding box center [571, 234] width 151 height 27
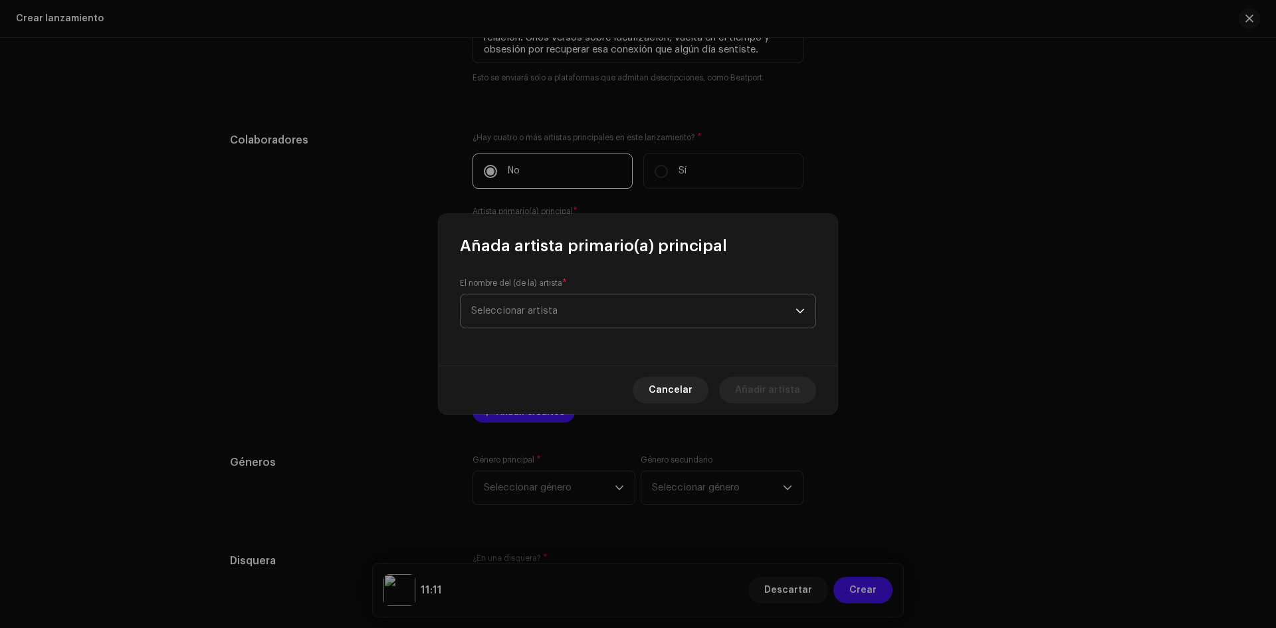
click at [574, 308] on span "Seleccionar artista" at bounding box center [633, 310] width 324 height 33
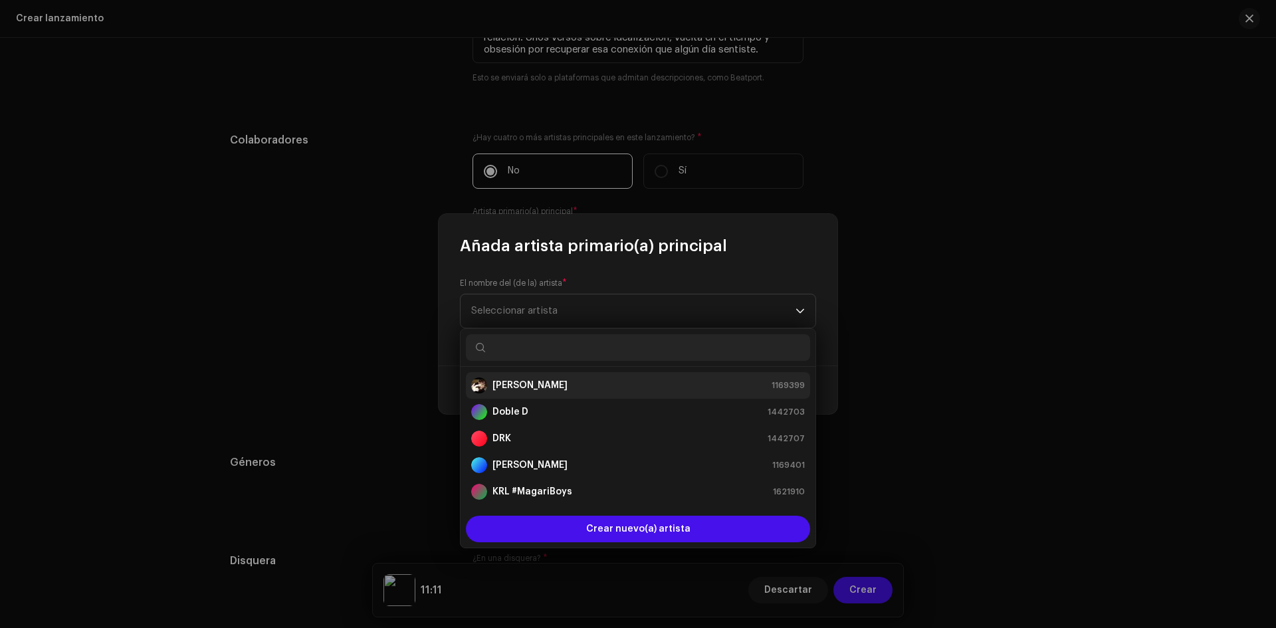
click at [521, 387] on strong "[PERSON_NAME]" at bounding box center [529, 385] width 75 height 13
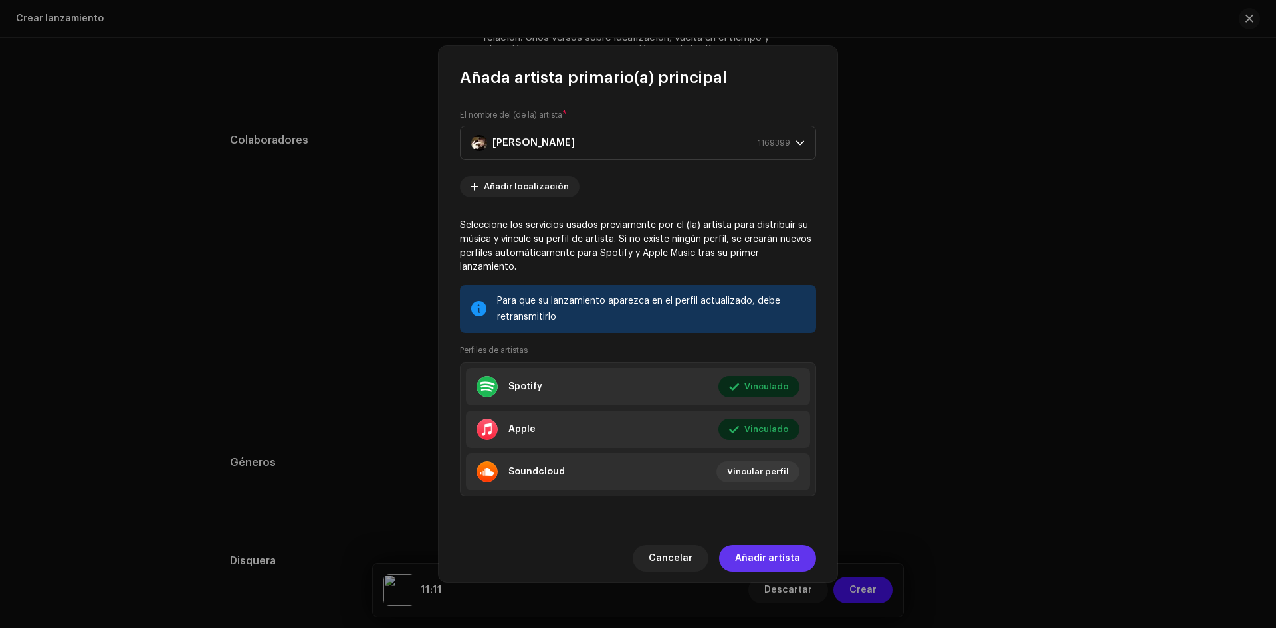
click at [777, 553] on span "Añadir artista" at bounding box center [767, 558] width 65 height 27
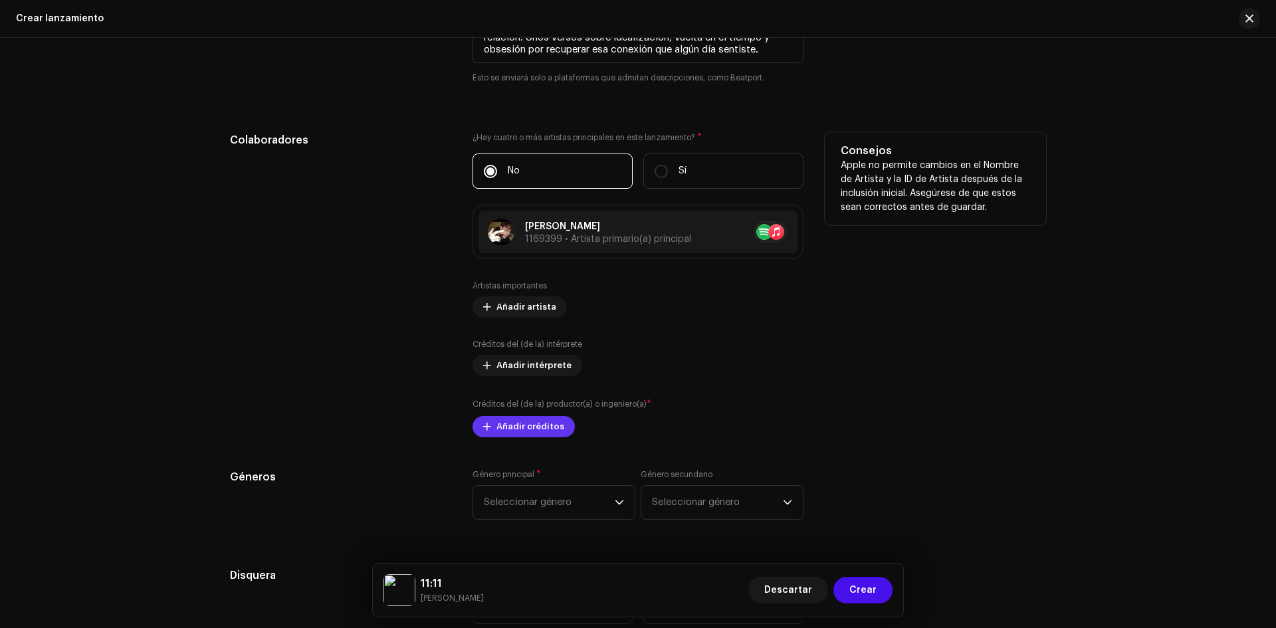
click at [516, 427] on span "Añadir créditos" at bounding box center [530, 426] width 68 height 27
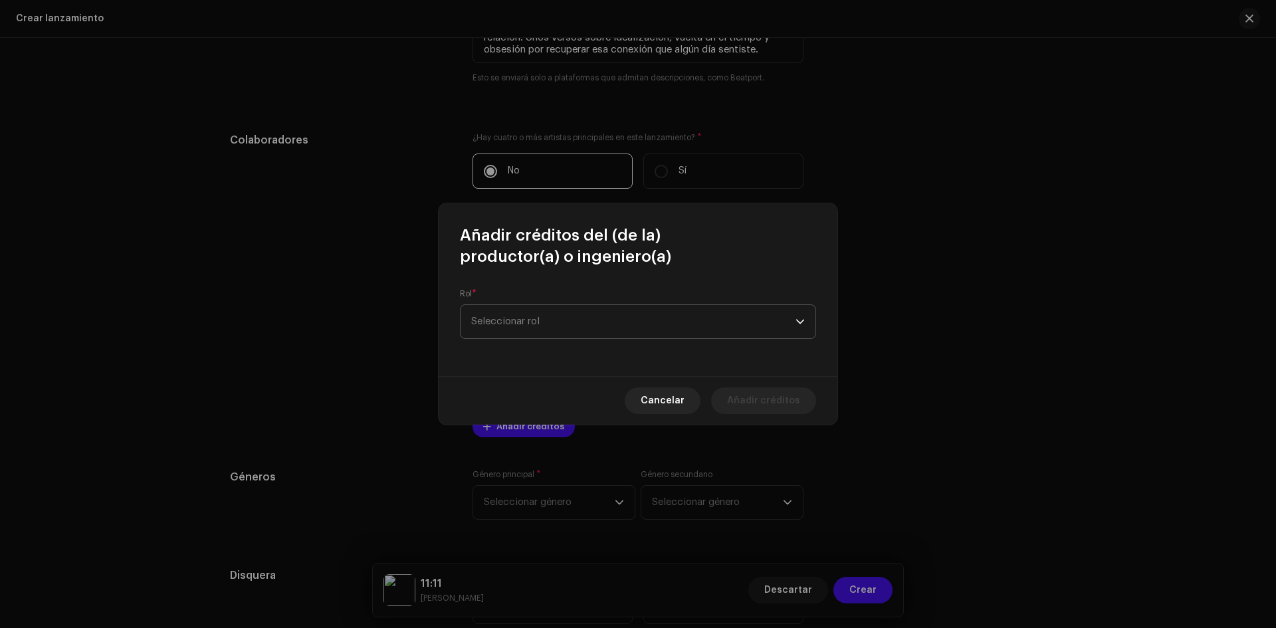
click at [603, 321] on span "Seleccionar rol" at bounding box center [633, 321] width 324 height 33
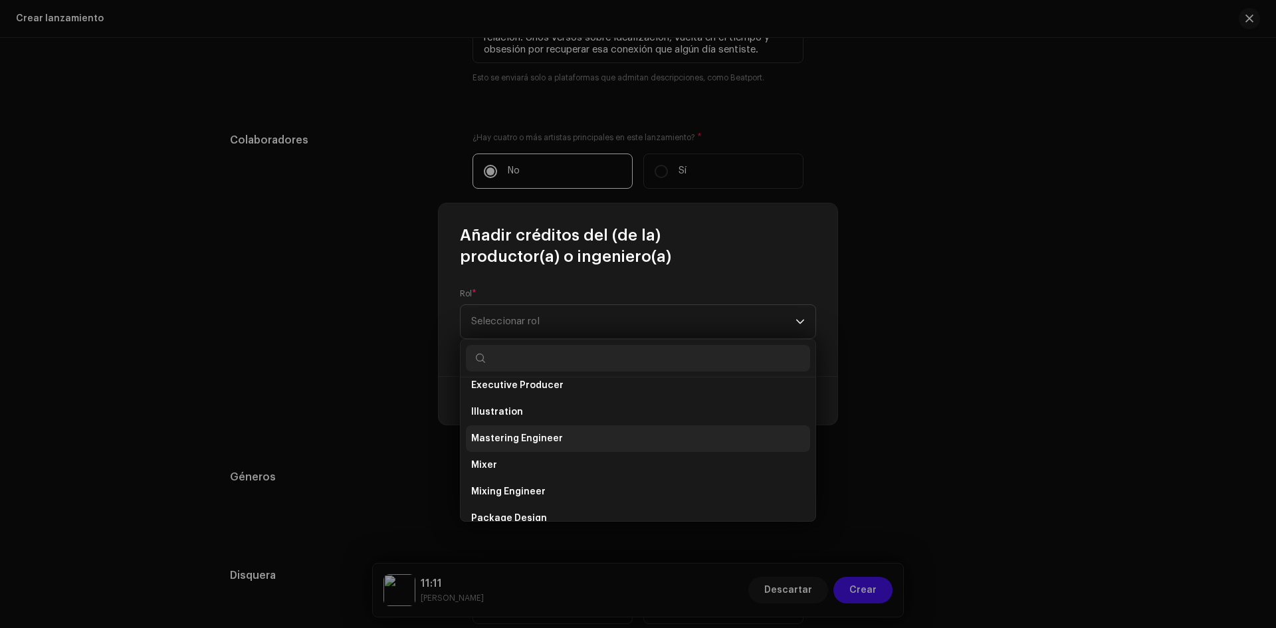
scroll to position [332, 0]
click at [544, 434] on span "Mastering Engineer" at bounding box center [517, 435] width 92 height 13
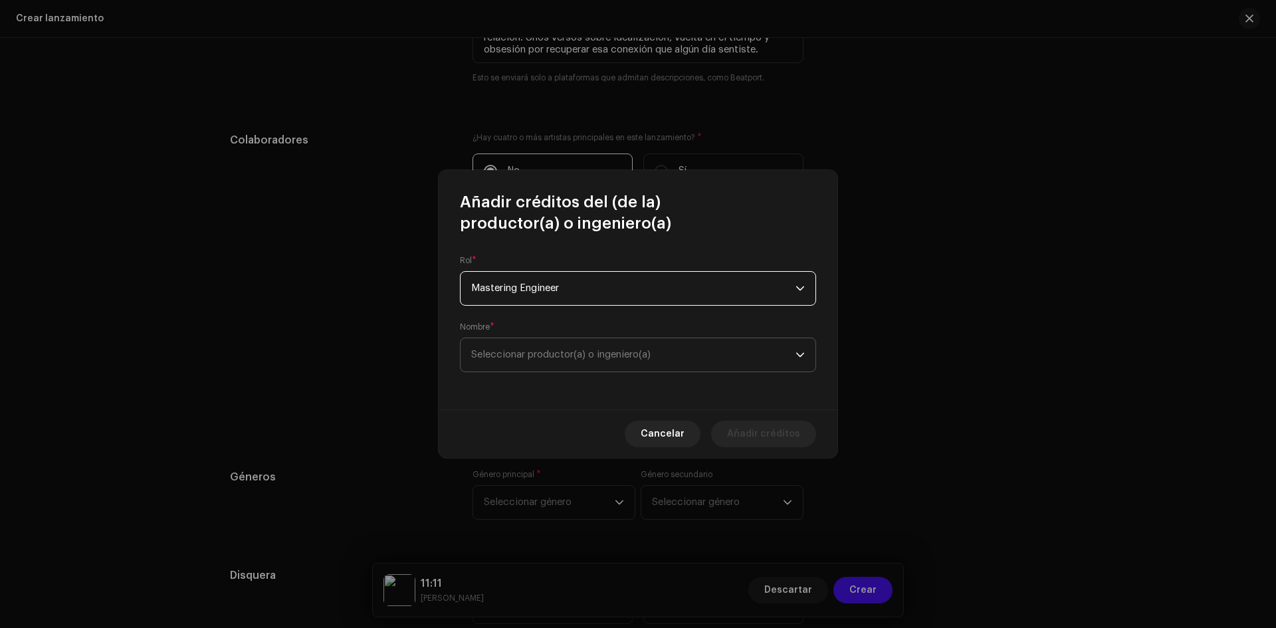
click at [514, 354] on span "Seleccionar productor(a) o ingeniero(a)" at bounding box center [560, 355] width 179 height 10
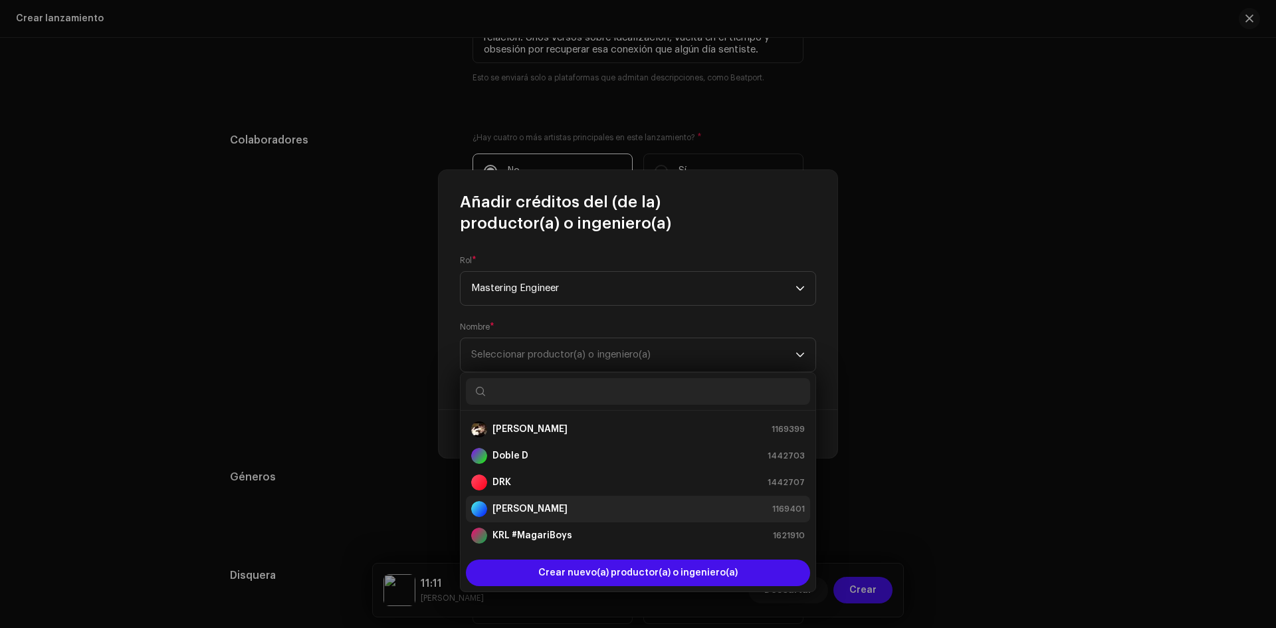
click at [525, 501] on div "[PERSON_NAME] 1169401" at bounding box center [638, 509] width 334 height 16
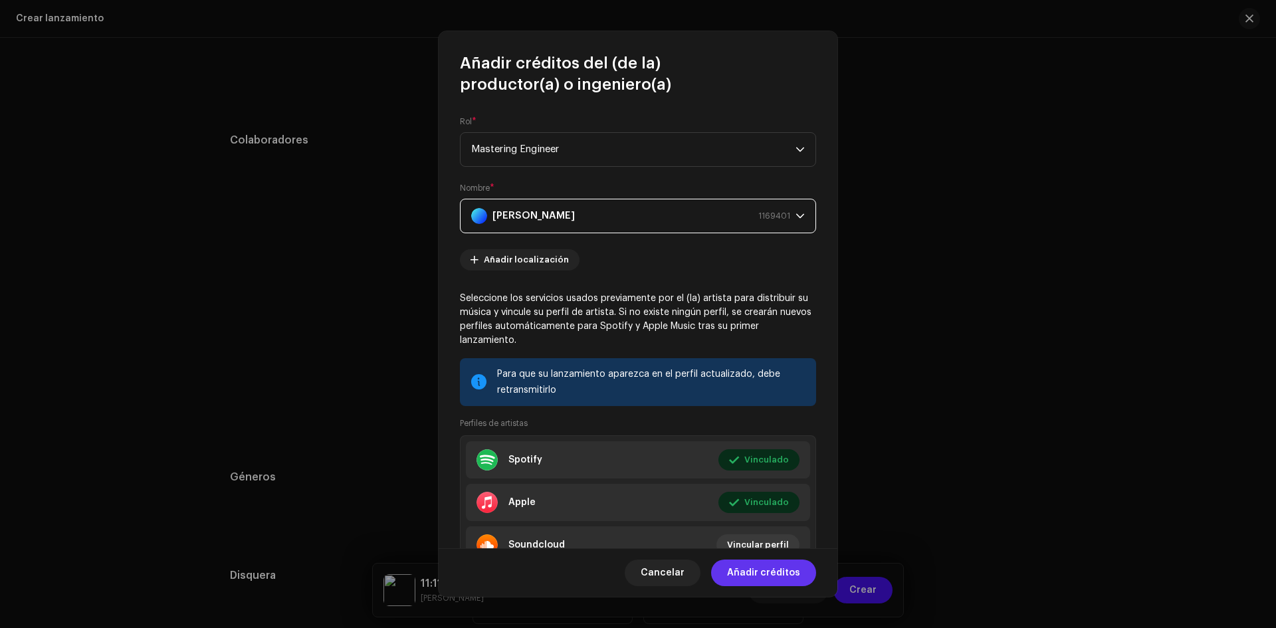
click at [787, 568] on span "Añadir créditos" at bounding box center [763, 573] width 73 height 27
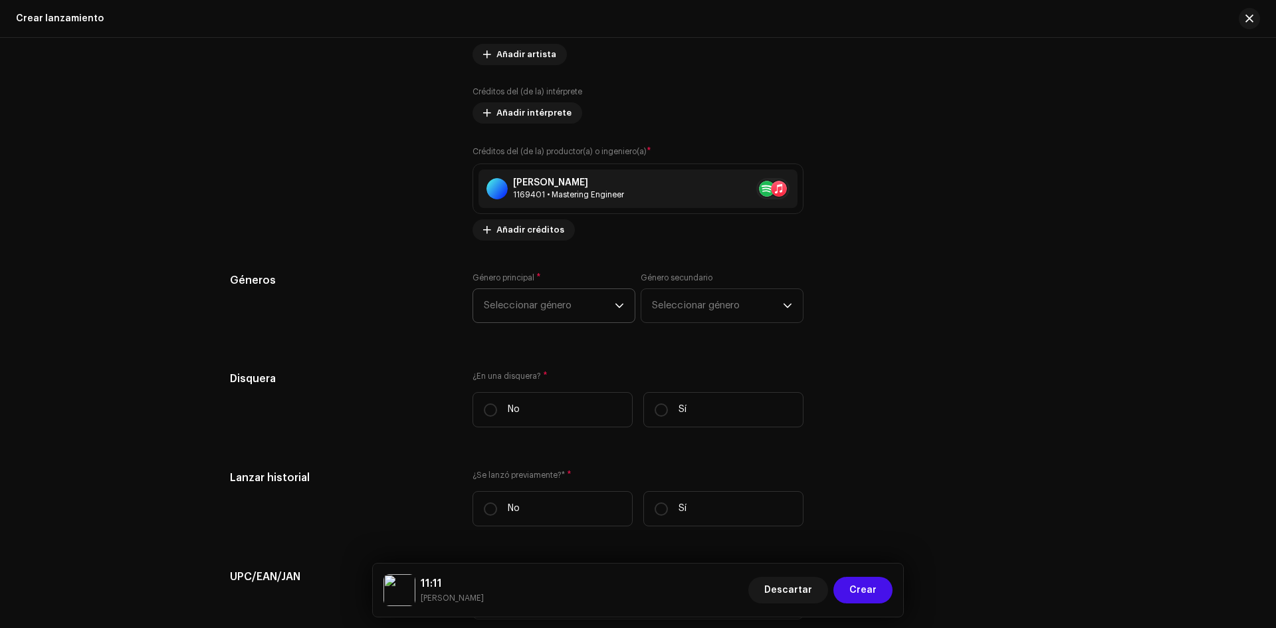
scroll to position [1794, 0]
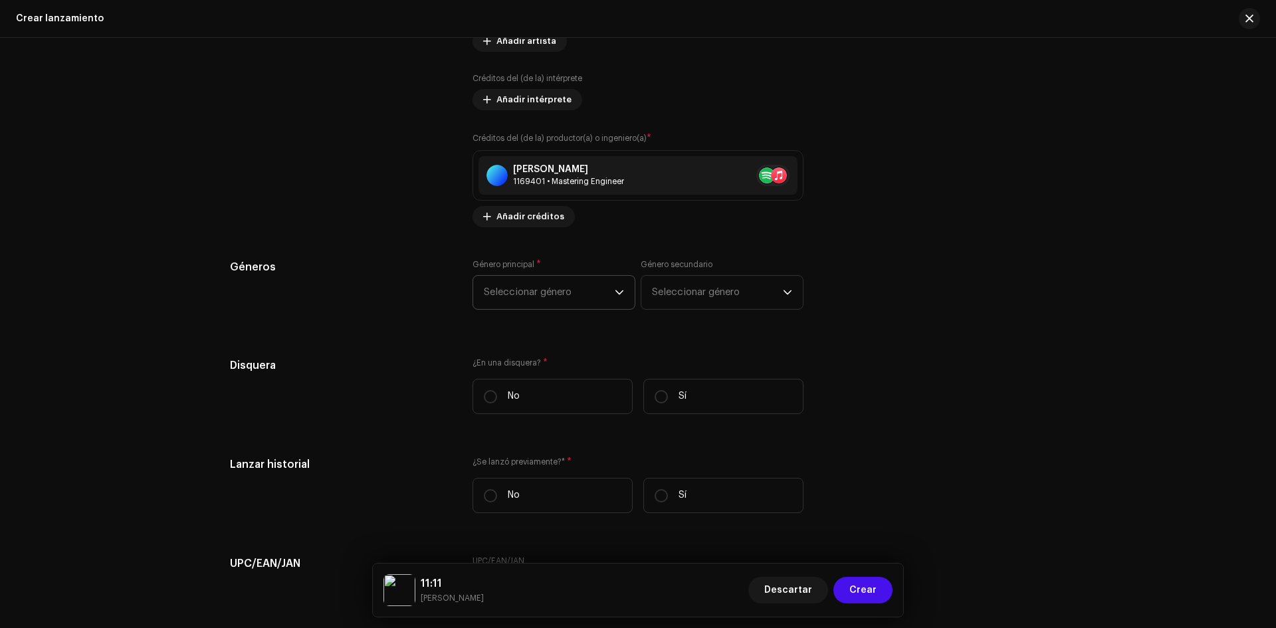
click at [542, 295] on span "Seleccionar género" at bounding box center [549, 292] width 131 height 33
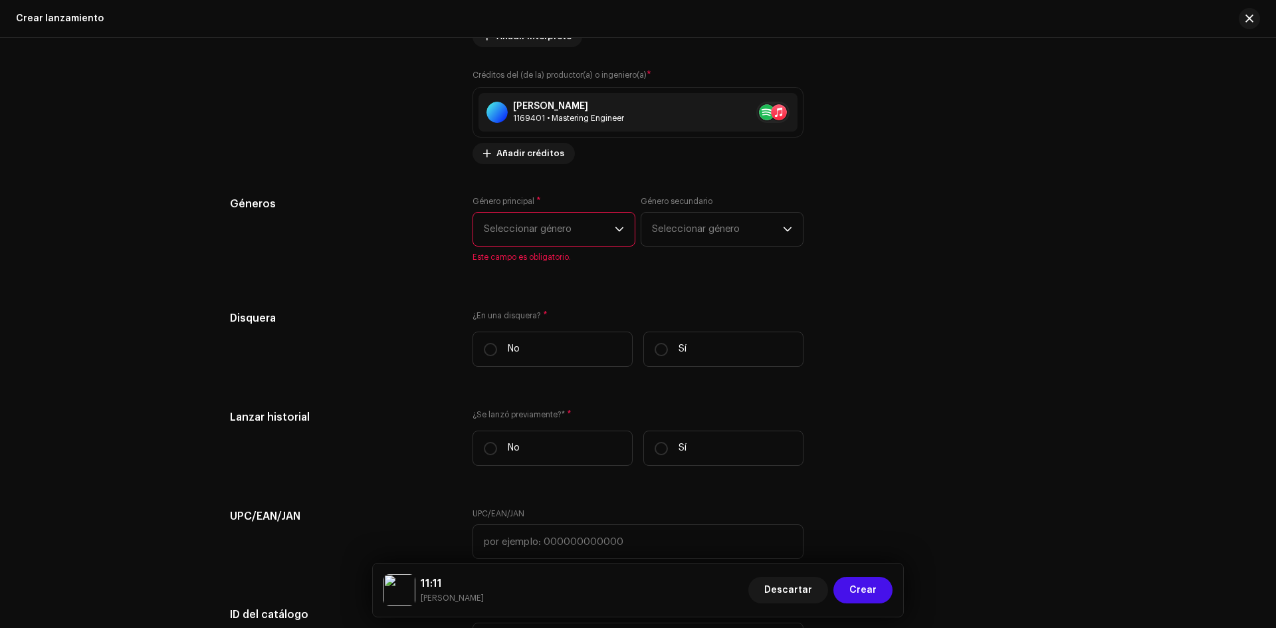
scroll to position [1861, 0]
click at [553, 213] on span "Seleccionar género" at bounding box center [549, 225] width 131 height 33
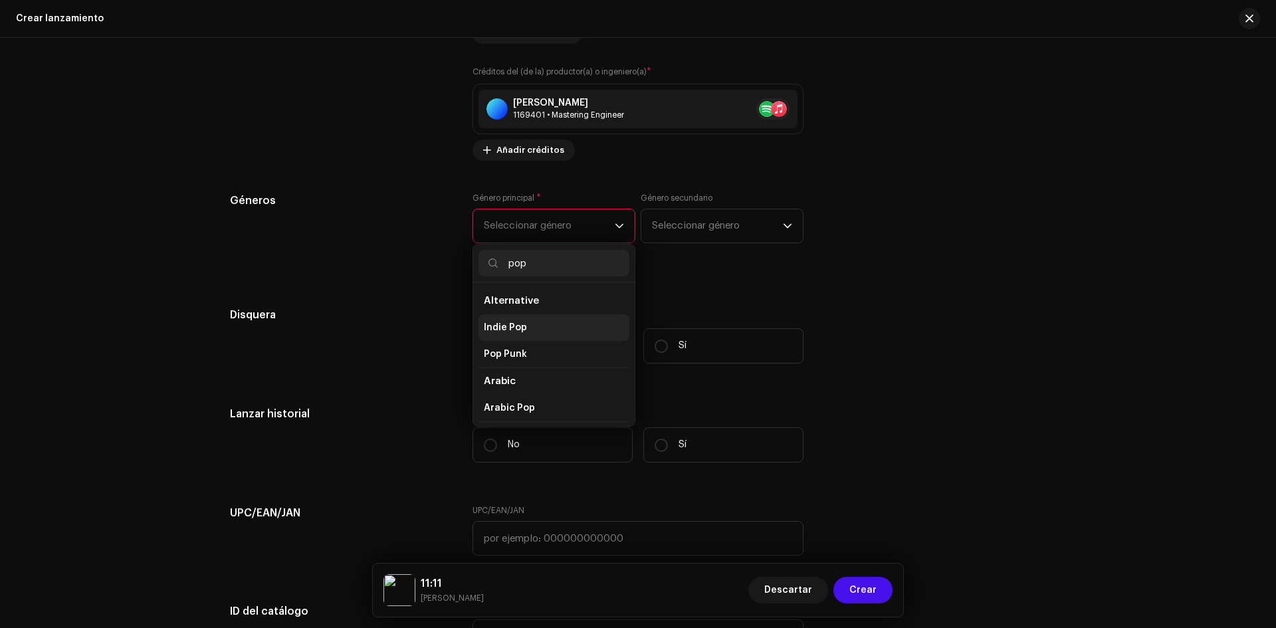
type input "pop"
click at [520, 329] on span "Indie Pop" at bounding box center [505, 327] width 43 height 13
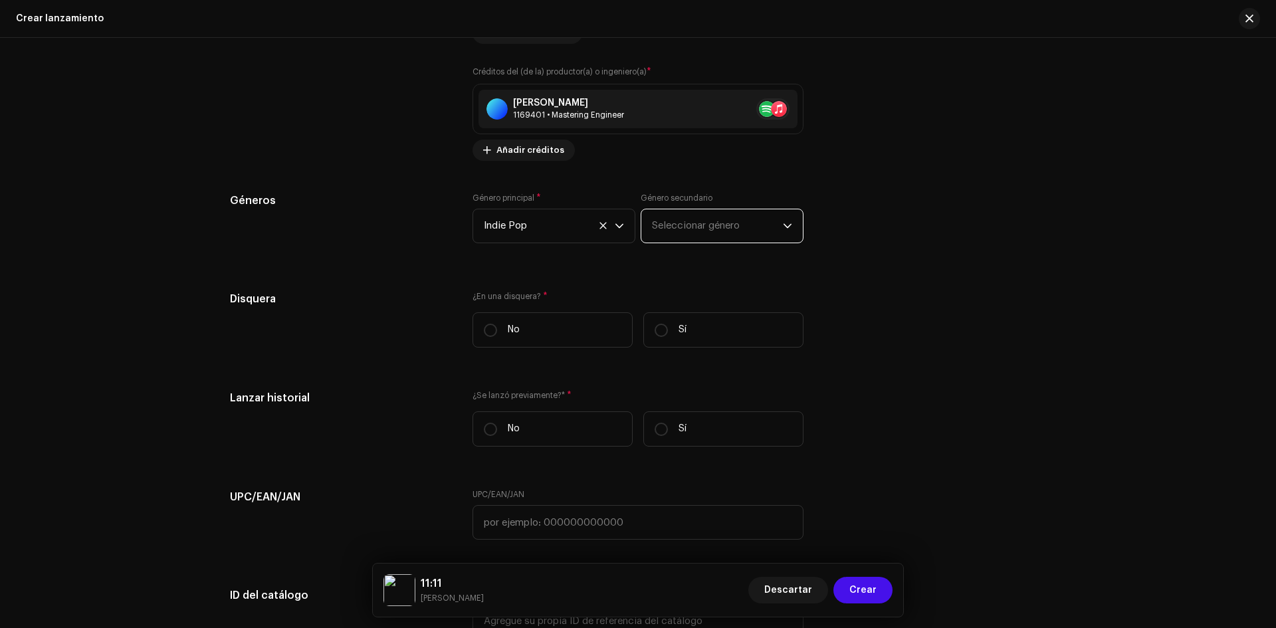
click at [655, 220] on span "Seleccionar género" at bounding box center [717, 225] width 131 height 33
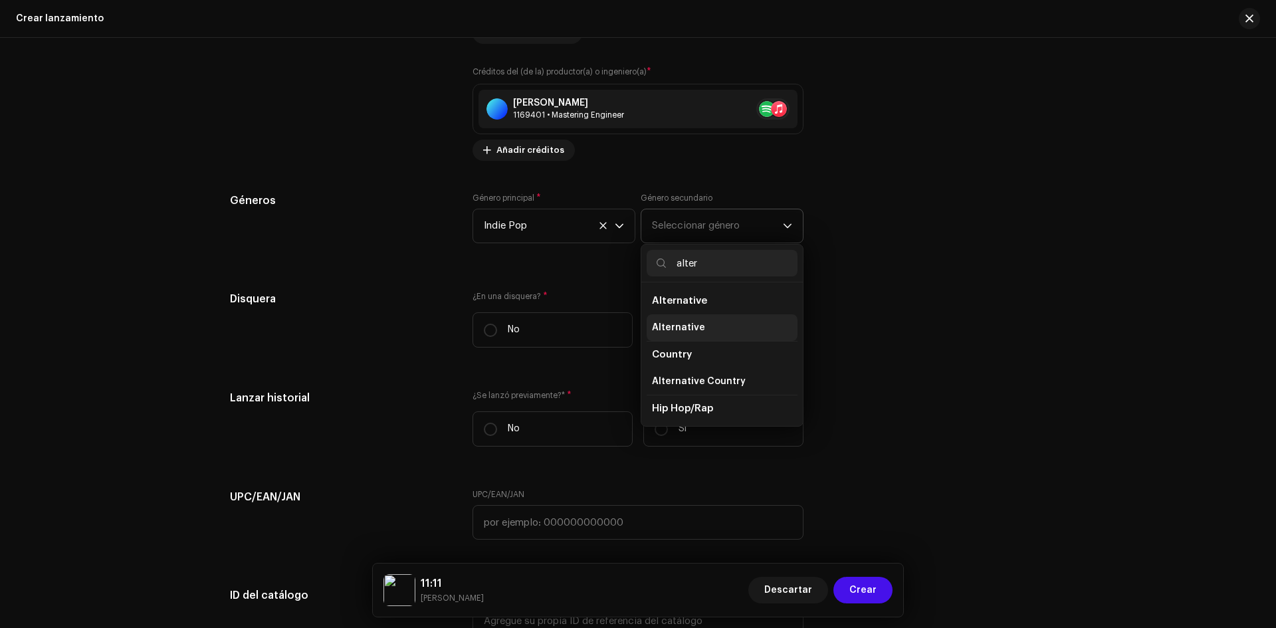
type input "alter"
click at [697, 326] on span "Alternative" at bounding box center [678, 327] width 53 height 13
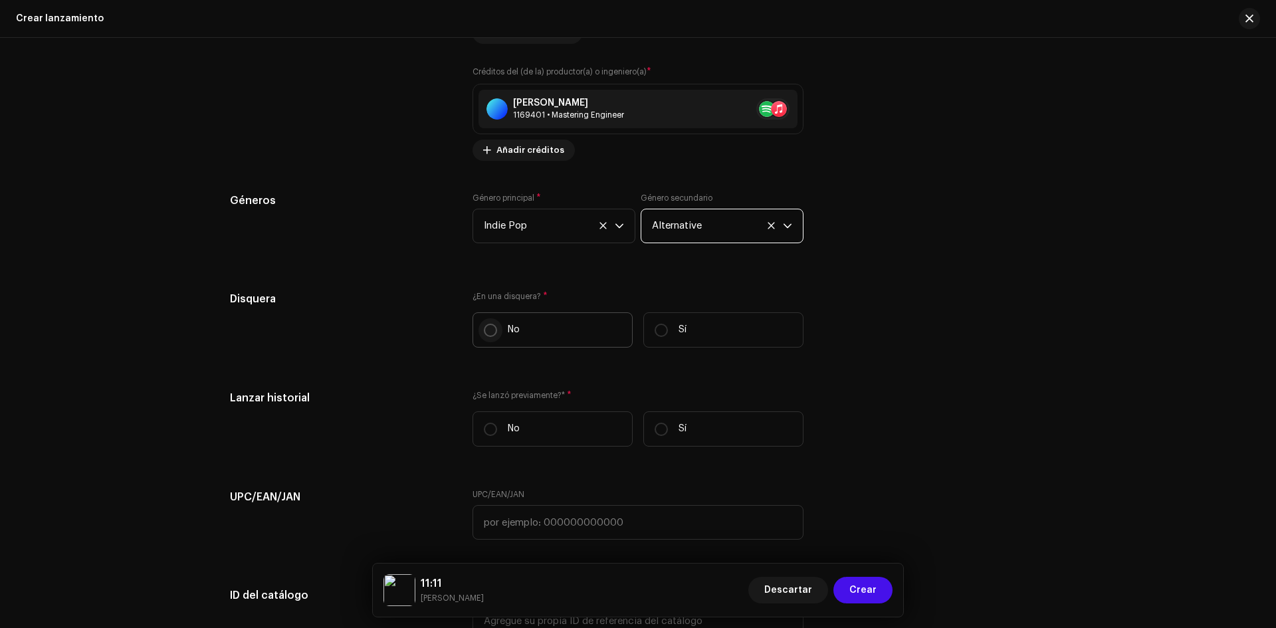
click at [484, 326] on input "No" at bounding box center [490, 330] width 13 height 13
radio input "true"
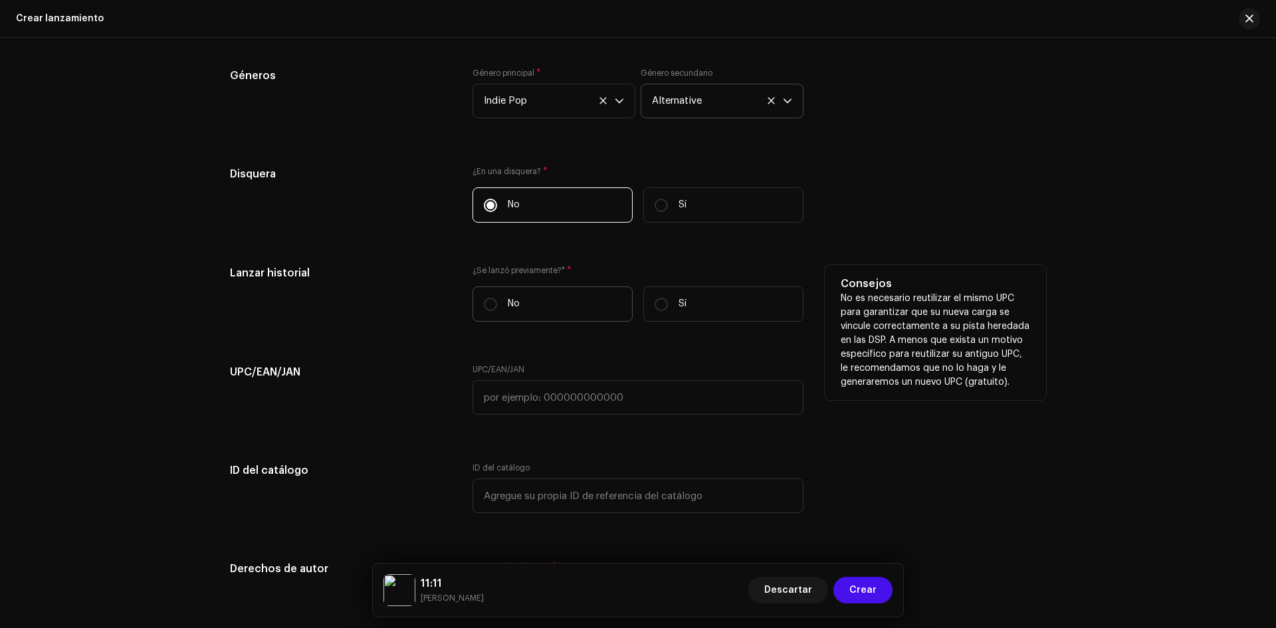
scroll to position [1994, 0]
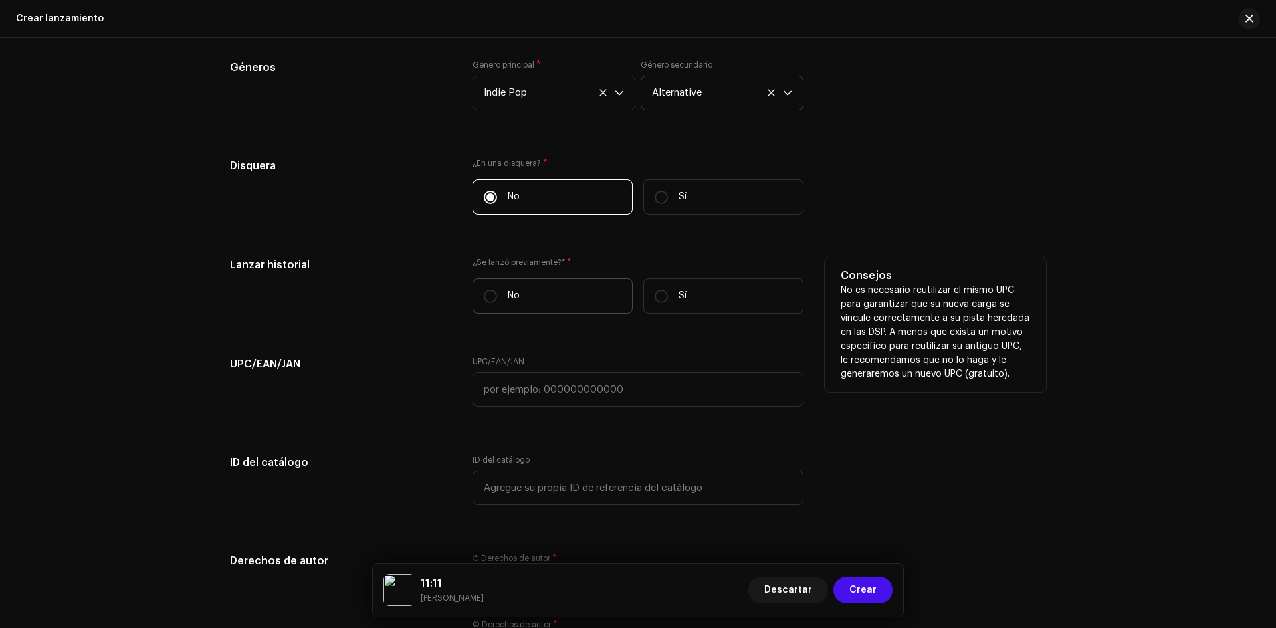
click at [502, 288] on label "No" at bounding box center [552, 295] width 160 height 35
click at [497, 290] on input "No" at bounding box center [490, 296] width 13 height 13
radio input "true"
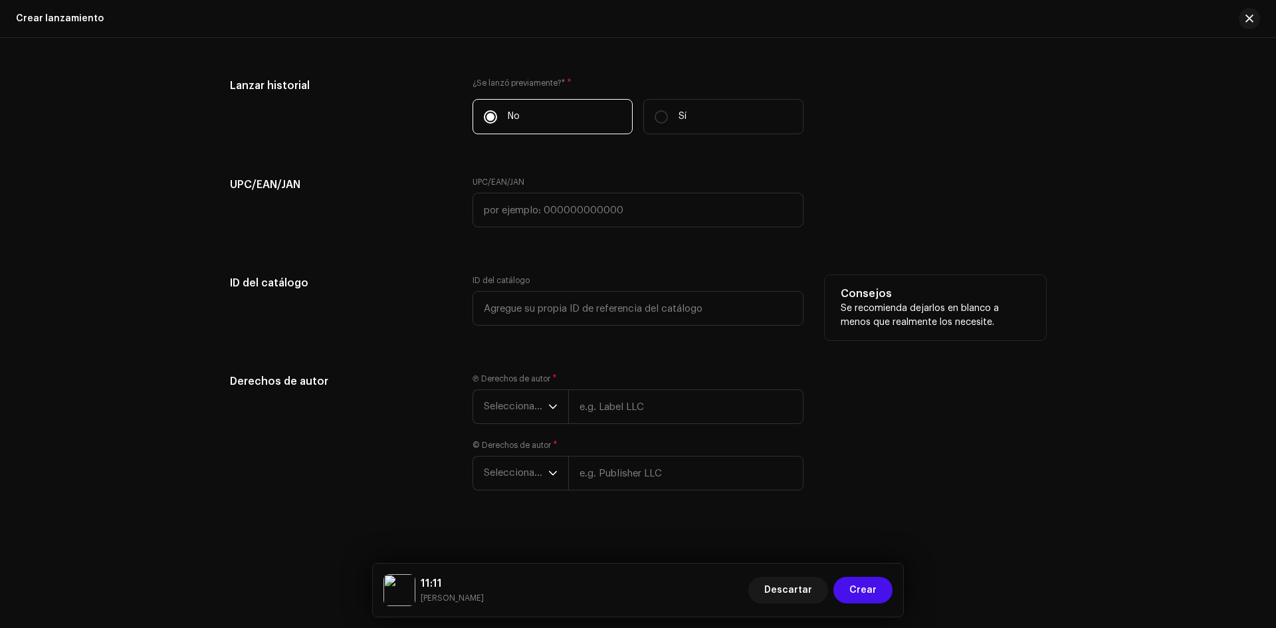
scroll to position [2179, 0]
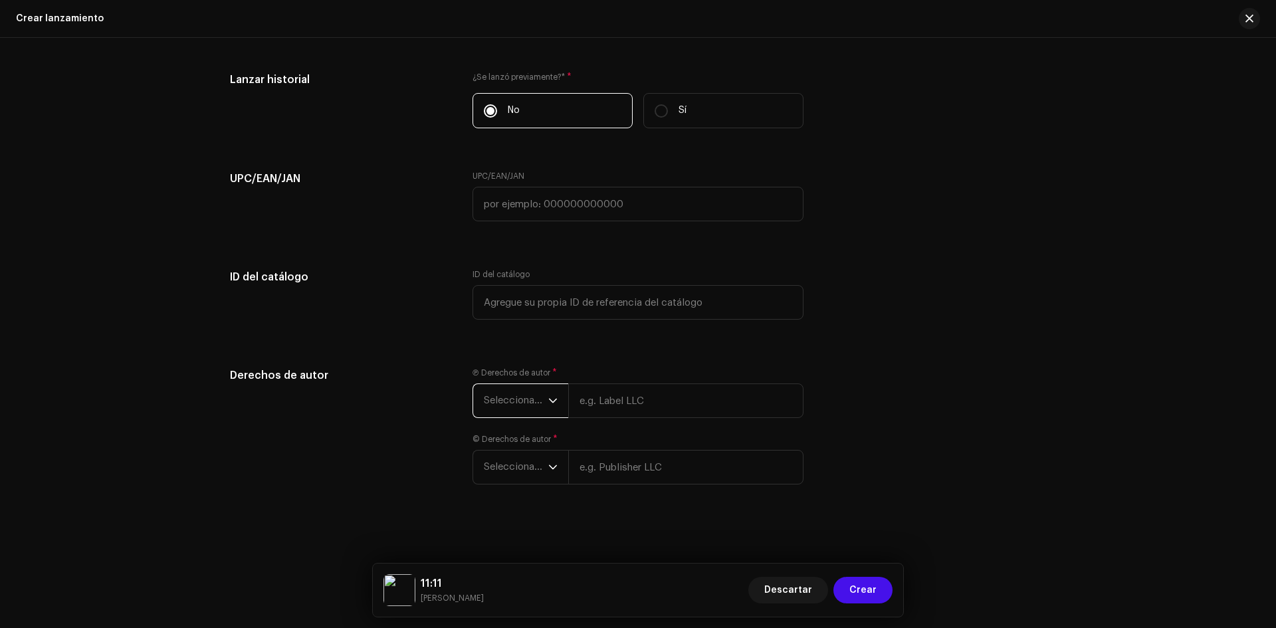
click at [510, 397] on span "Seleccionar año" at bounding box center [516, 400] width 64 height 33
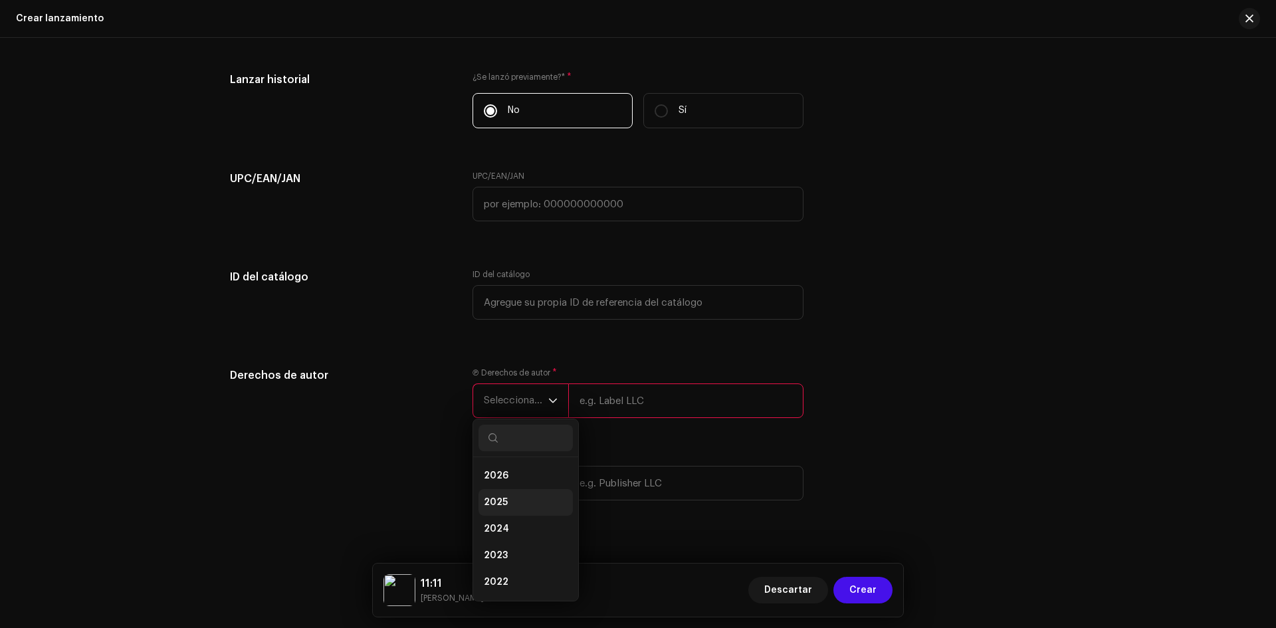
click at [504, 500] on span "2025" at bounding box center [496, 502] width 24 height 13
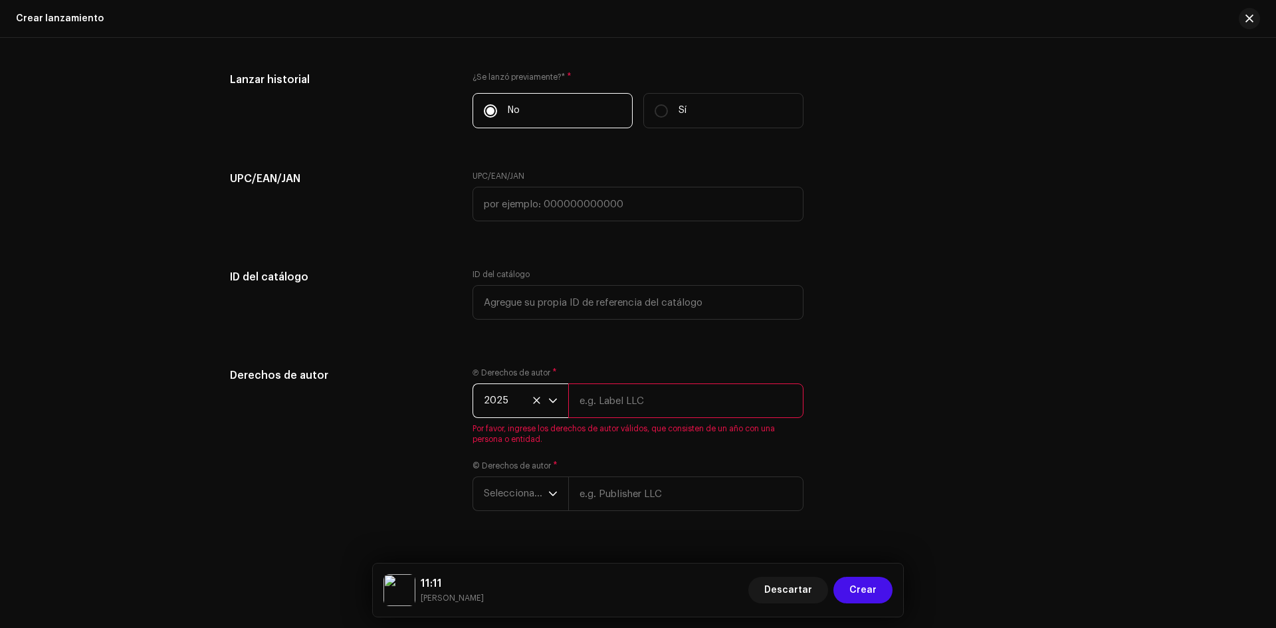
click at [590, 397] on input "text" at bounding box center [685, 400] width 235 height 35
type input "[PERSON_NAME]"
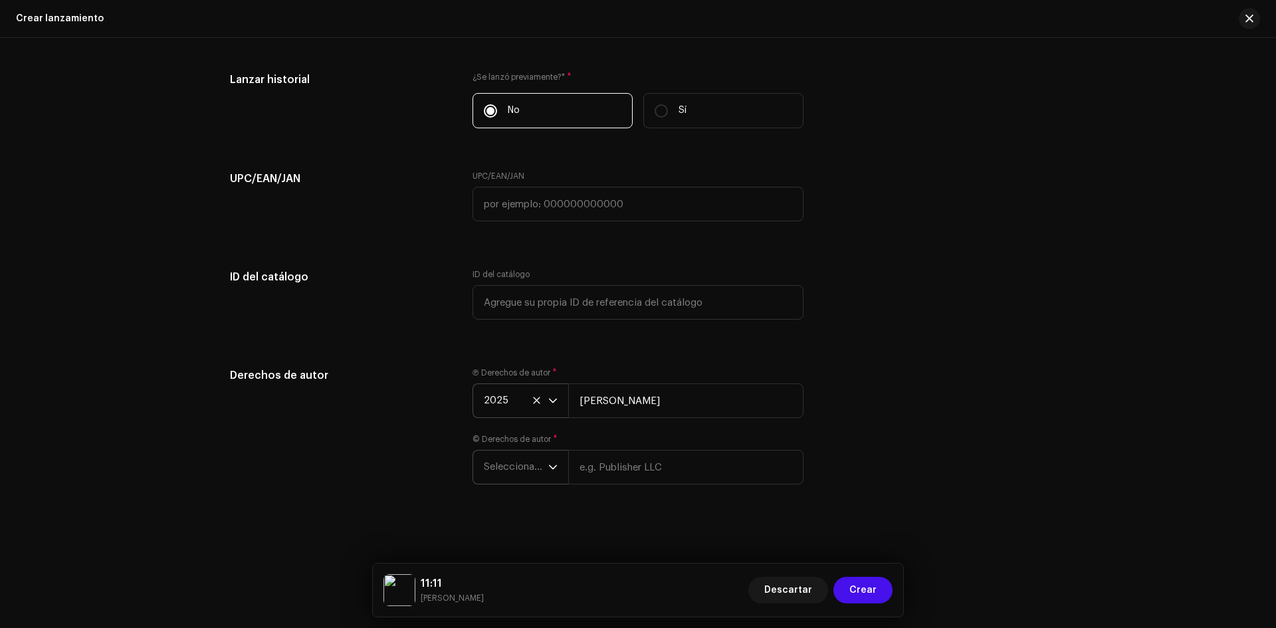
click at [509, 467] on span "Seleccionar año" at bounding box center [516, 467] width 64 height 33
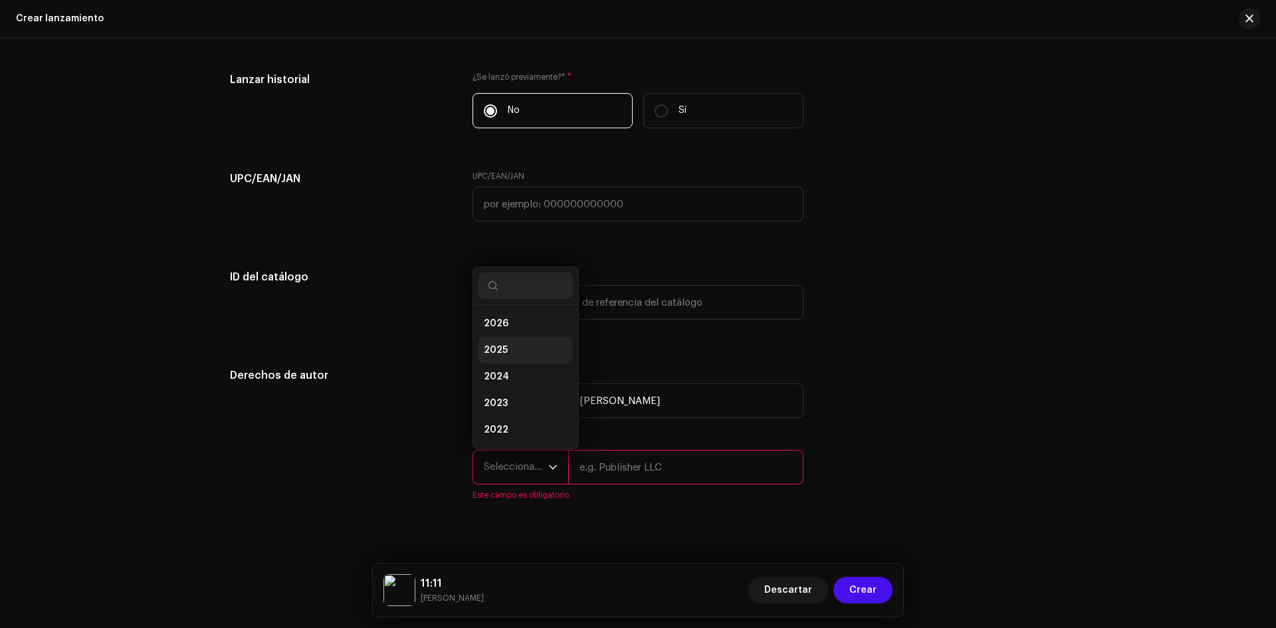
click at [531, 342] on li "2025" at bounding box center [525, 350] width 94 height 27
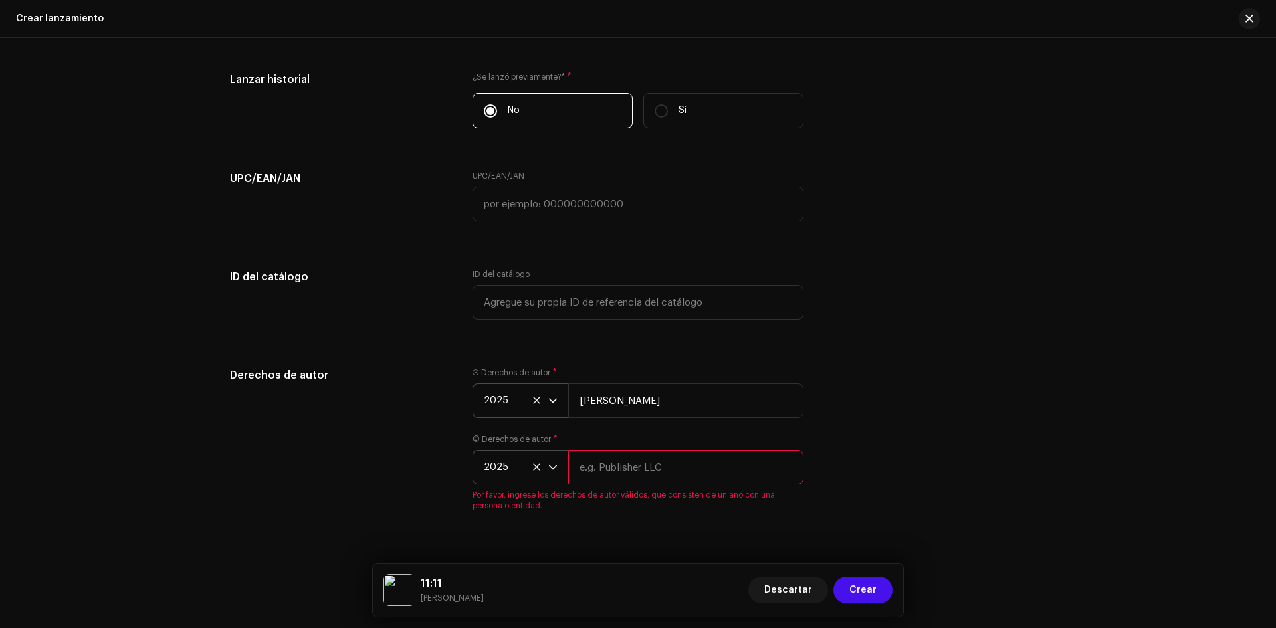
click at [631, 460] on input "text" at bounding box center [685, 467] width 235 height 35
type input "[PERSON_NAME]"
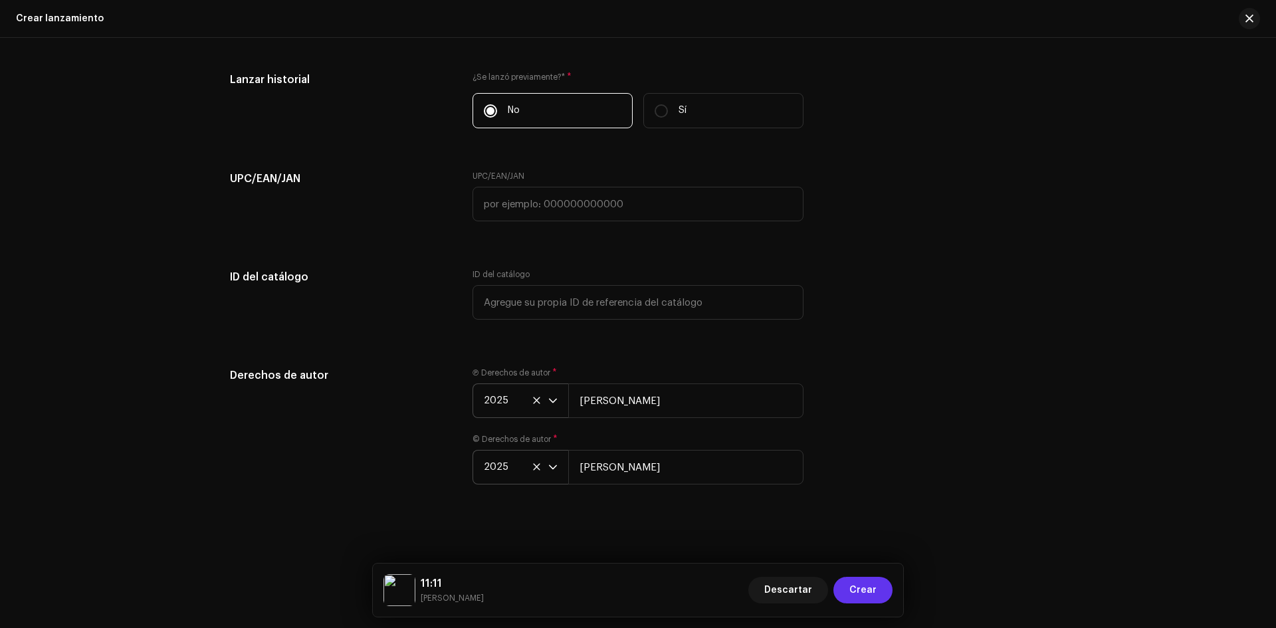
click at [857, 577] on span "Crear" at bounding box center [862, 590] width 27 height 27
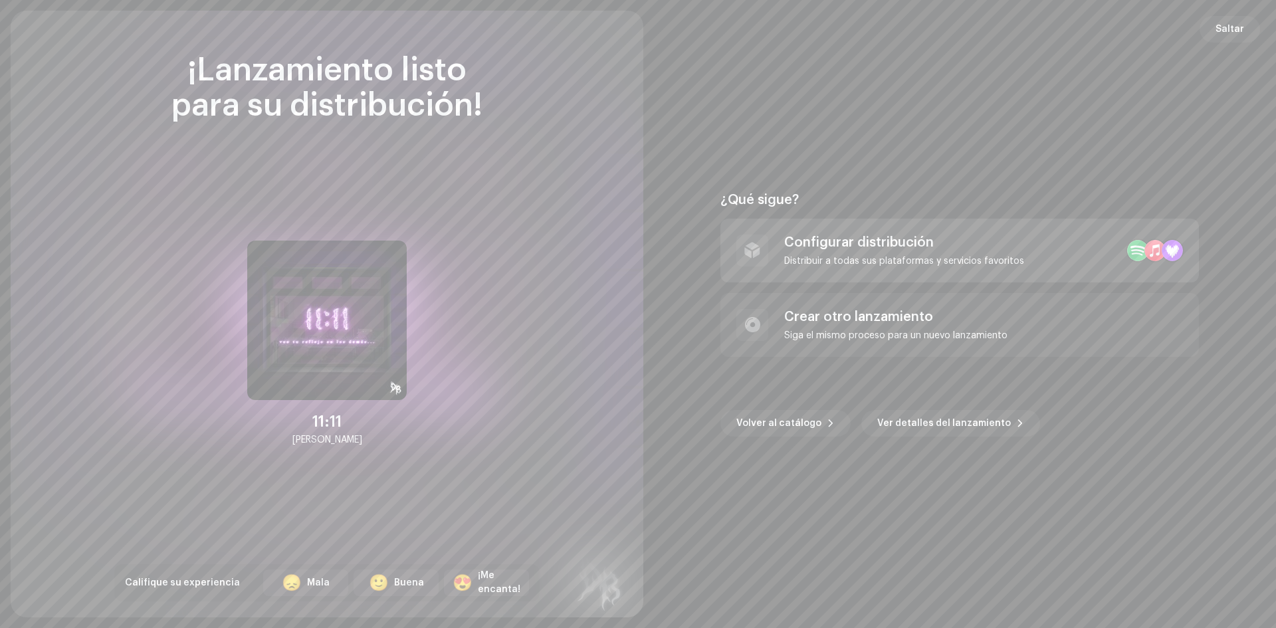
click at [837, 249] on div "Configurar distribución" at bounding box center [904, 243] width 240 height 16
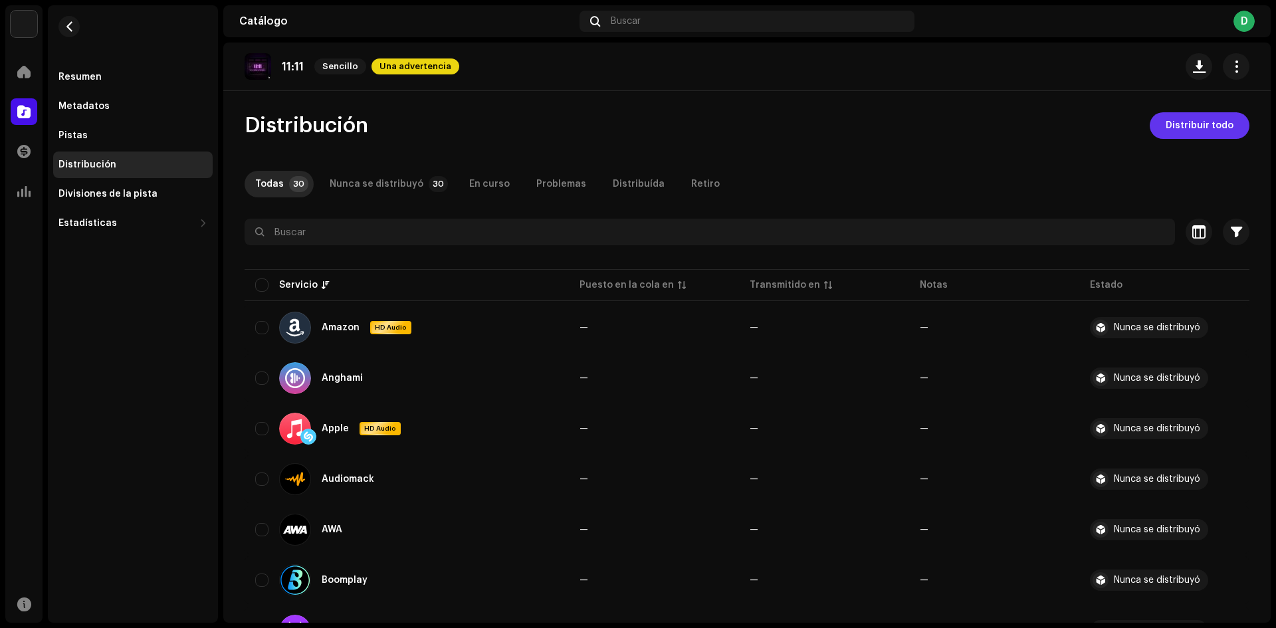
click at [1213, 128] on span "Distribuir todo" at bounding box center [1200, 125] width 68 height 27
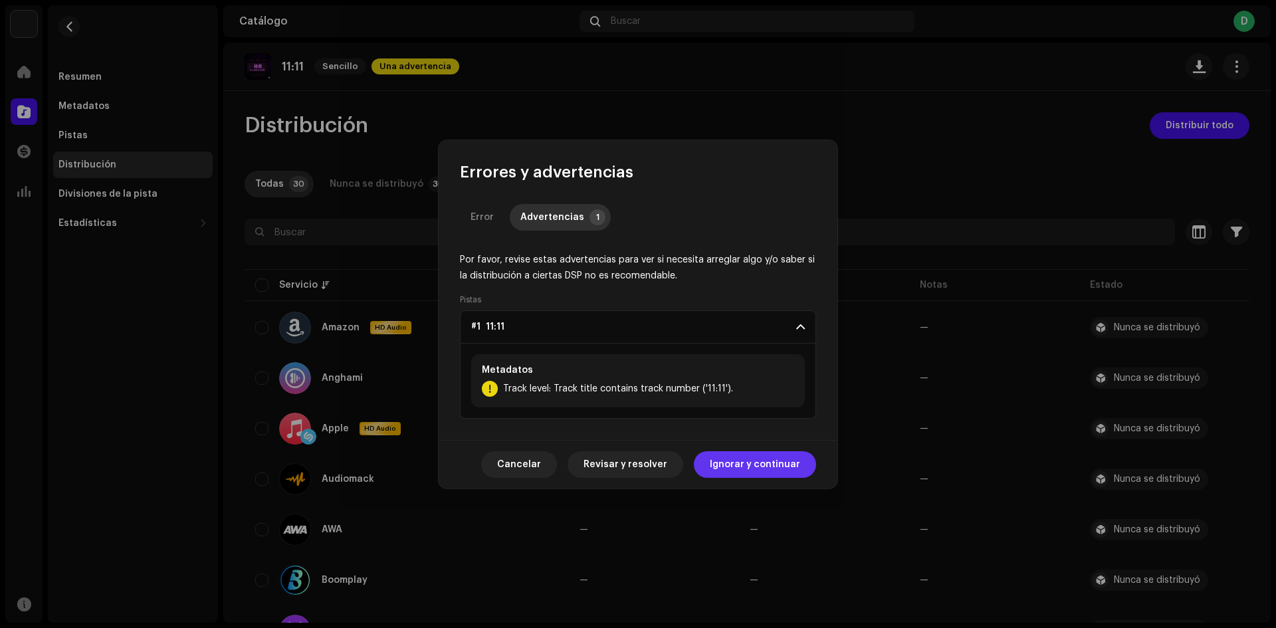
click at [763, 461] on span "Ignorar y continuar" at bounding box center [755, 464] width 90 height 27
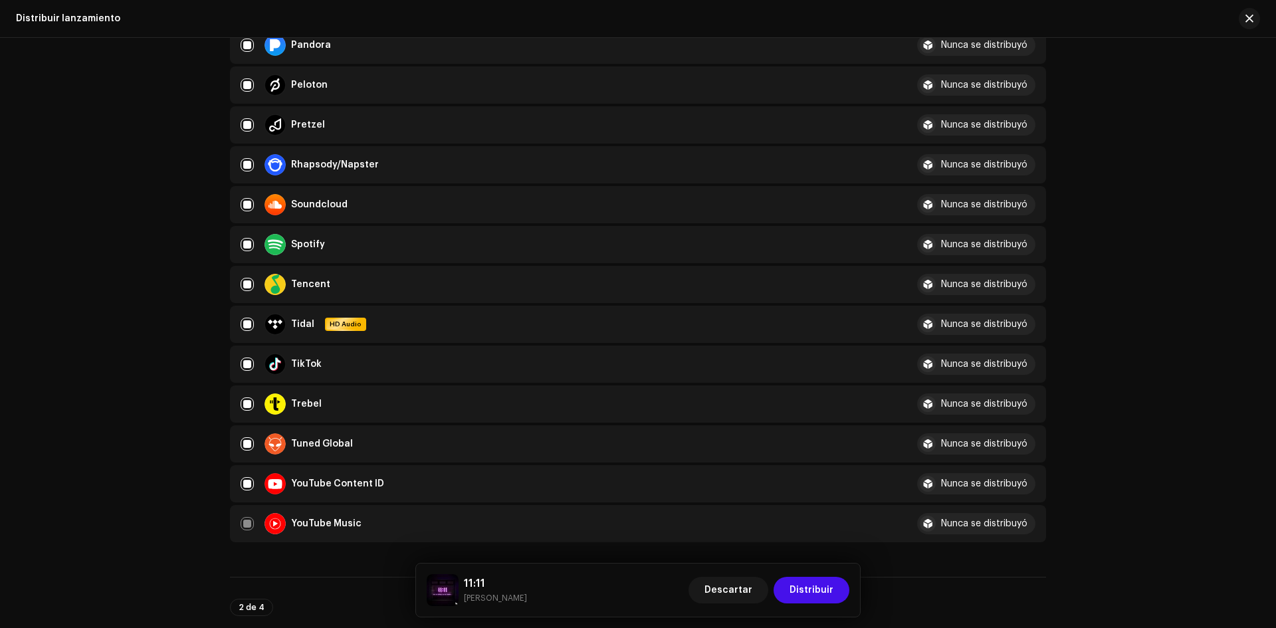
scroll to position [930, 0]
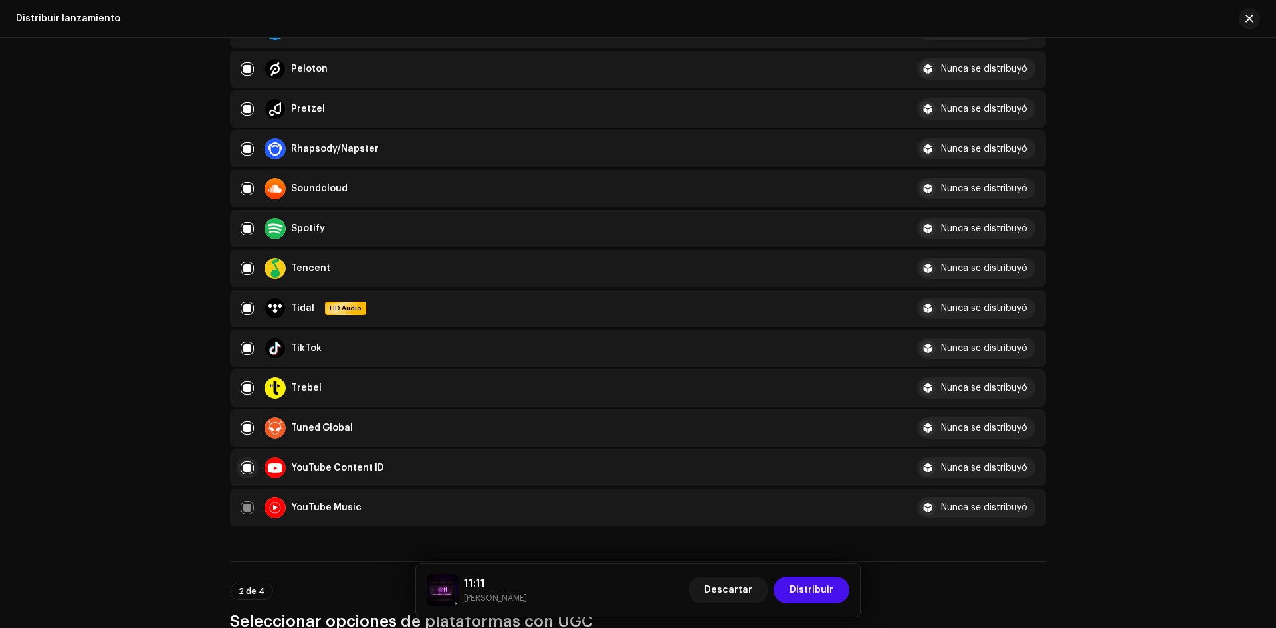
click at [243, 467] on input "checkbox" at bounding box center [247, 467] width 13 height 13
checkbox input "false"
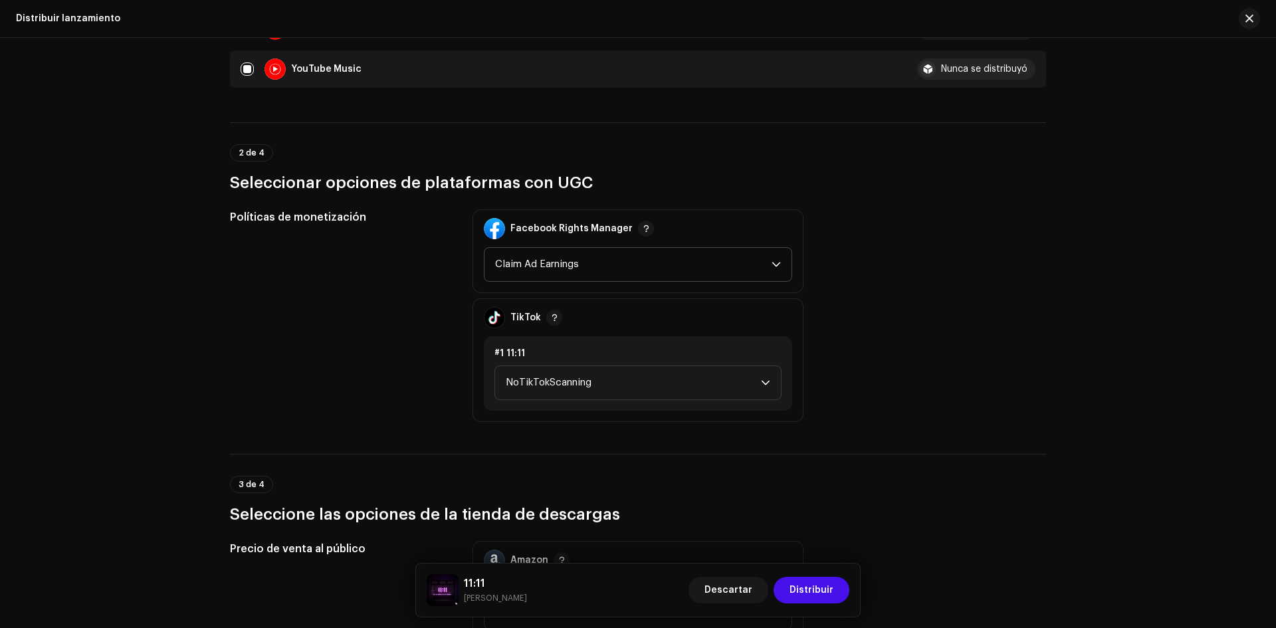
scroll to position [1396, 0]
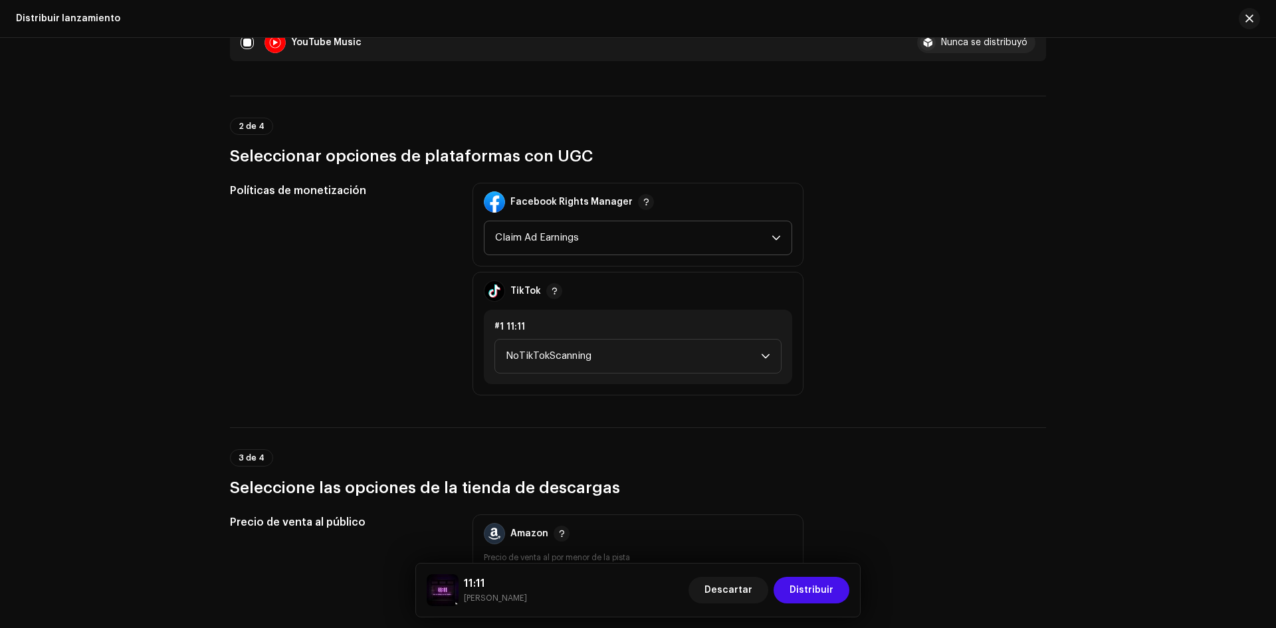
click at [651, 245] on span "Claim Ad Earnings" at bounding box center [633, 237] width 276 height 33
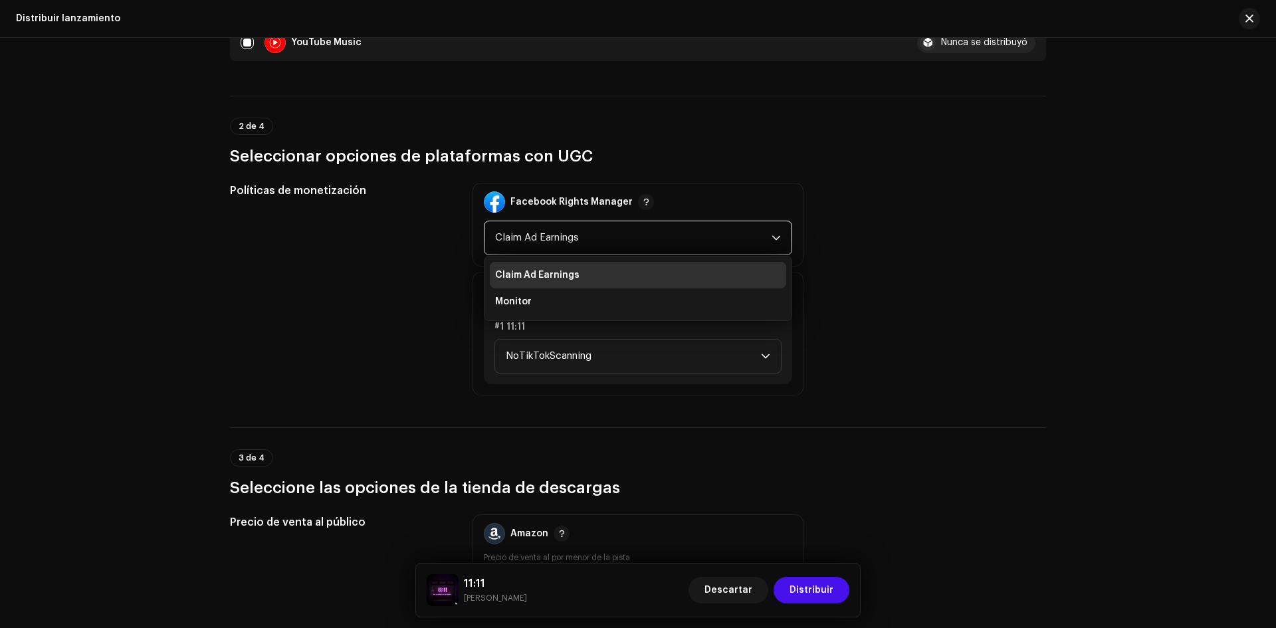
click at [651, 245] on span "Claim Ad Earnings" at bounding box center [633, 237] width 276 height 33
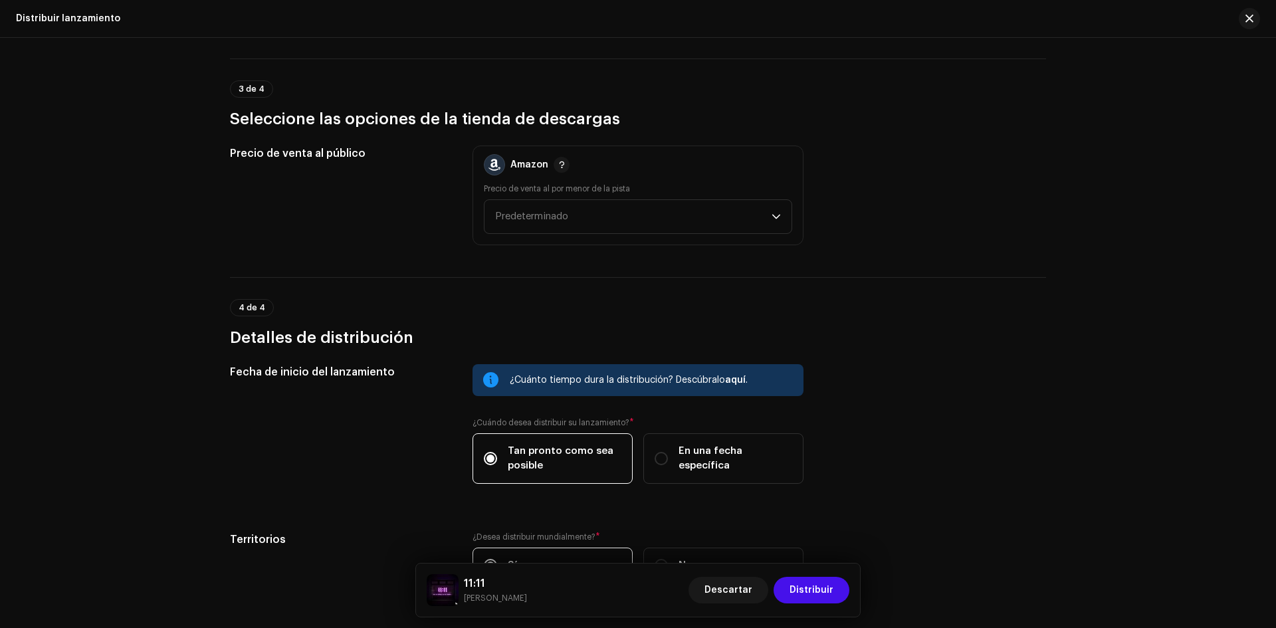
scroll to position [1861, 0]
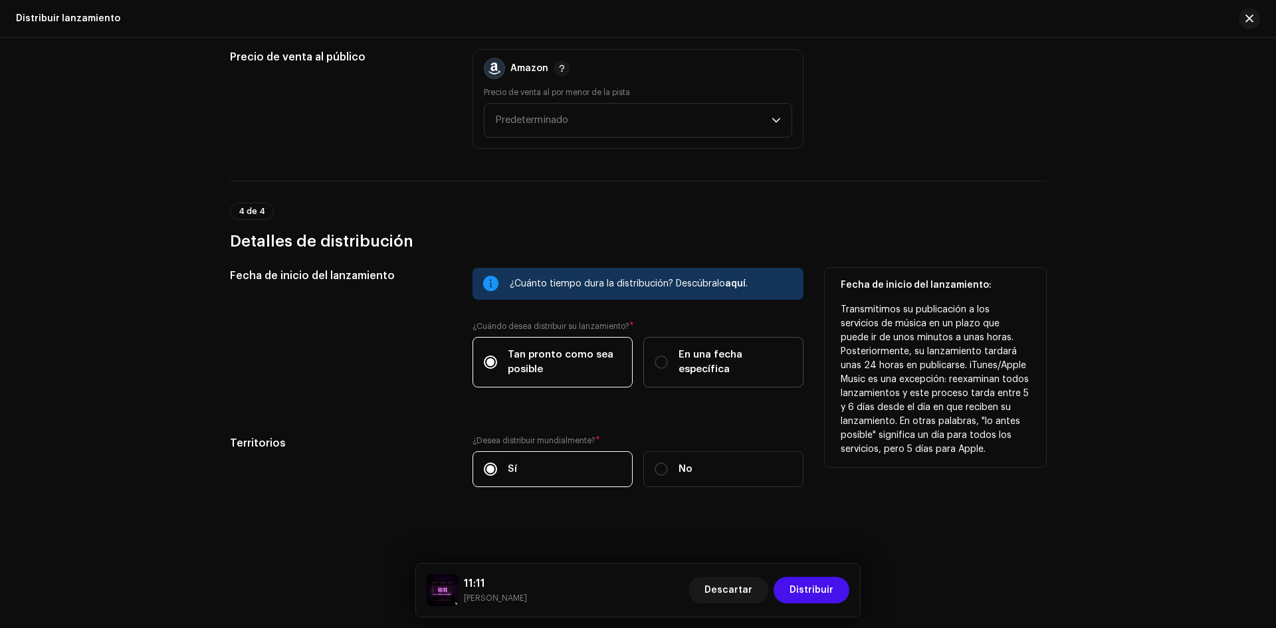
click at [648, 365] on label "En una fecha específica" at bounding box center [723, 362] width 160 height 51
click at [655, 365] on input "En una fecha específica" at bounding box center [661, 362] width 13 height 13
radio input "true"
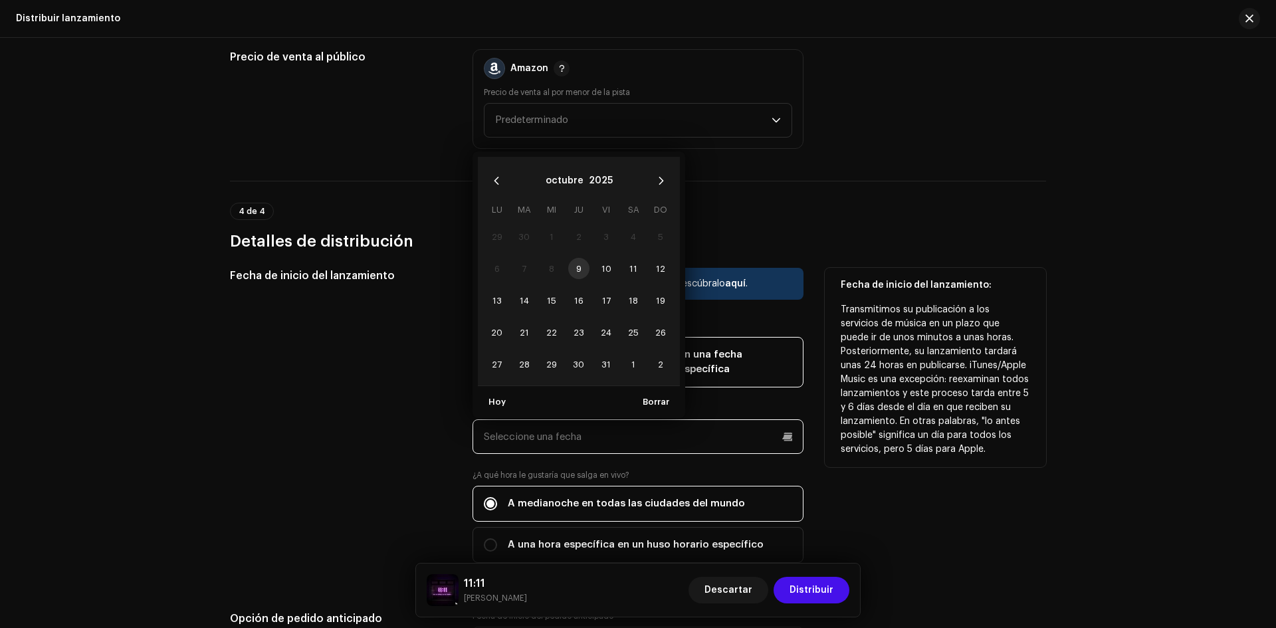
click at [503, 449] on input "text" at bounding box center [637, 436] width 331 height 35
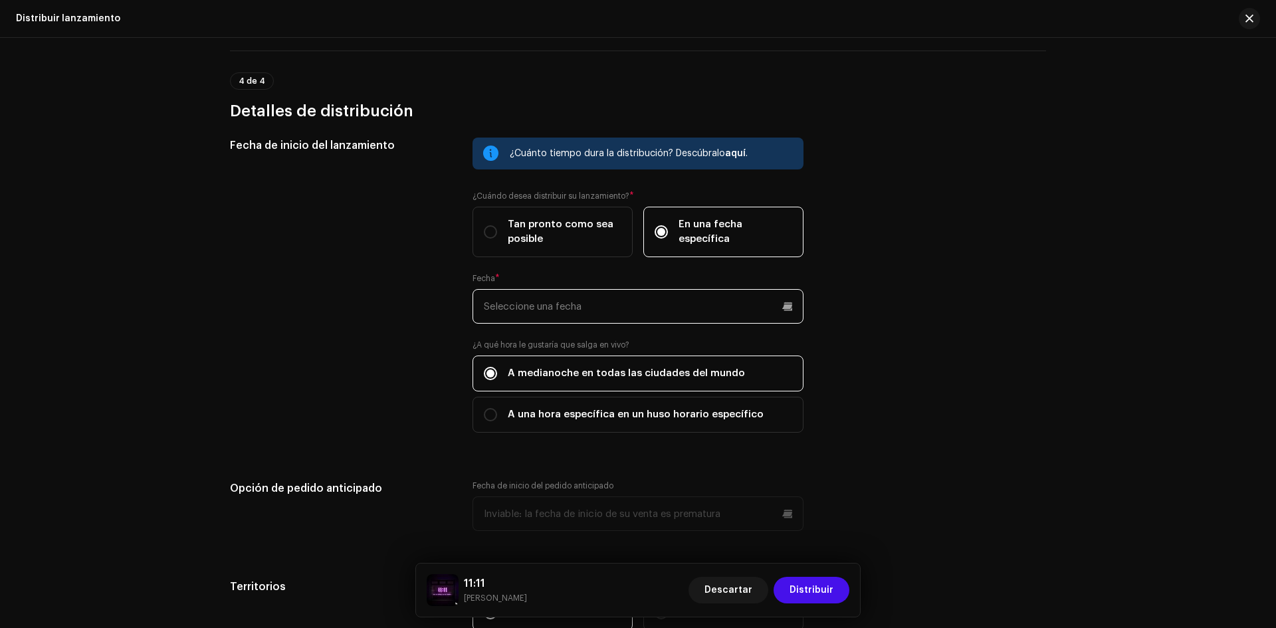
scroll to position [1994, 0]
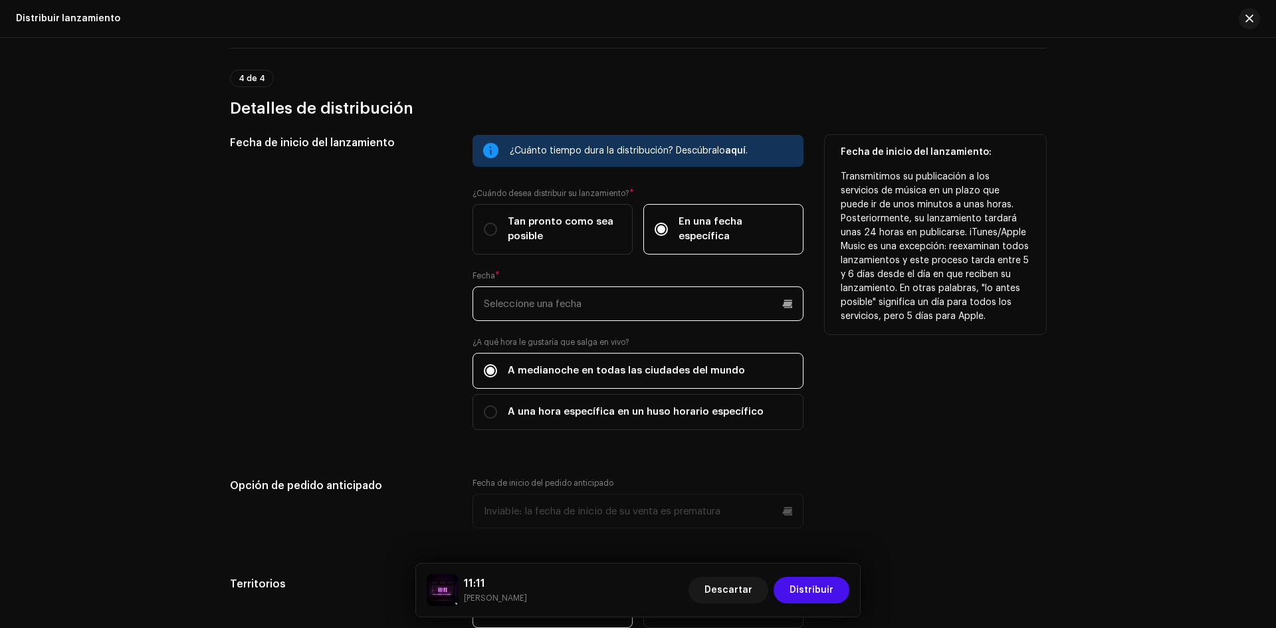
click at [560, 305] on input "text" at bounding box center [637, 303] width 331 height 35
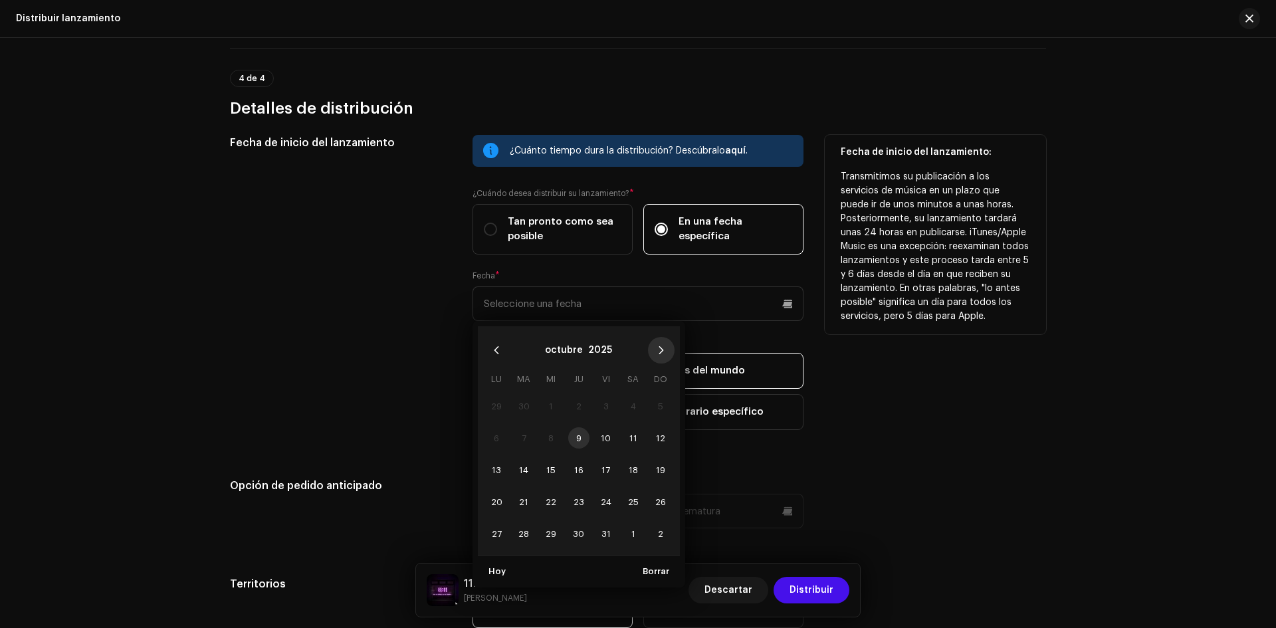
click at [660, 352] on icon "Next Month" at bounding box center [661, 350] width 5 height 8
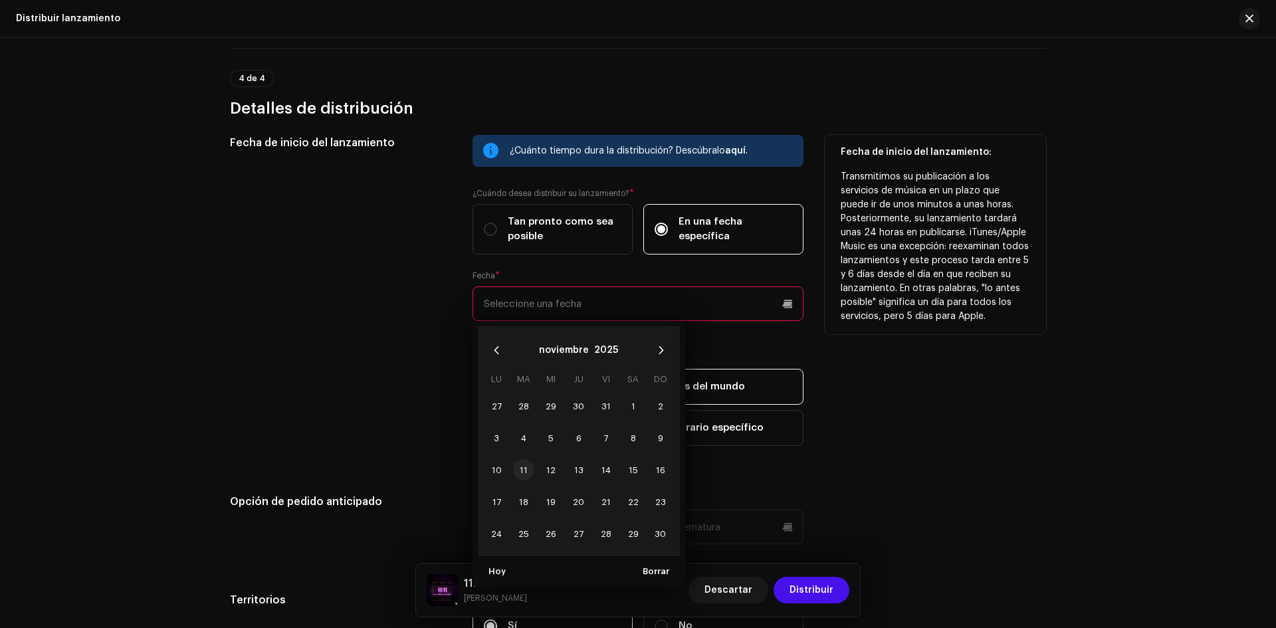
click at [523, 468] on span "11" at bounding box center [523, 469] width 21 height 21
type input "[DATE]"
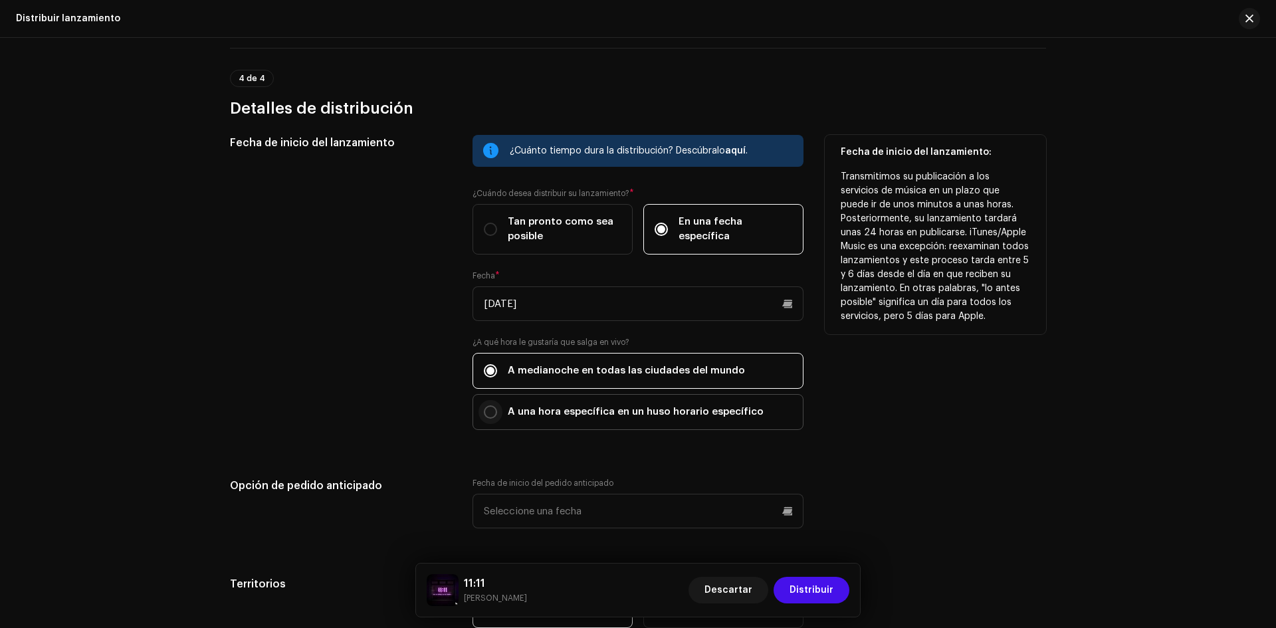
click at [484, 409] on input "A una hora específica en un huso horario específico" at bounding box center [490, 411] width 13 height 13
radio input "true"
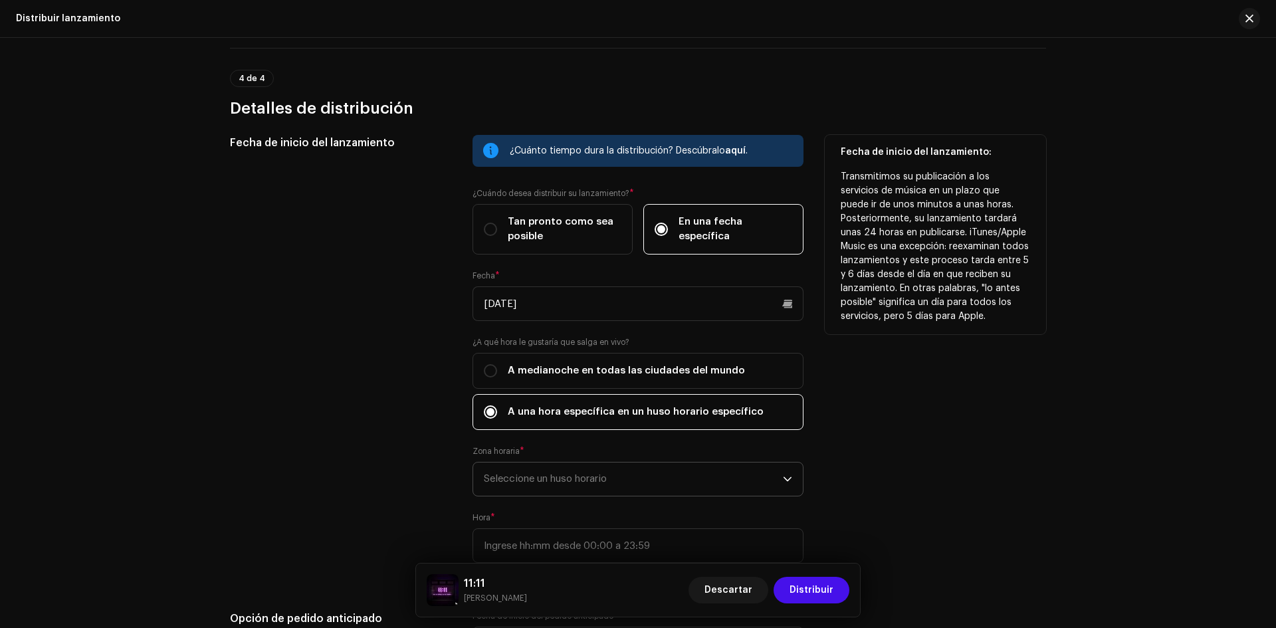
click at [517, 477] on span "Seleccione un huso horario" at bounding box center [633, 479] width 299 height 33
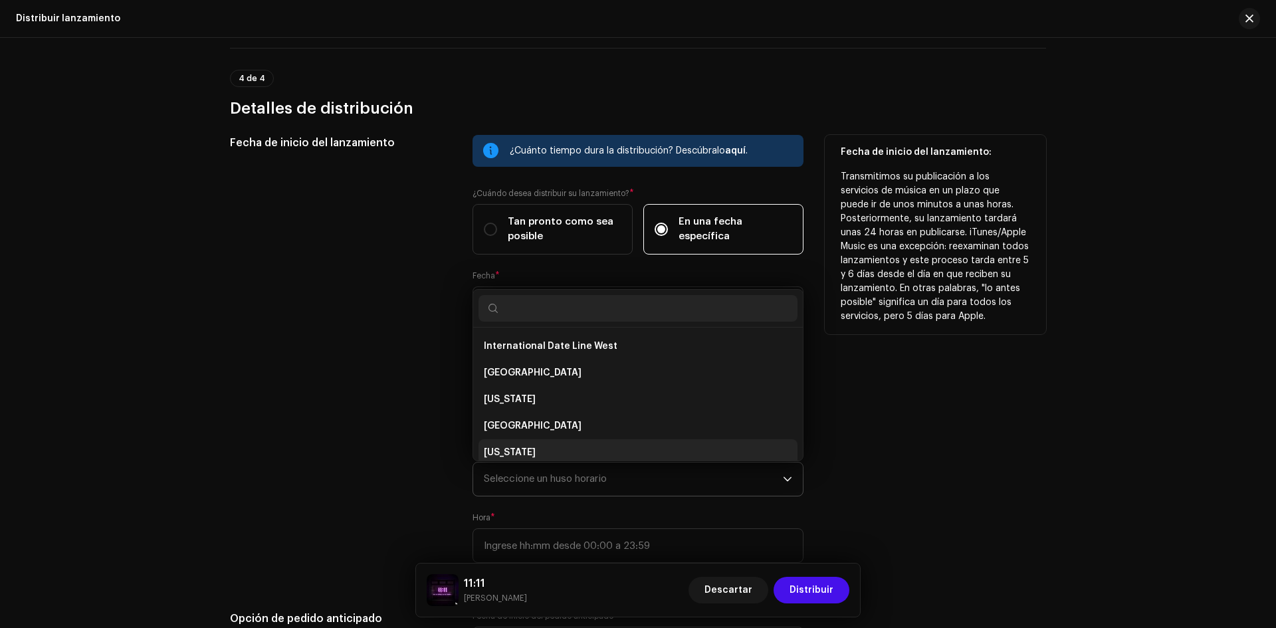
scroll to position [5, 0]
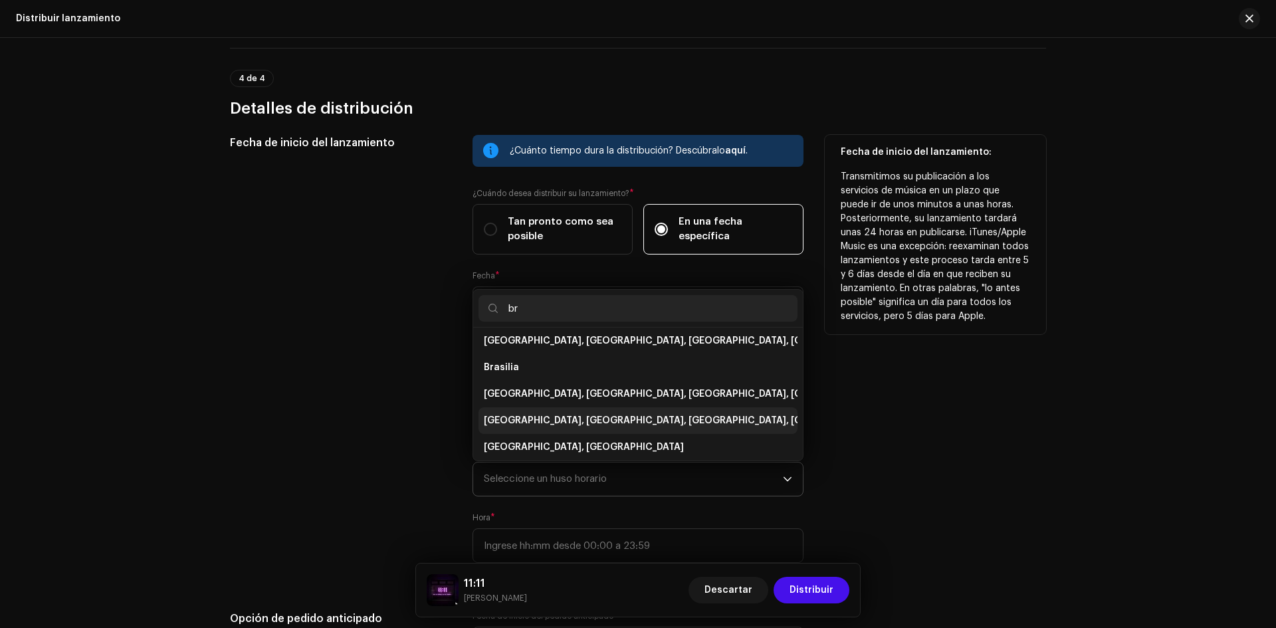
type input "br"
click at [535, 421] on span "[GEOGRAPHIC_DATA], [GEOGRAPHIC_DATA], [GEOGRAPHIC_DATA], [GEOGRAPHIC_DATA]" at bounding box center [686, 420] width 405 height 13
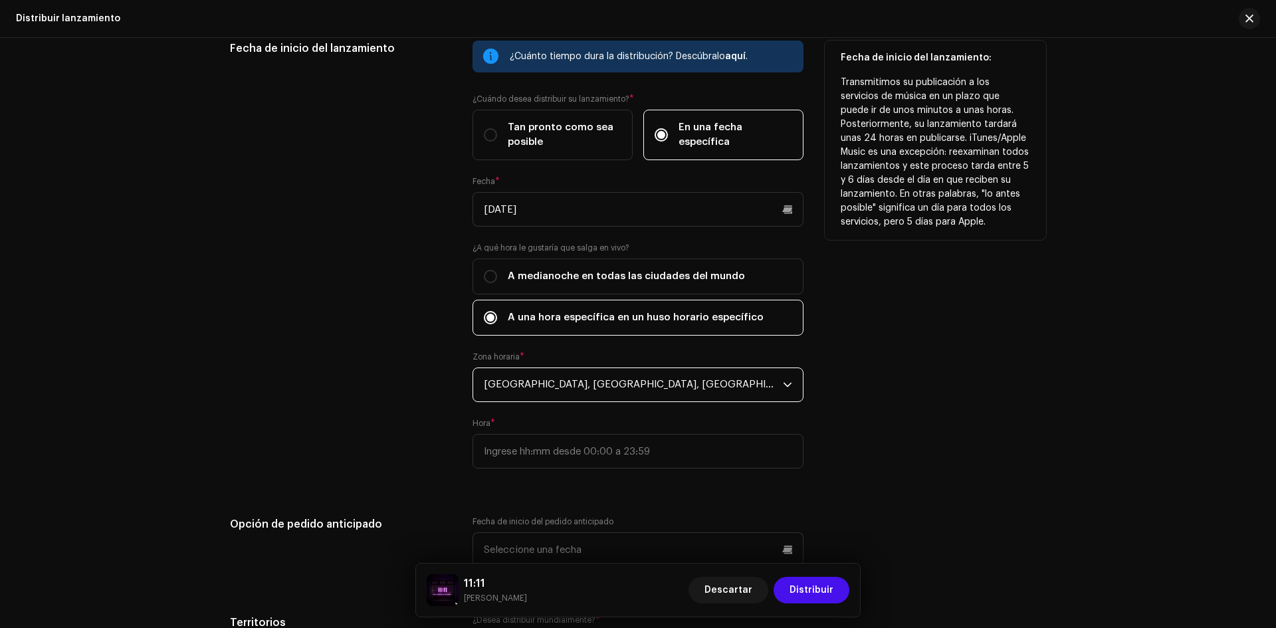
scroll to position [2127, 0]
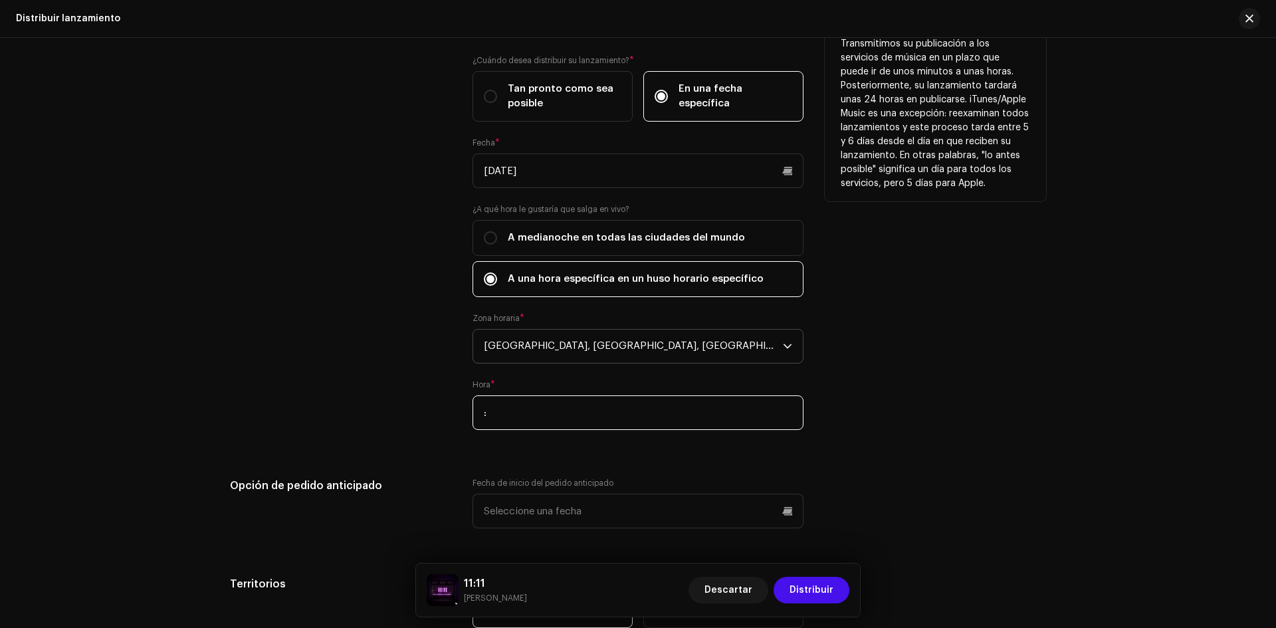
click at [535, 419] on input ":" at bounding box center [637, 412] width 331 height 35
type input "11:11"
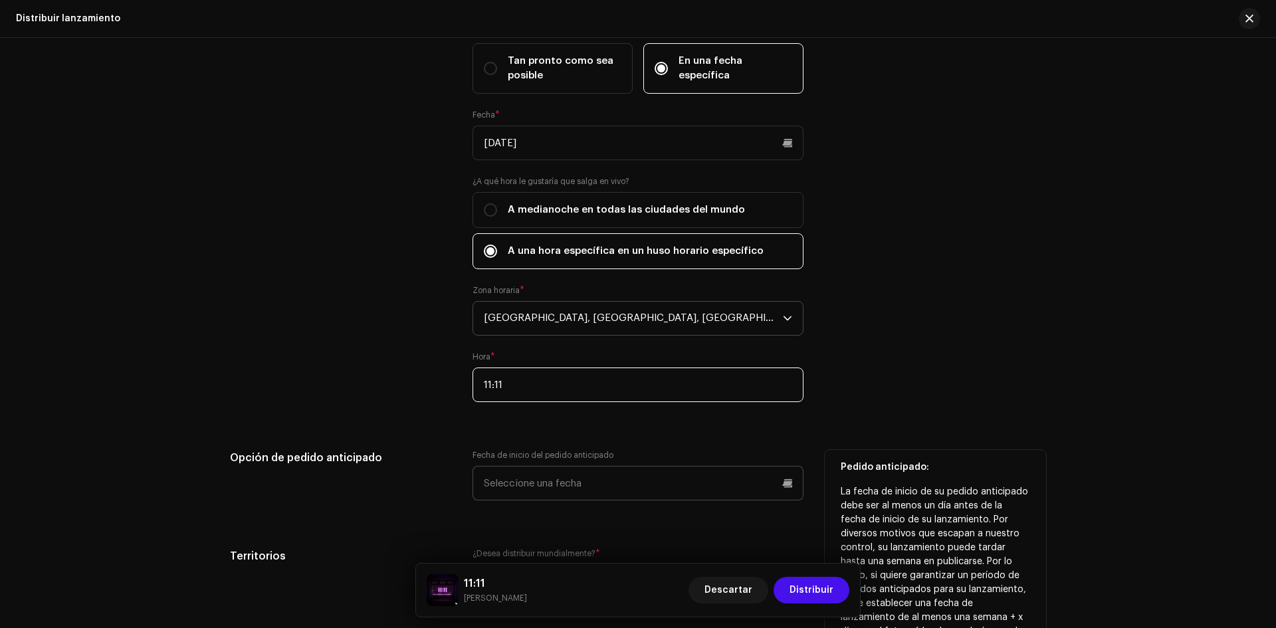
scroll to position [2193, 0]
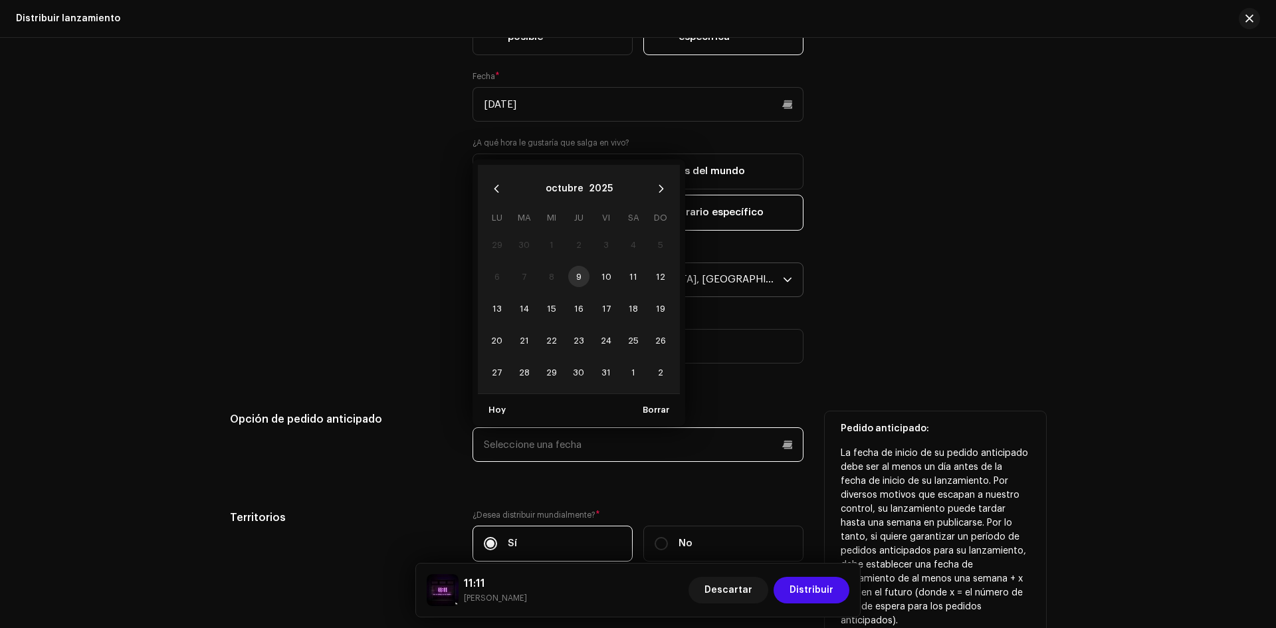
click at [554, 442] on input "text" at bounding box center [637, 444] width 331 height 35
click at [507, 454] on input "text" at bounding box center [637, 444] width 331 height 35
click at [627, 280] on span "11" at bounding box center [633, 276] width 21 height 21
type input "[DATE]"
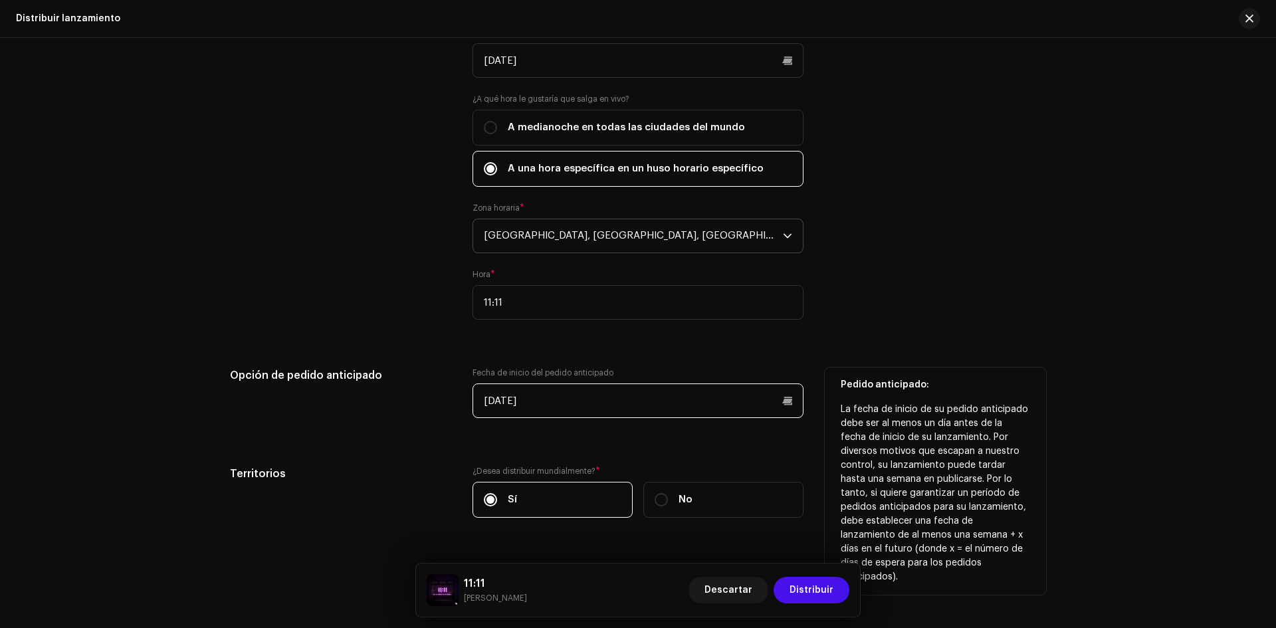
scroll to position [2270, 0]
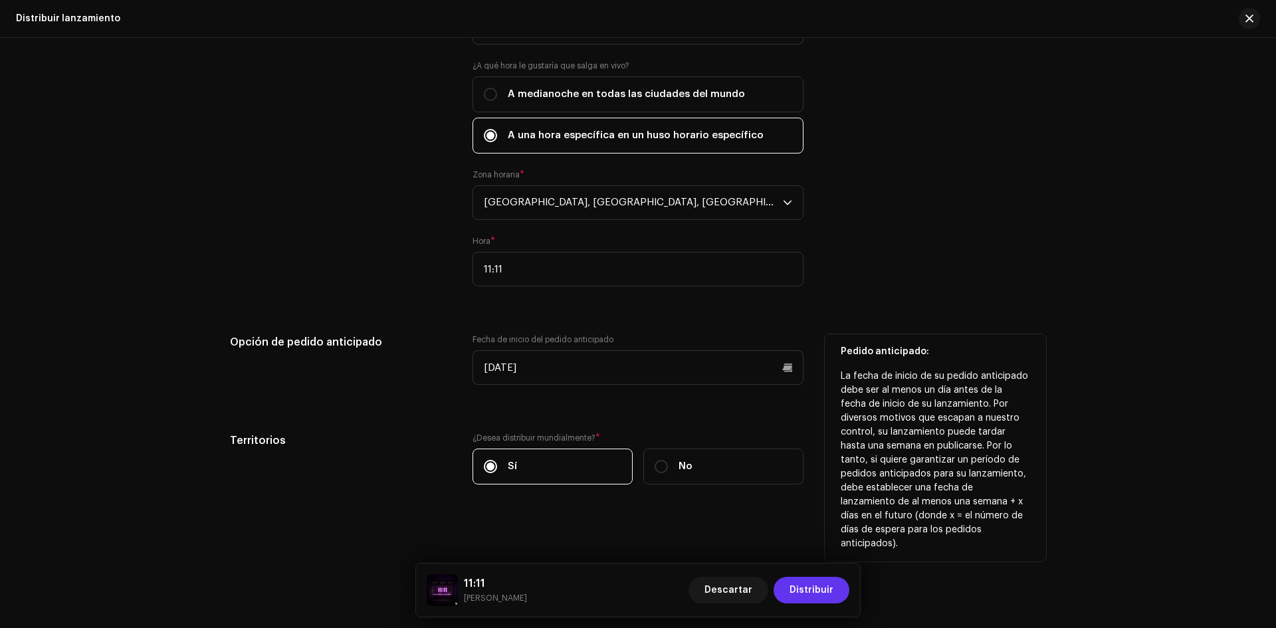
click at [827, 593] on span "Distribuir" at bounding box center [811, 590] width 44 height 27
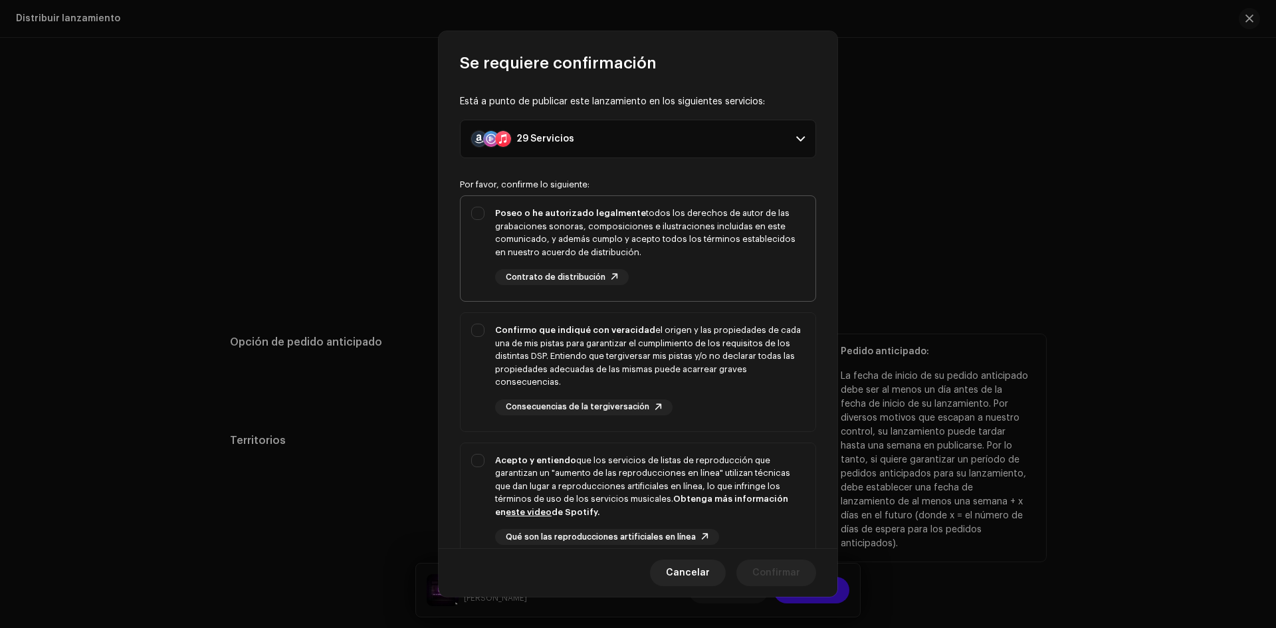
click at [473, 221] on div "Poseo o he autorizado legalmente todos los derechos de autor de las grabaciones…" at bounding box center [638, 246] width 355 height 100
checkbox input "true"
click at [474, 338] on div "Confirmo que indiqué con veracidad el origen y las propiedades de cada una de m…" at bounding box center [638, 369] width 355 height 113
checkbox input "true"
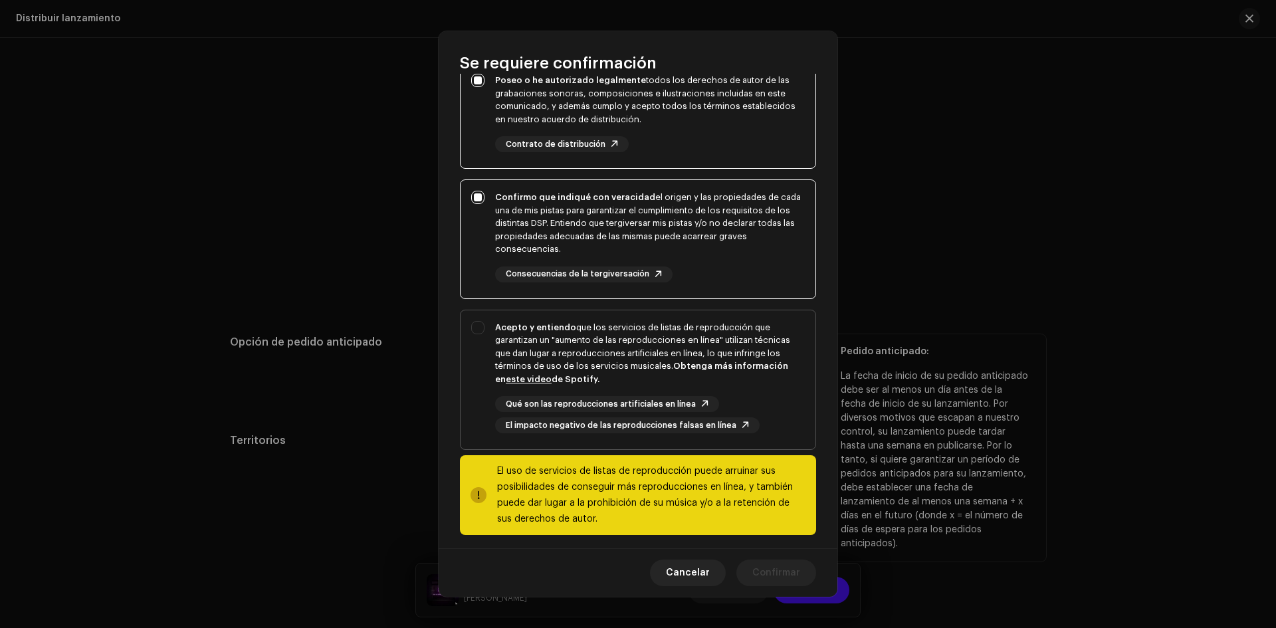
click at [482, 326] on div "Acepto y entiendo que los servicios de listas de reproducción que garantizan un…" at bounding box center [638, 377] width 355 height 134
checkbox input "true"
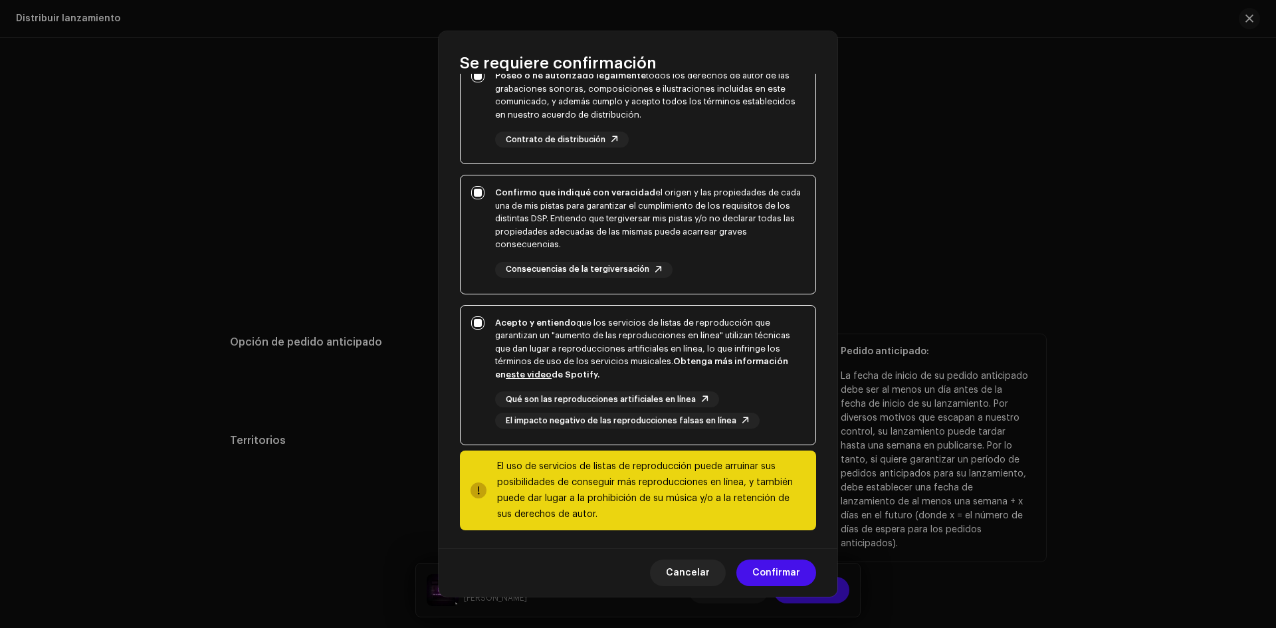
scroll to position [141, 0]
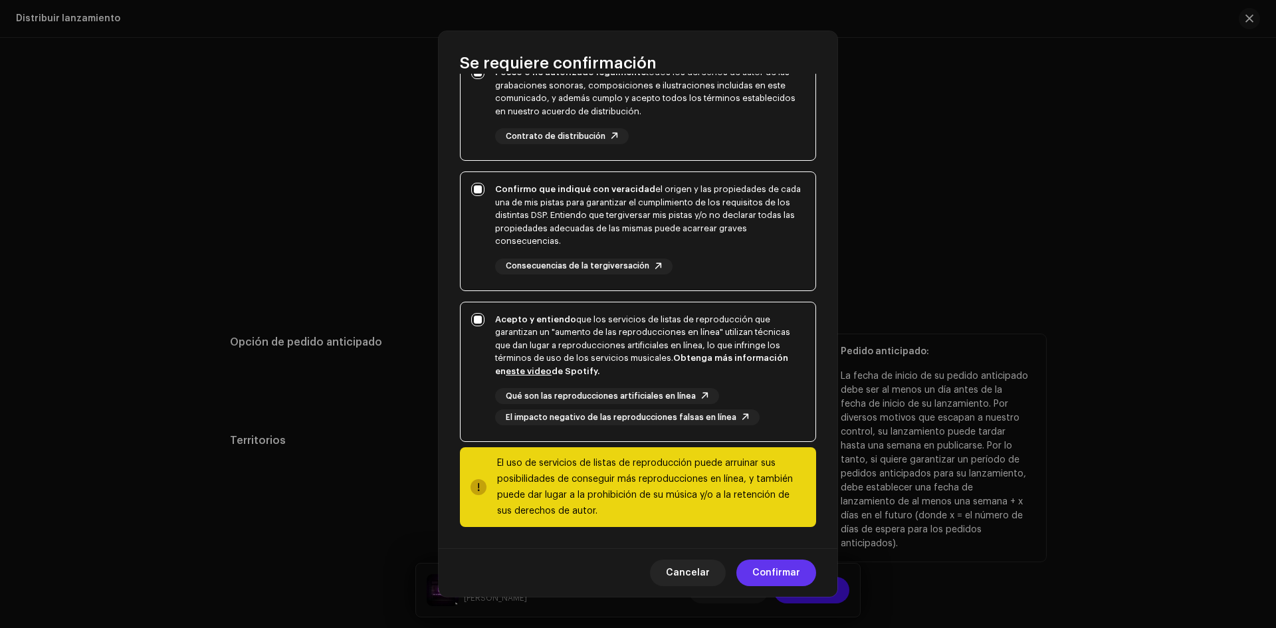
click at [765, 566] on span "Confirmar" at bounding box center [776, 573] width 48 height 27
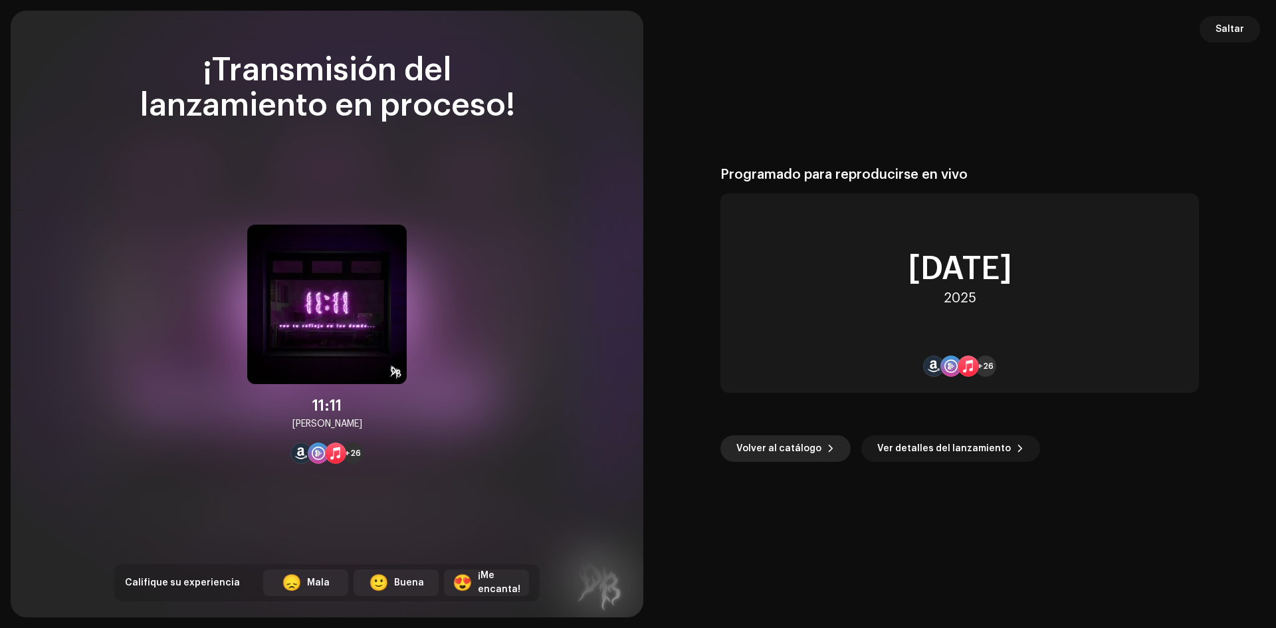
click at [798, 444] on span "Volver al catálogo" at bounding box center [778, 448] width 85 height 27
